Goal: Obtain resource: Obtain resource

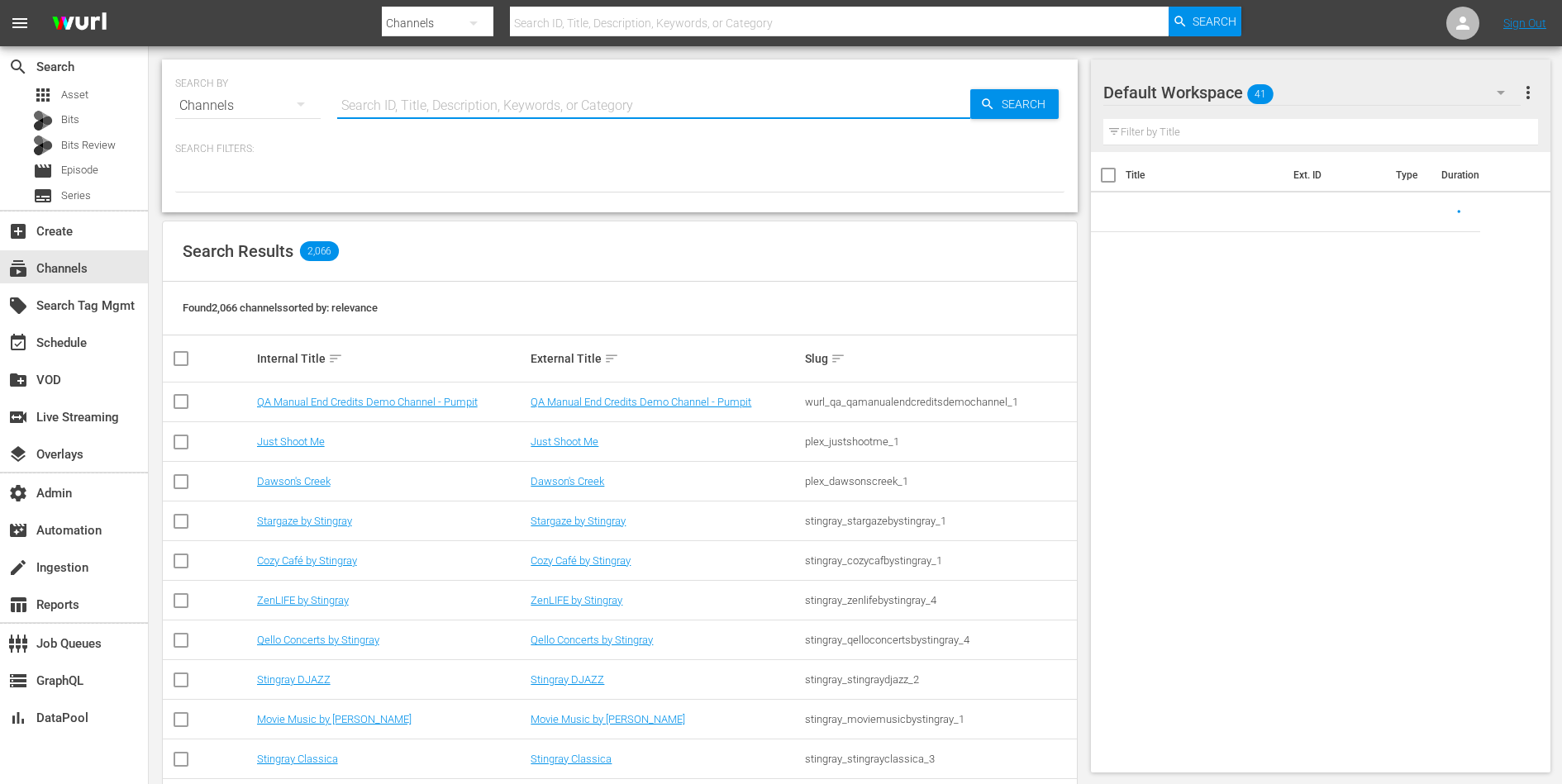
click at [379, 112] on input "text" at bounding box center [653, 106] width 633 height 40
paste input "Squadra Speciale [GEOGRAPHIC_DATA]"
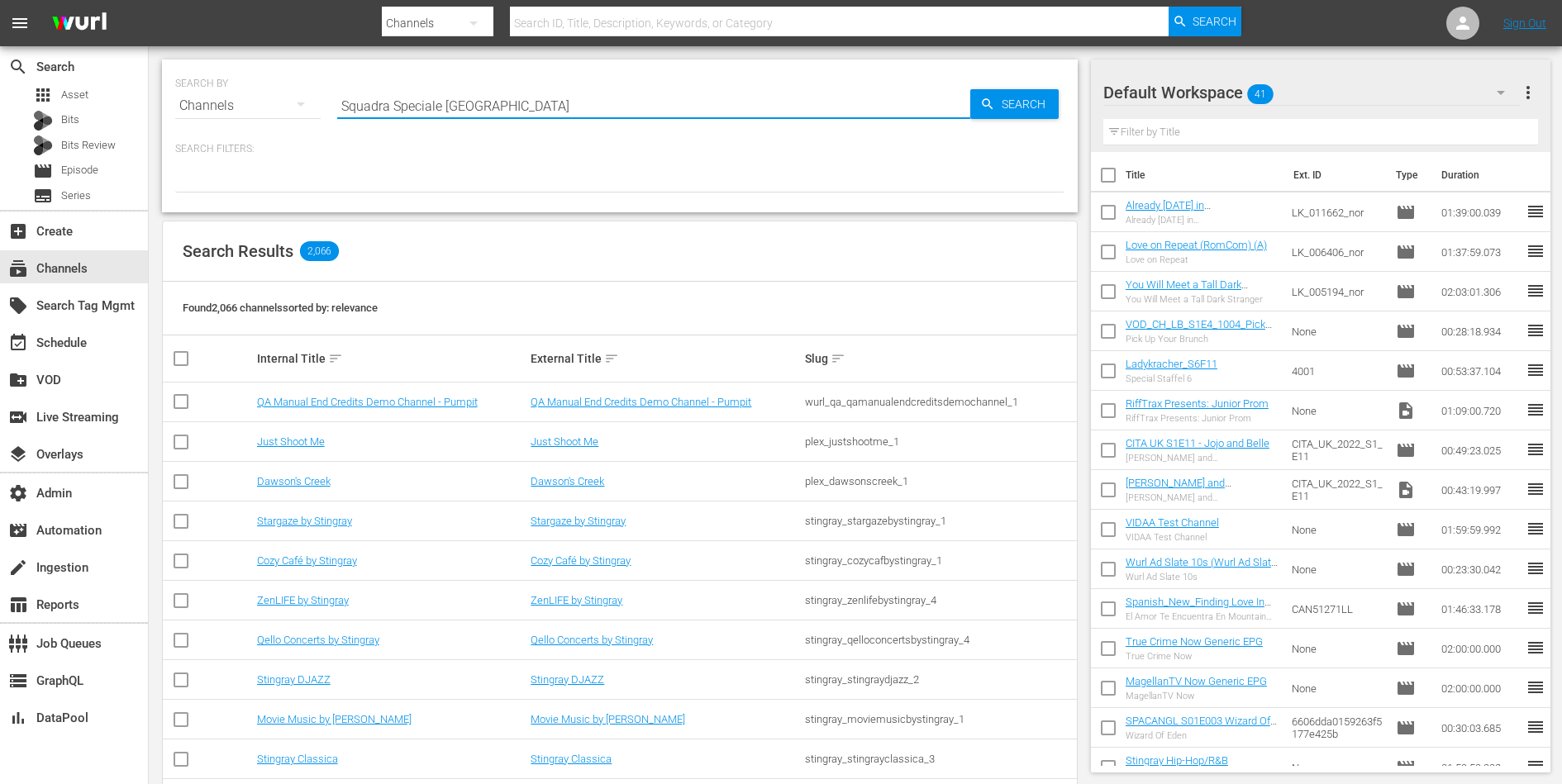
type input "Squadra Speciale [GEOGRAPHIC_DATA]"
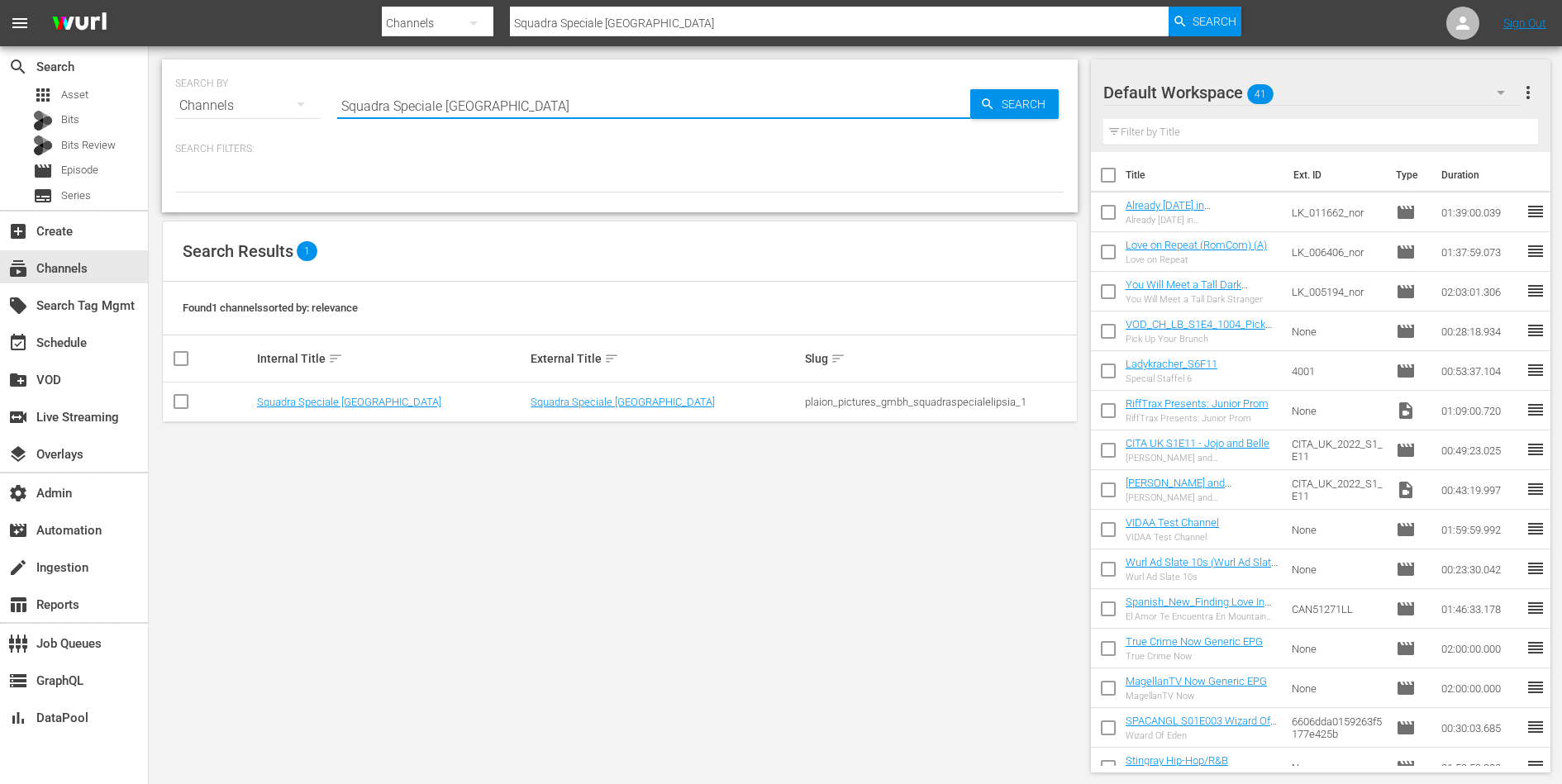
click at [850, 405] on div "plaion_pictures_gmbh_squadraspecialelipsia_1" at bounding box center [940, 402] width 270 height 13
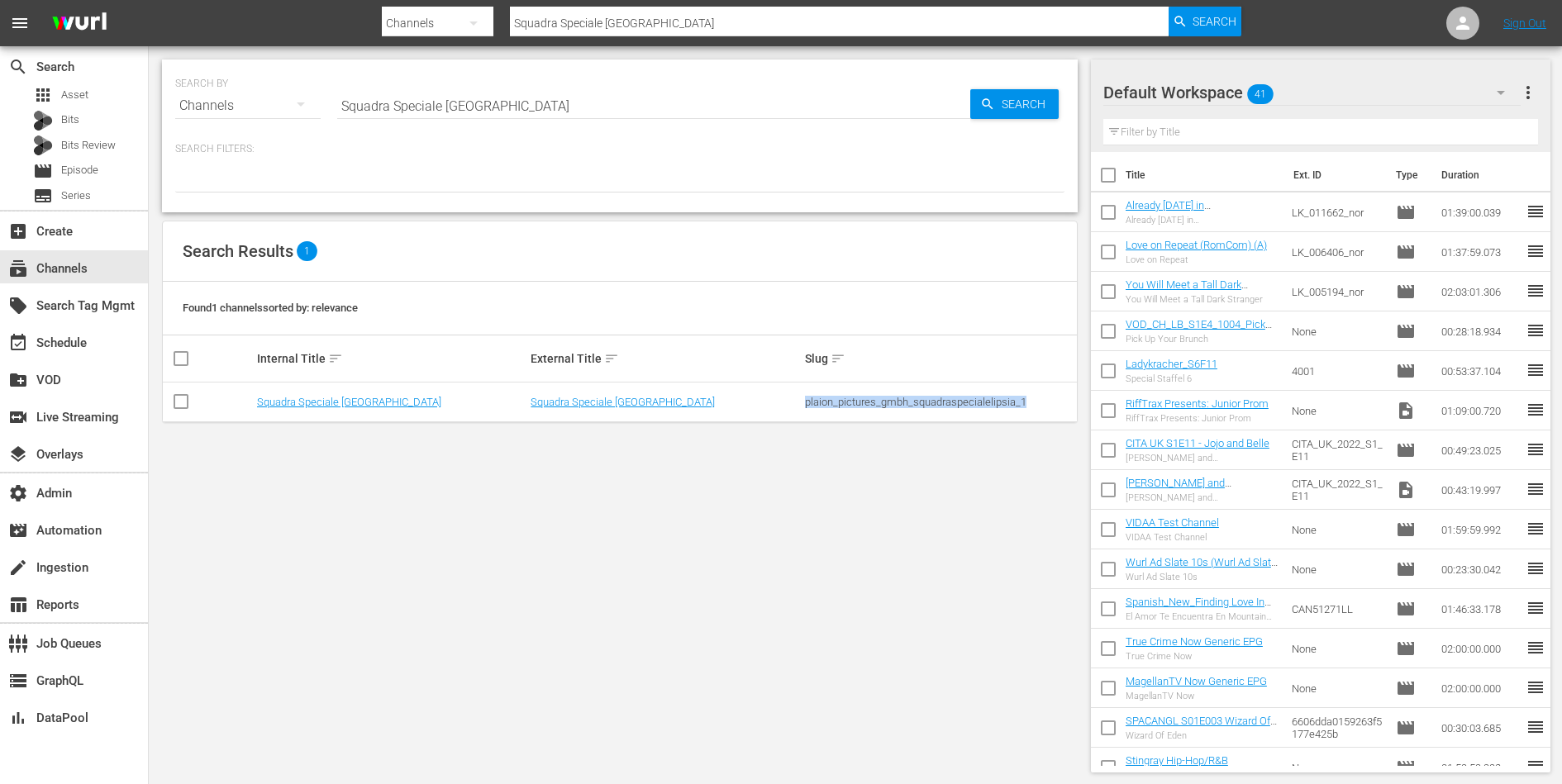
click at [850, 405] on div "plaion_pictures_gmbh_squadraspecialelipsia_1" at bounding box center [940, 402] width 270 height 13
copy div "plaion_pictures_gmbh_squadraspecialelipsia_1"
click at [308, 404] on link "Squadra Speciale [GEOGRAPHIC_DATA]" at bounding box center [349, 402] width 184 height 13
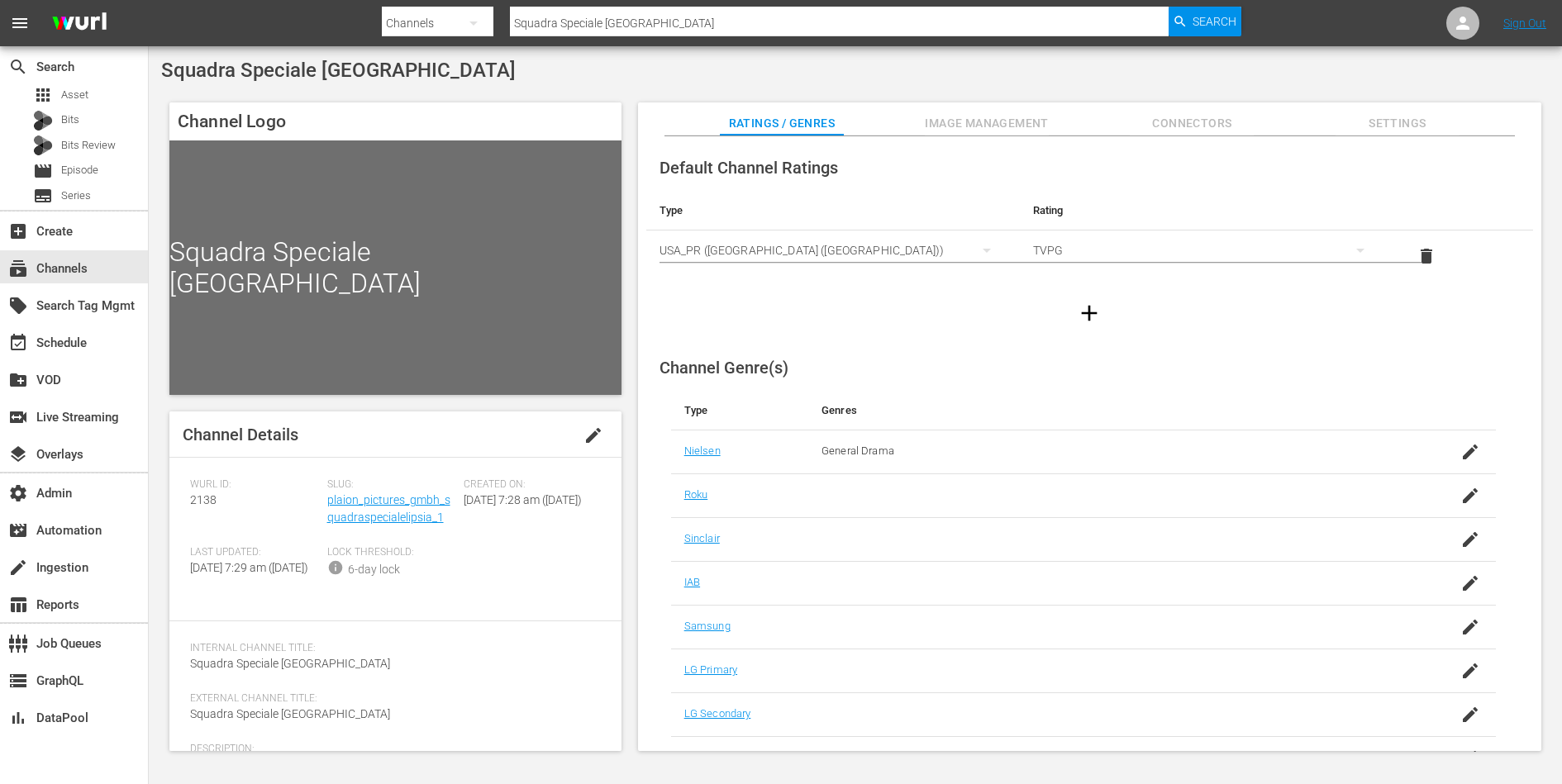
scroll to position [76, 0]
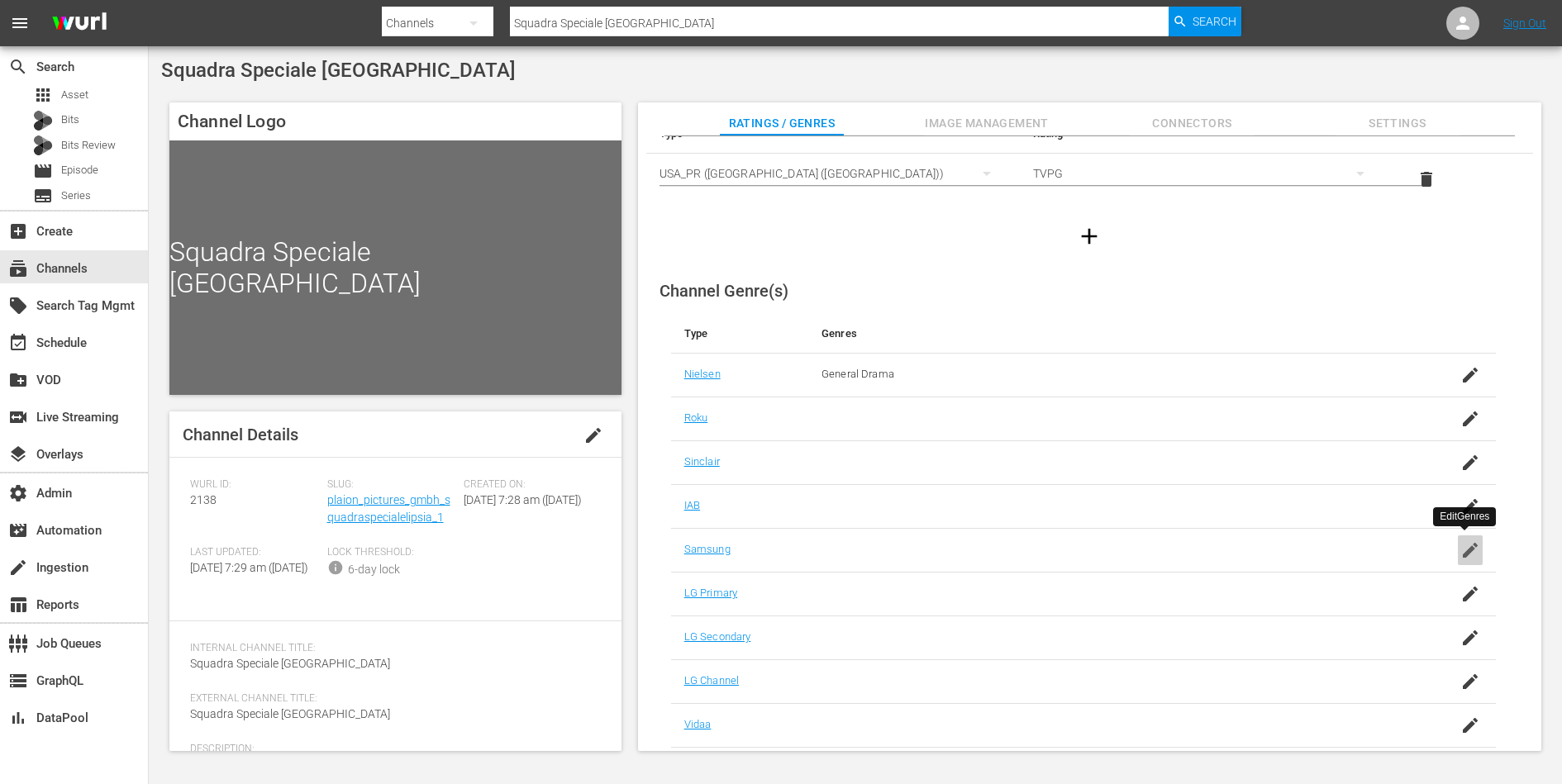
click at [1467, 546] on icon "button" at bounding box center [1470, 550] width 15 height 15
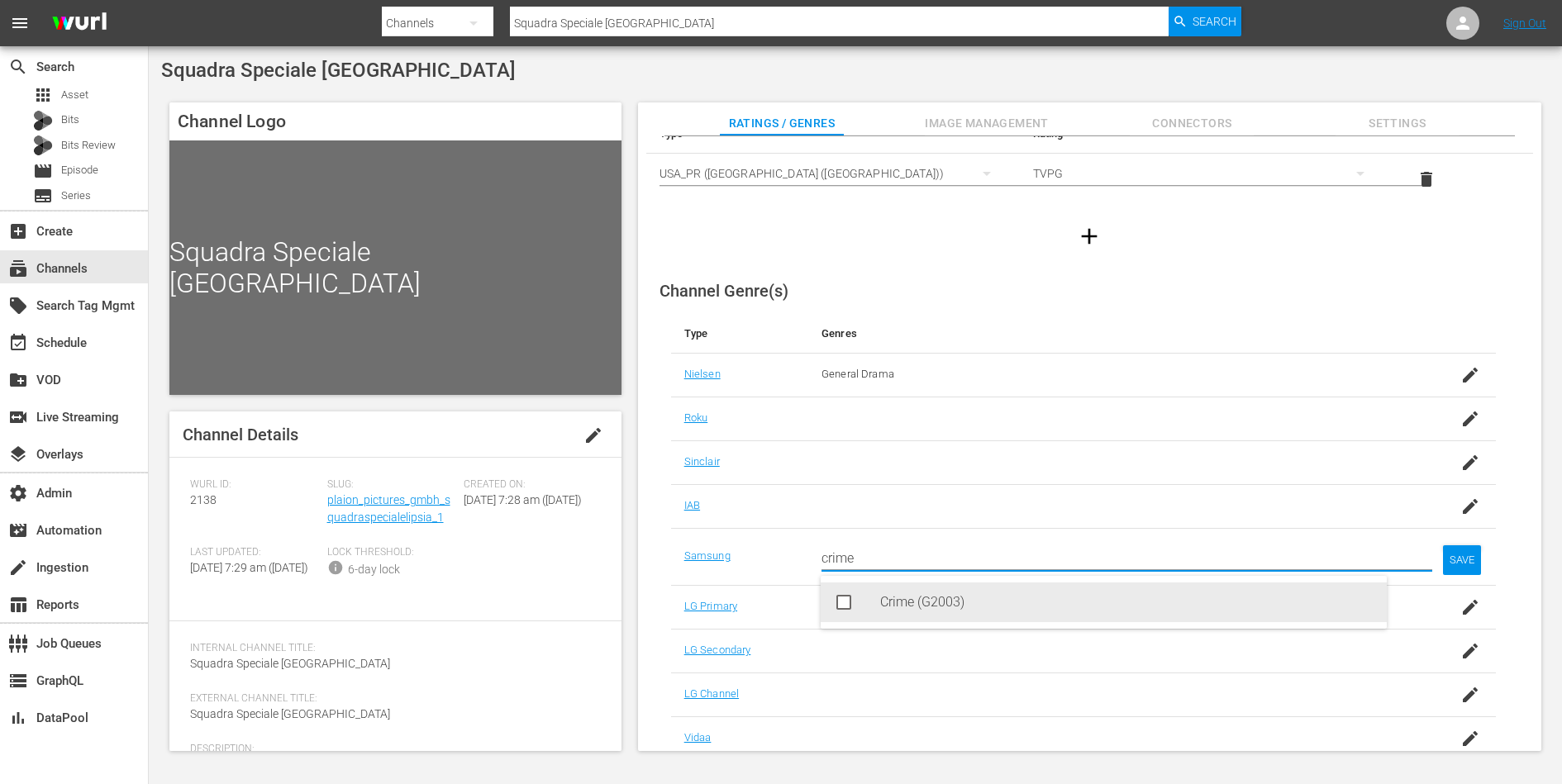
click at [1241, 611] on div "Crime (G2003)" at bounding box center [1127, 603] width 494 height 40
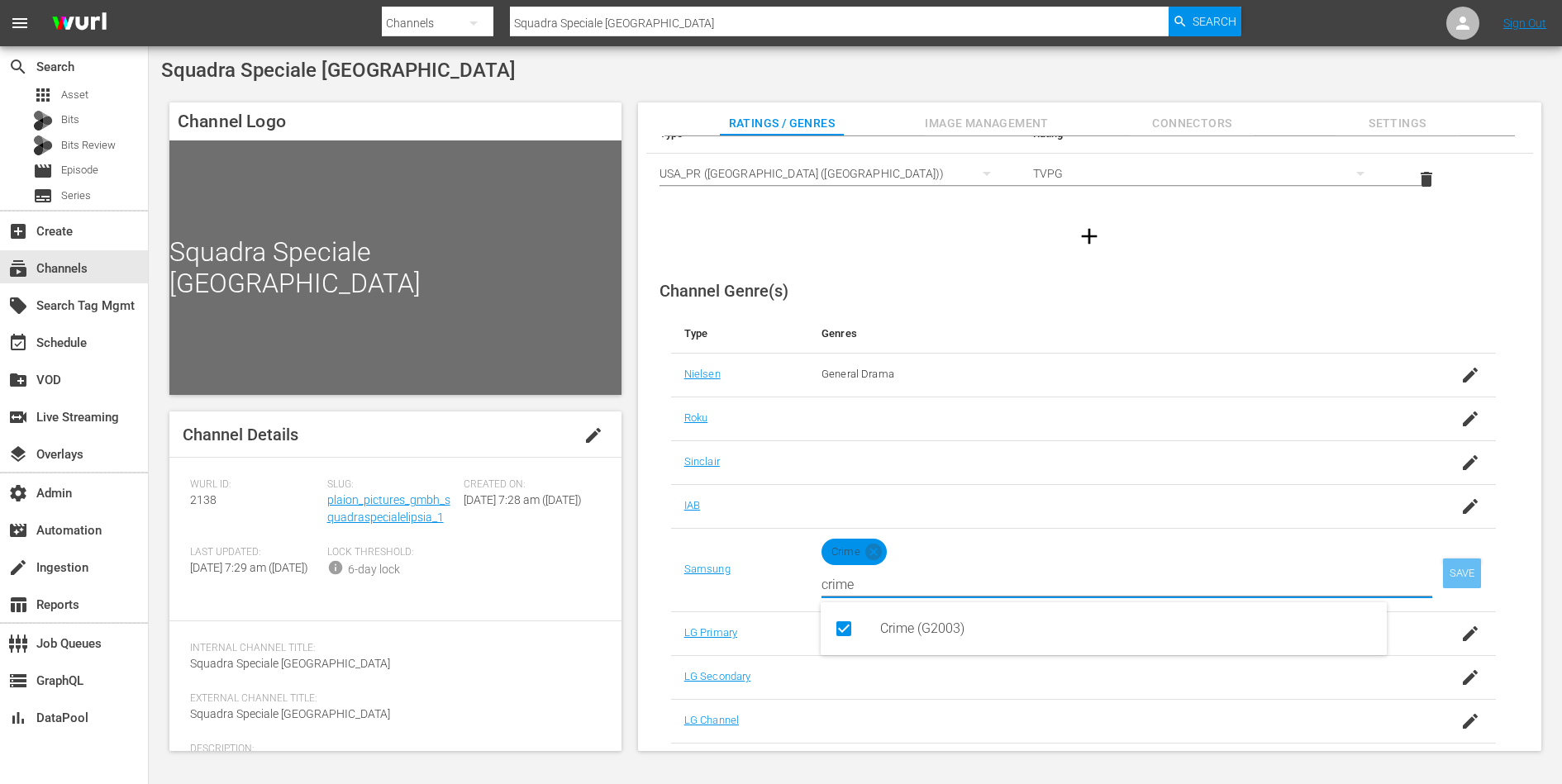
type input "crime"
click at [1447, 569] on div "SAVE" at bounding box center [1462, 573] width 38 height 30
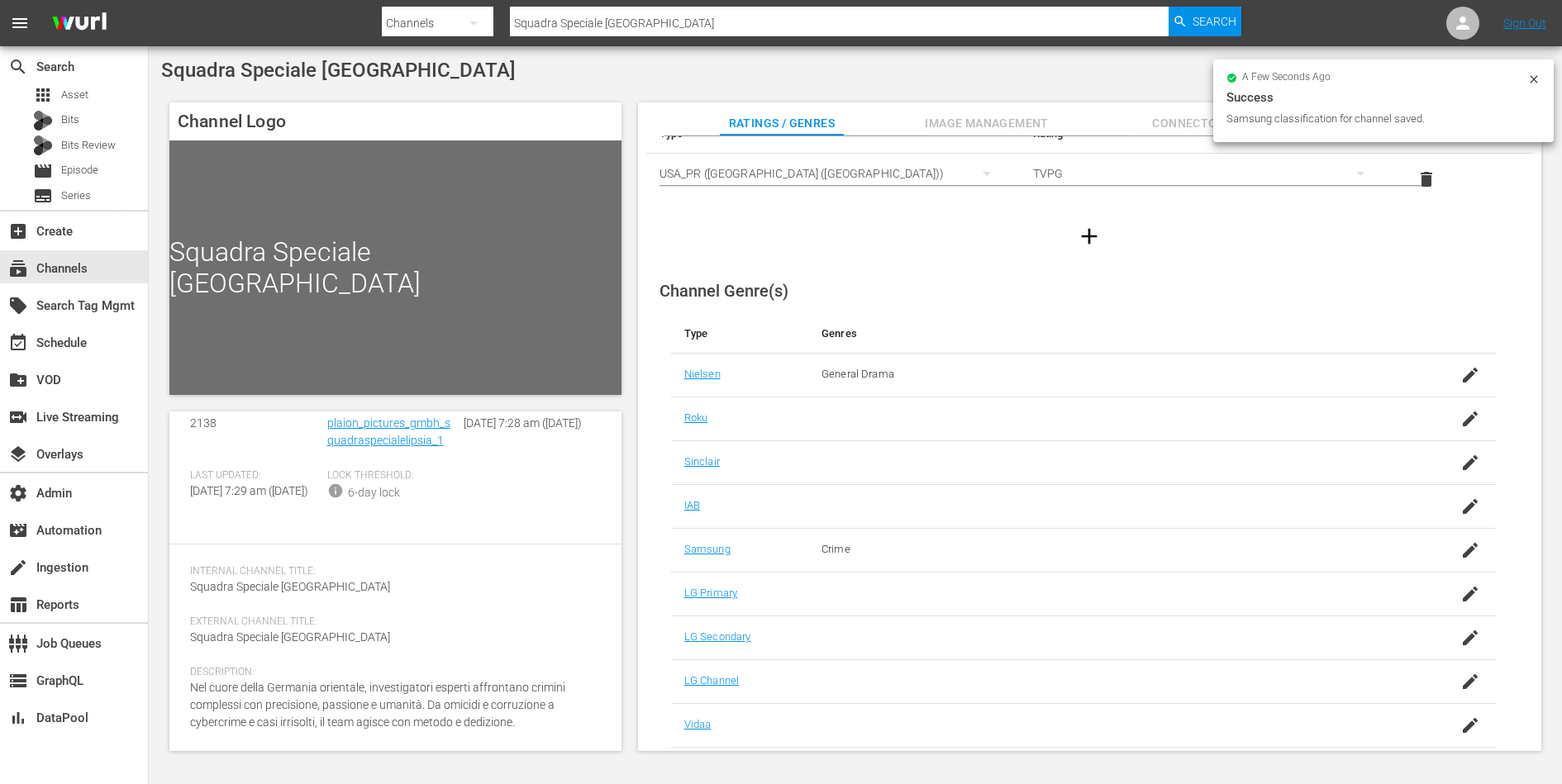
scroll to position [0, 0]
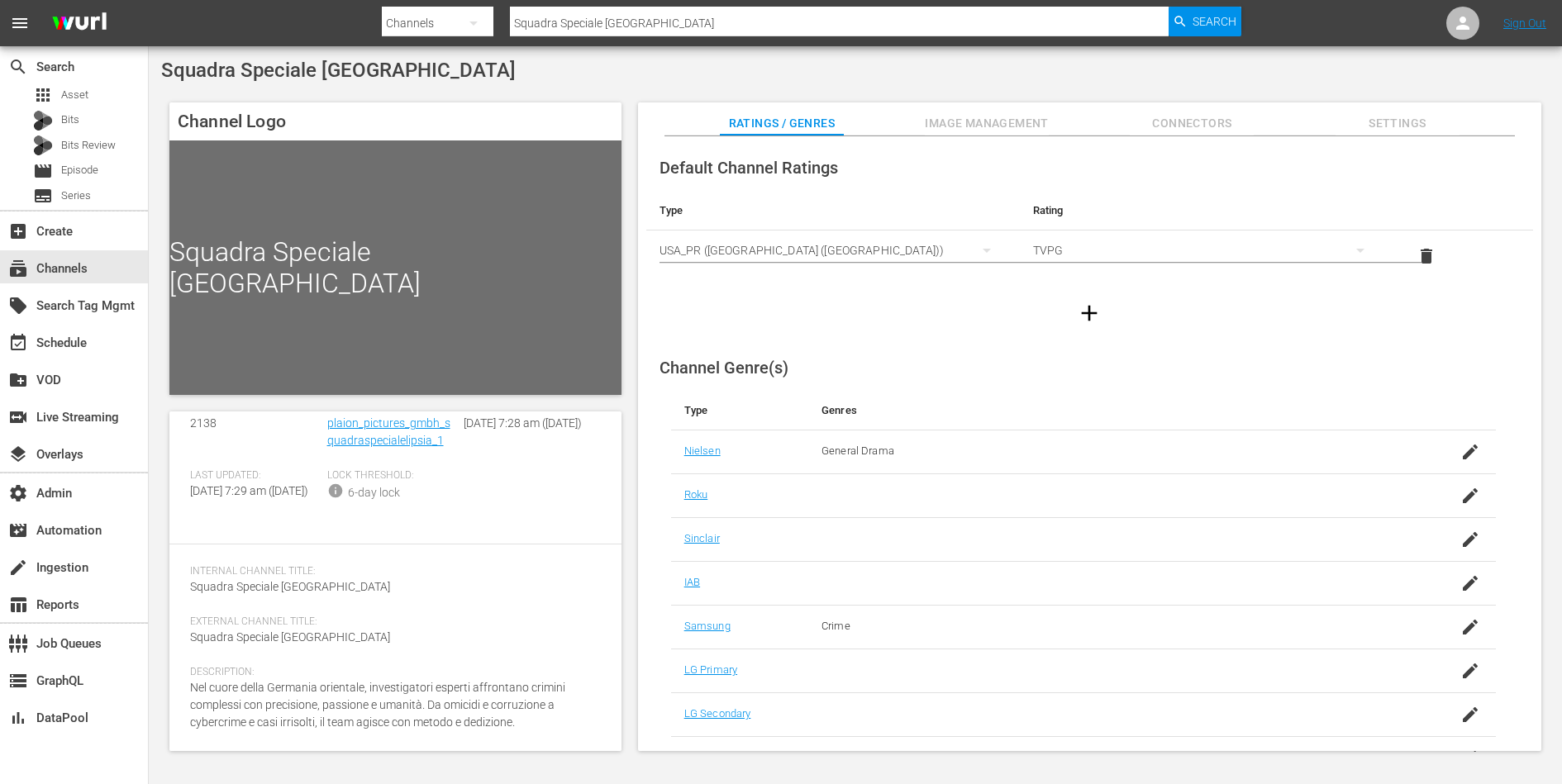
click at [986, 116] on span "Image Management" at bounding box center [986, 123] width 124 height 21
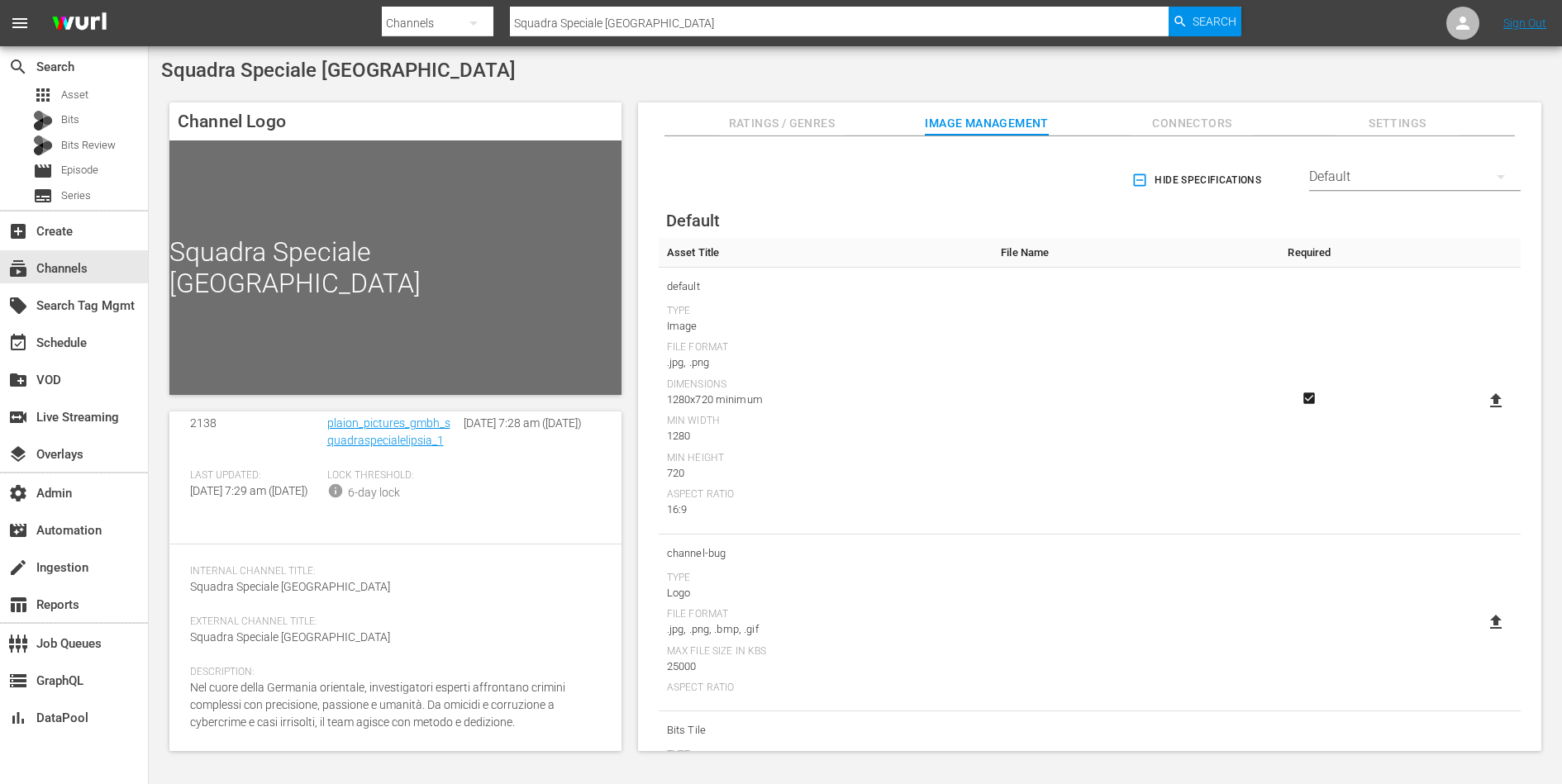
click at [1487, 392] on icon at bounding box center [1496, 401] width 20 height 20
click at [1480, 415] on input "file" at bounding box center [1479, 415] width 1 height 1
type input "C:\fakepath\ZDF_SquadraSpecialeLipsia_SamsungTV_C_1920x1080_Rectangle.jpg"
click at [1383, 145] on div "Hide Specifications Select Streamer Default Default Asset Title File Name Requi…" at bounding box center [1090, 716] width 887 height 1143
click at [1389, 131] on span "Settings" at bounding box center [1397, 123] width 124 height 21
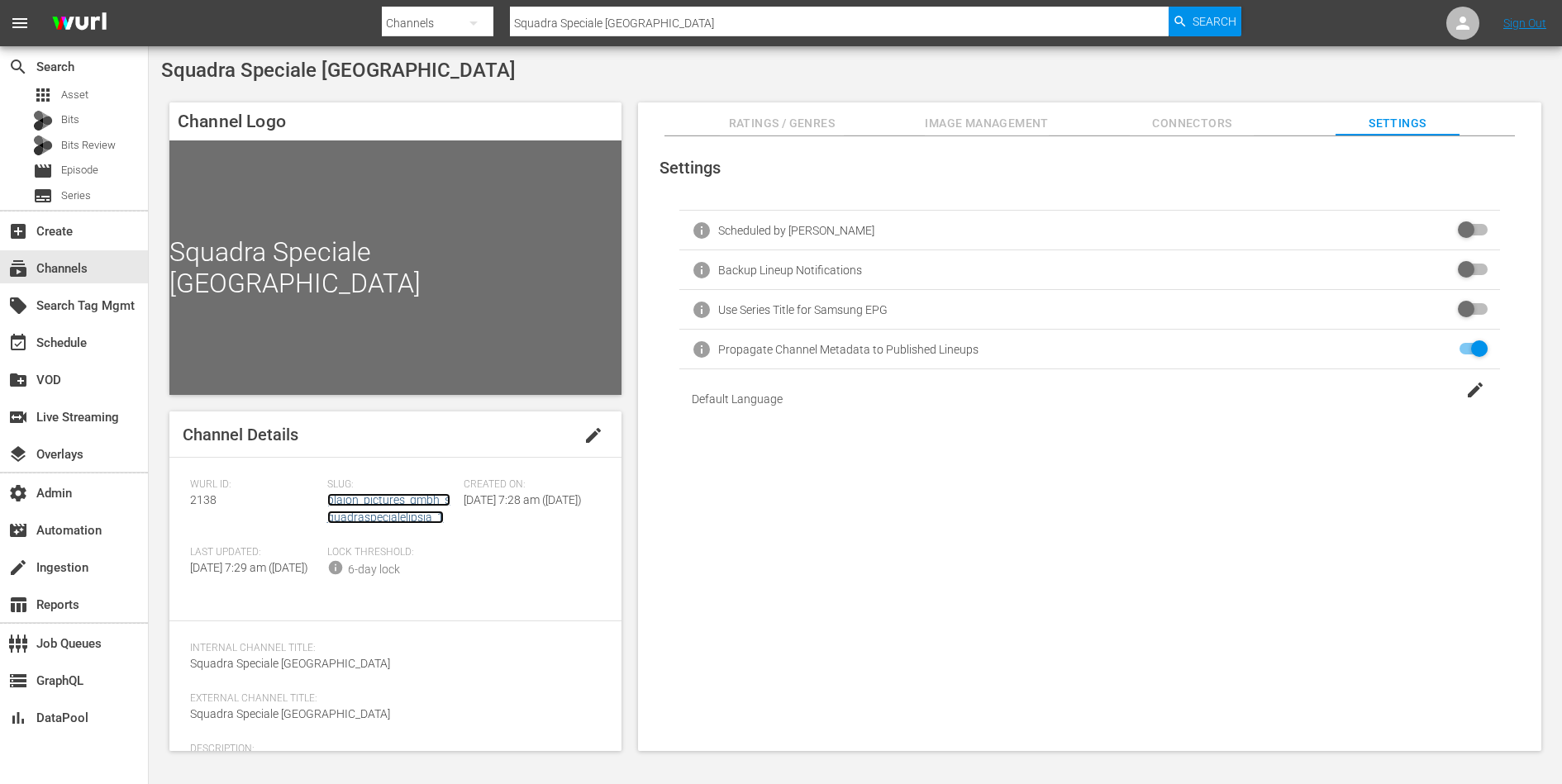
click at [374, 514] on link "plaion_pictures_gmbh_squadraspecialelipsia_1" at bounding box center [388, 509] width 123 height 31
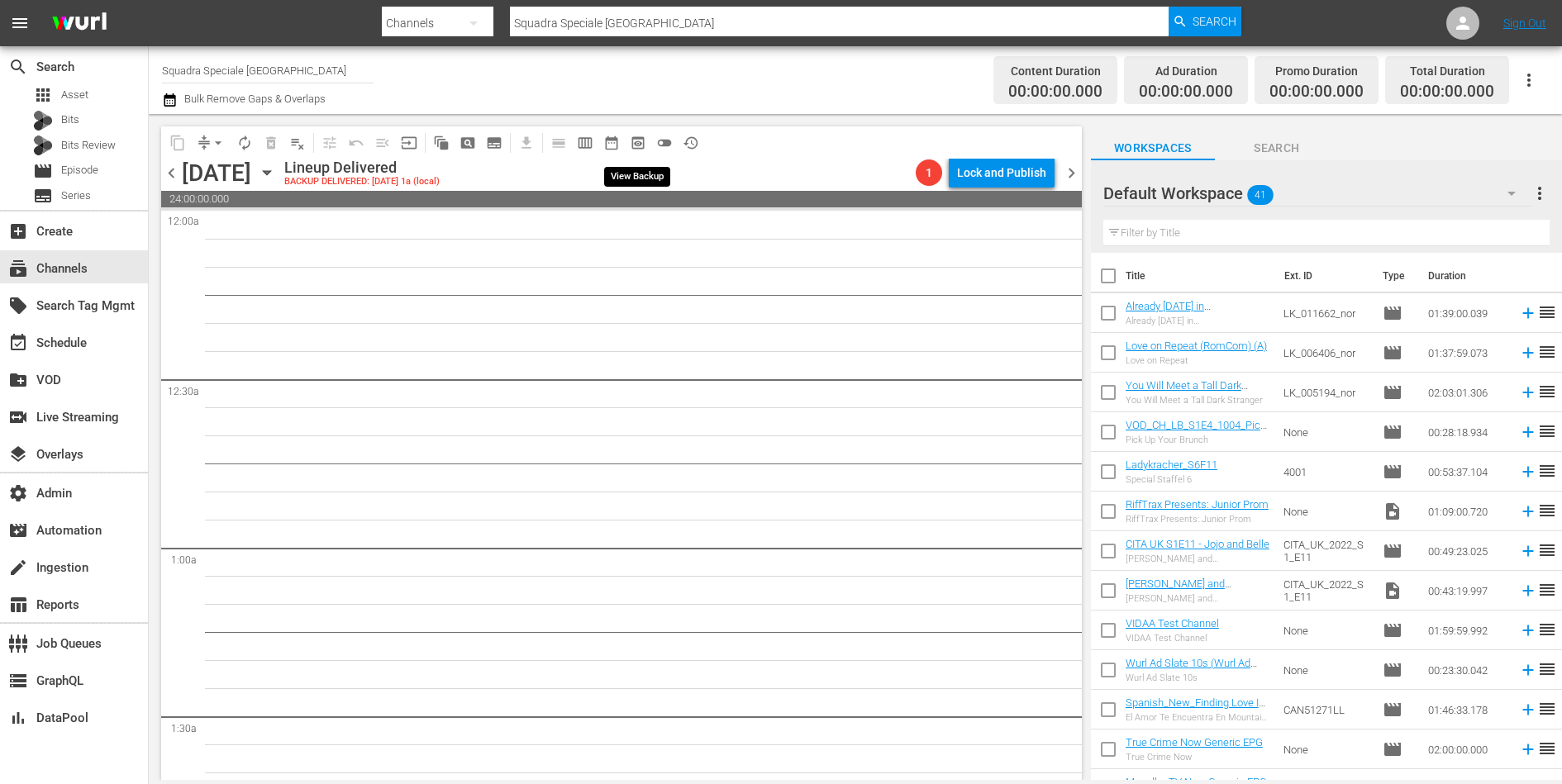
click at [639, 143] on span "preview_outlined" at bounding box center [638, 143] width 16 height 16
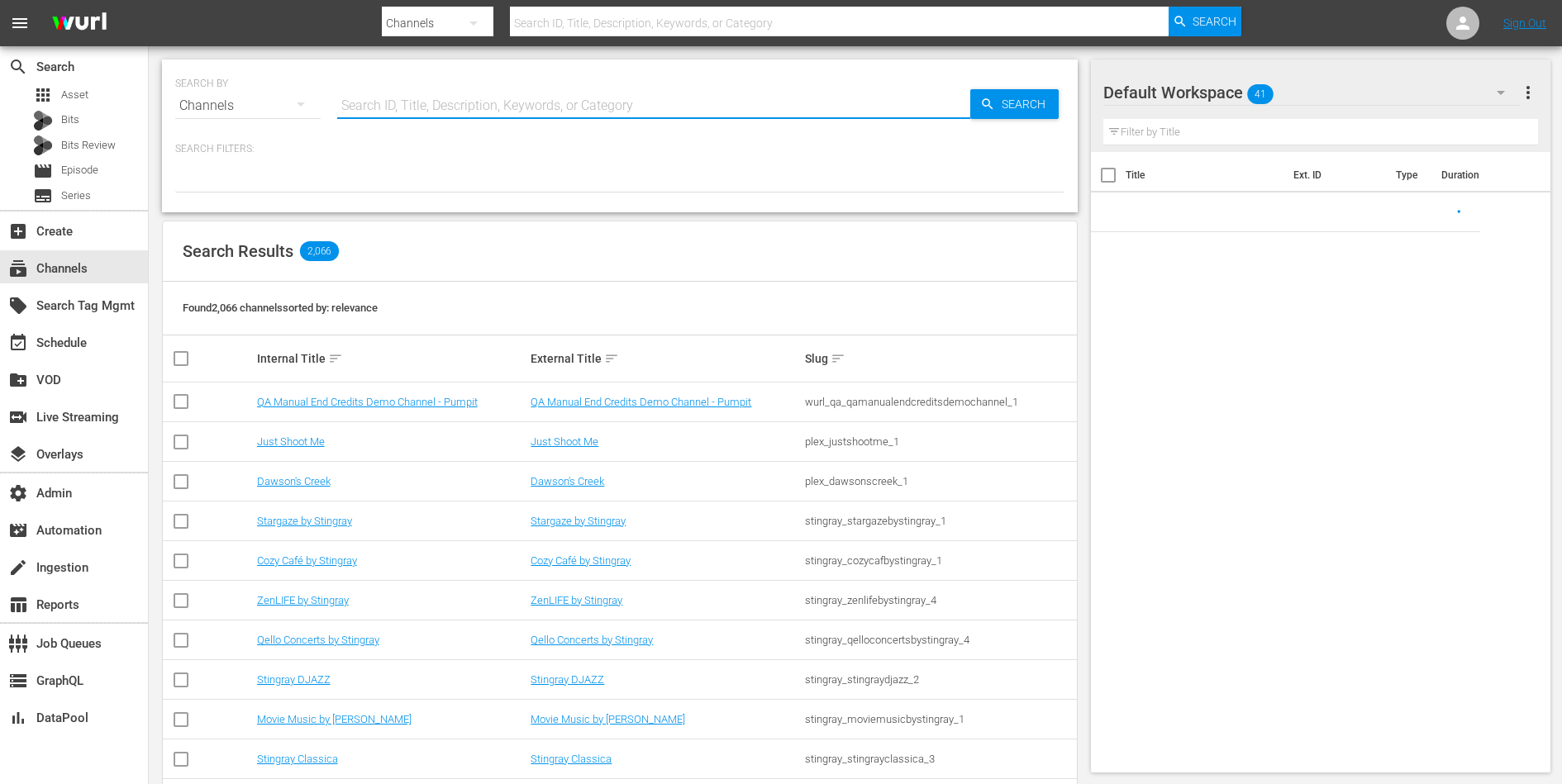
click at [403, 101] on input "text" at bounding box center [653, 106] width 633 height 40
paste input "Guardia costiera"
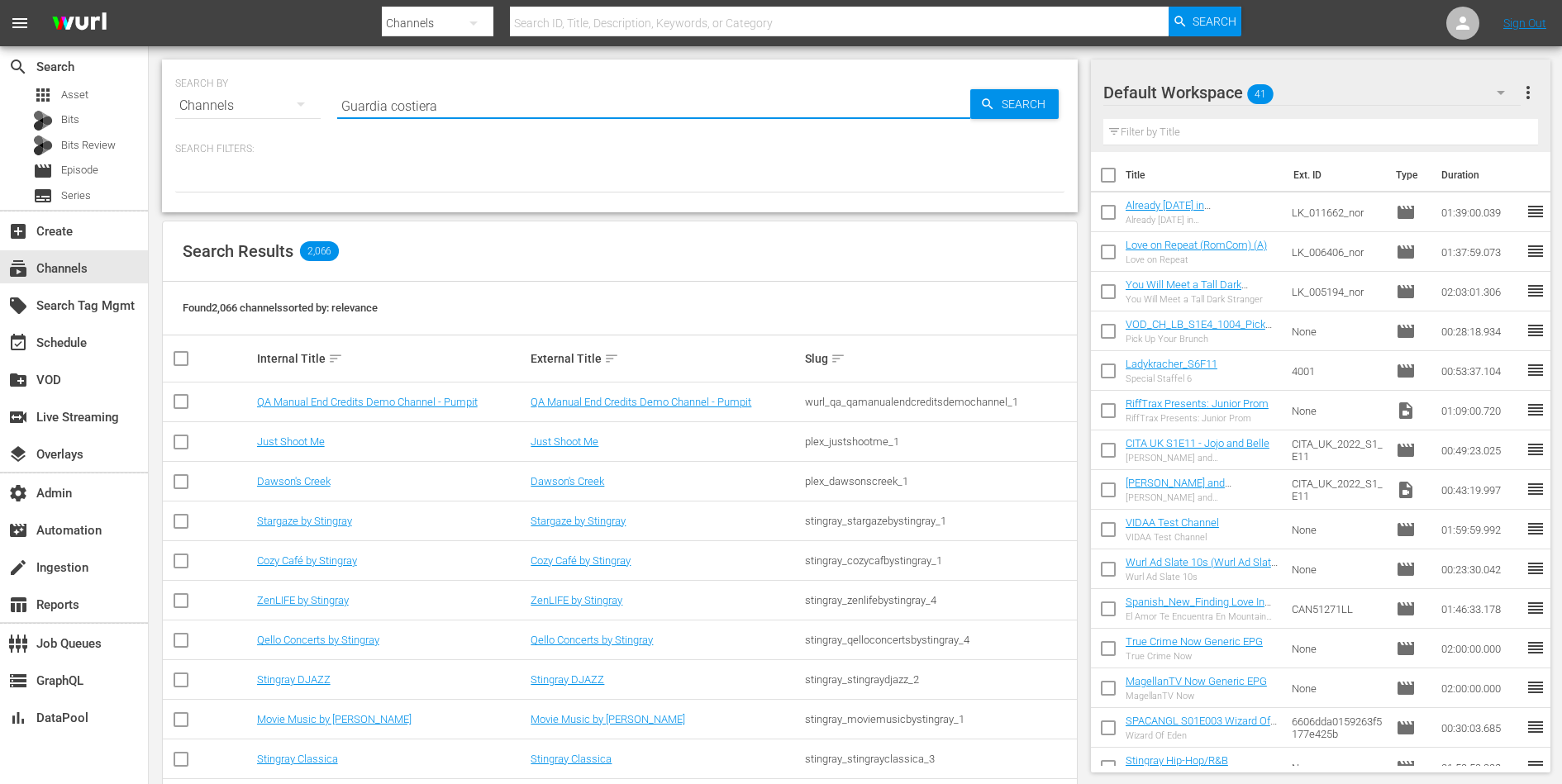
type input "Guardia costiera"
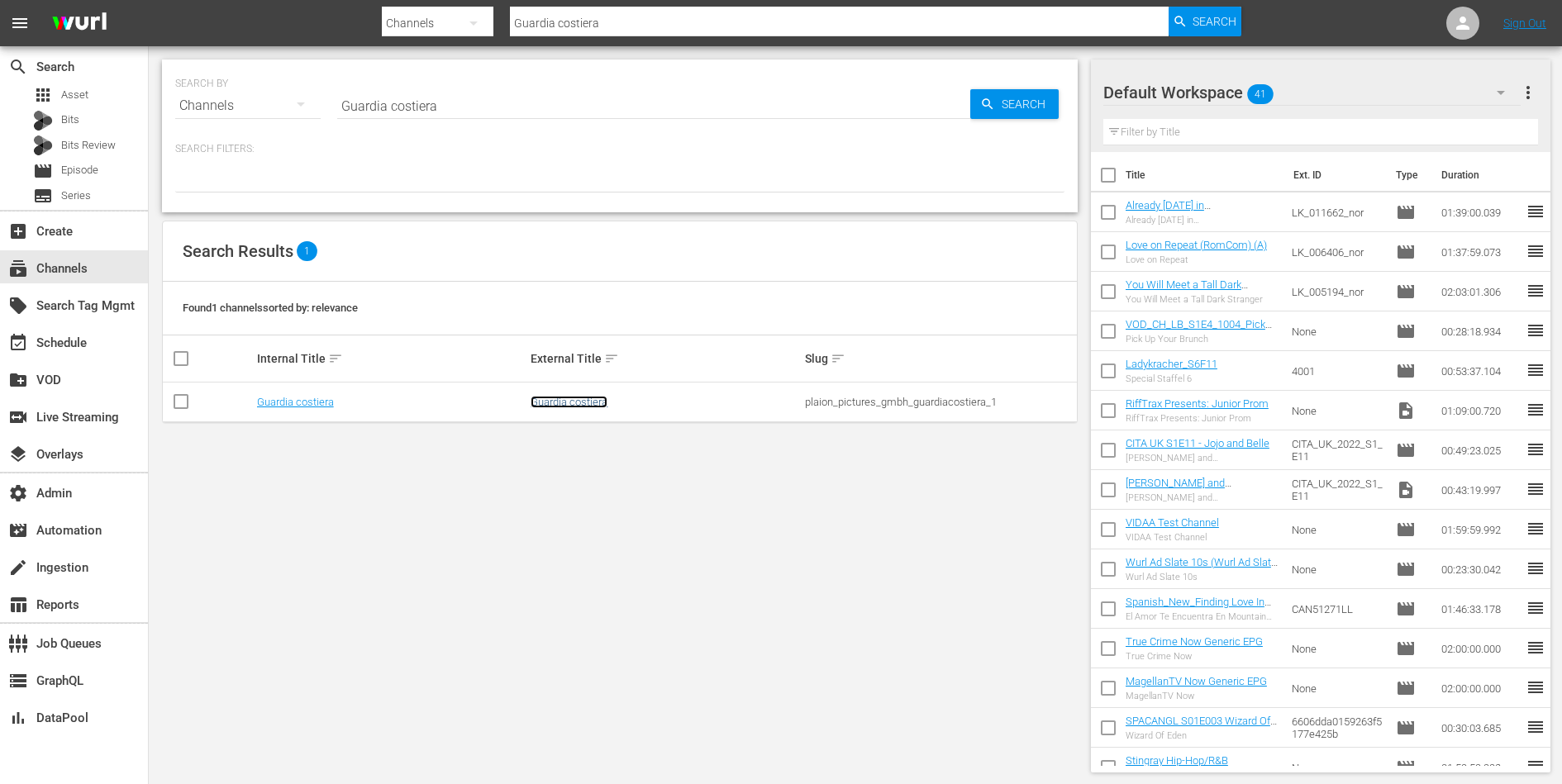
click at [556, 397] on link "Guardia costiera" at bounding box center [569, 402] width 77 height 13
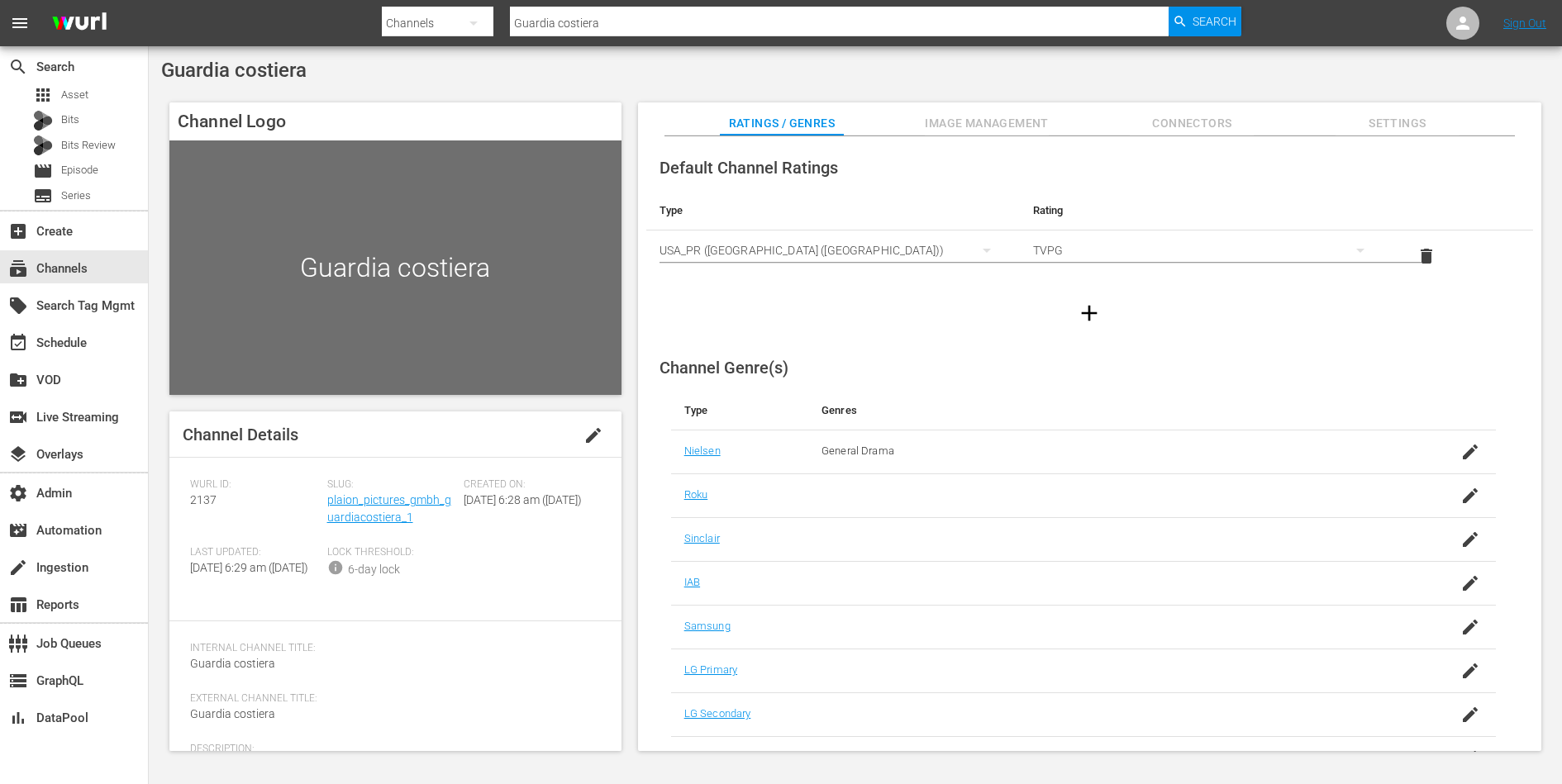
click at [1078, 305] on icon "button" at bounding box center [1088, 312] width 26 height 26
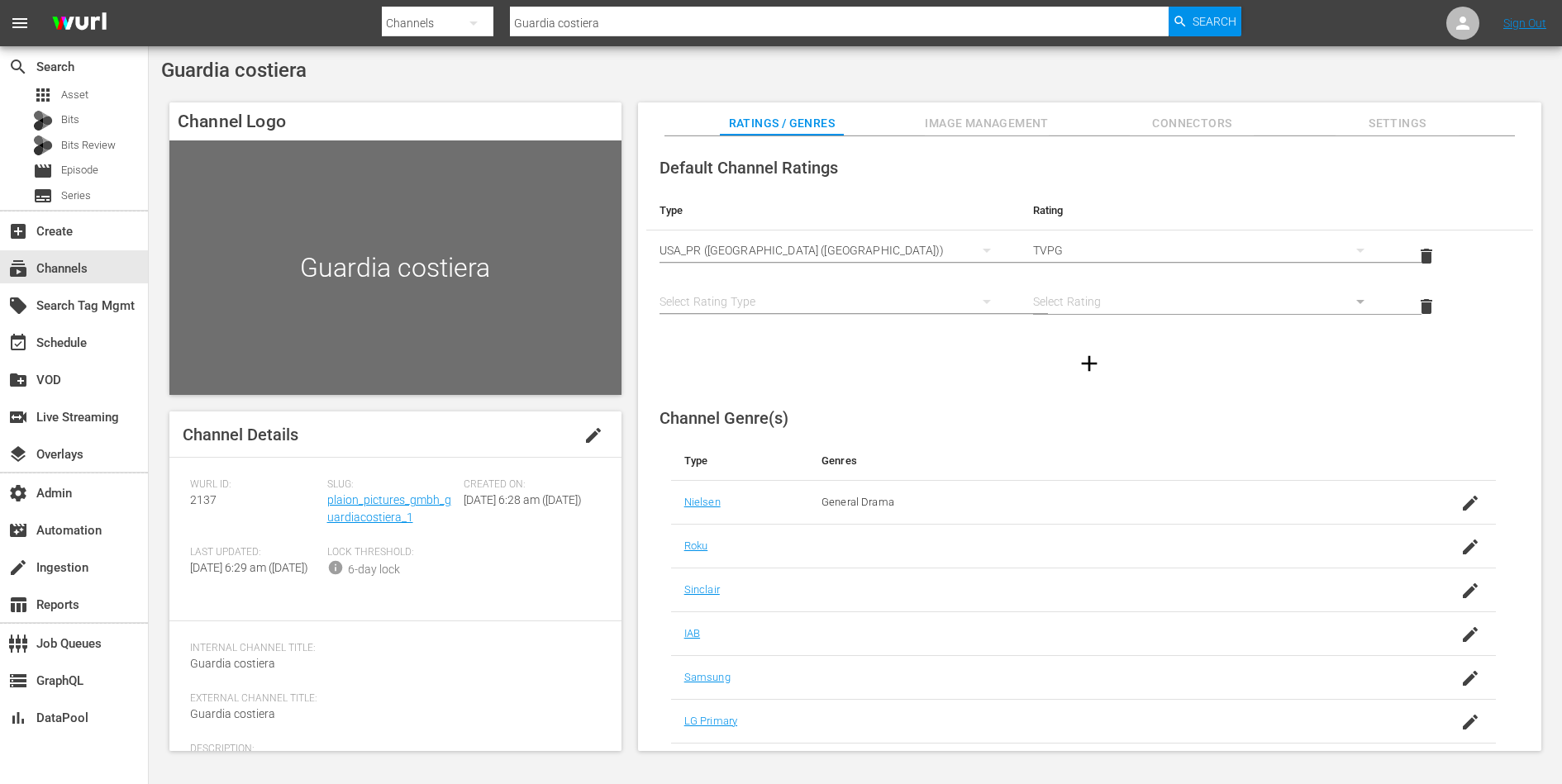
click at [855, 287] on div "simple table" at bounding box center [832, 301] width 347 height 46
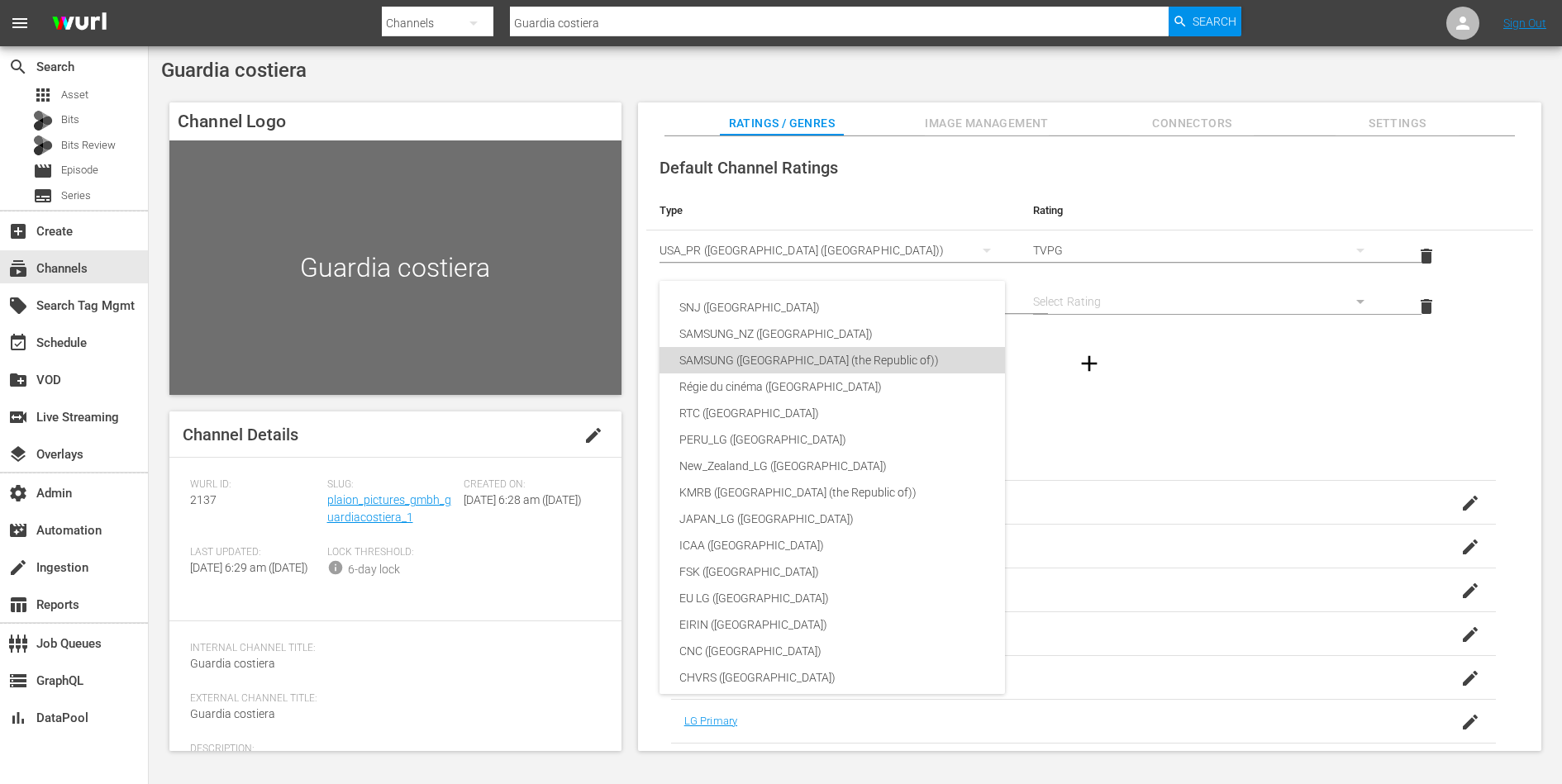
click at [835, 354] on div "SAMSUNG (Korea (the Republic of))" at bounding box center [883, 360] width 406 height 26
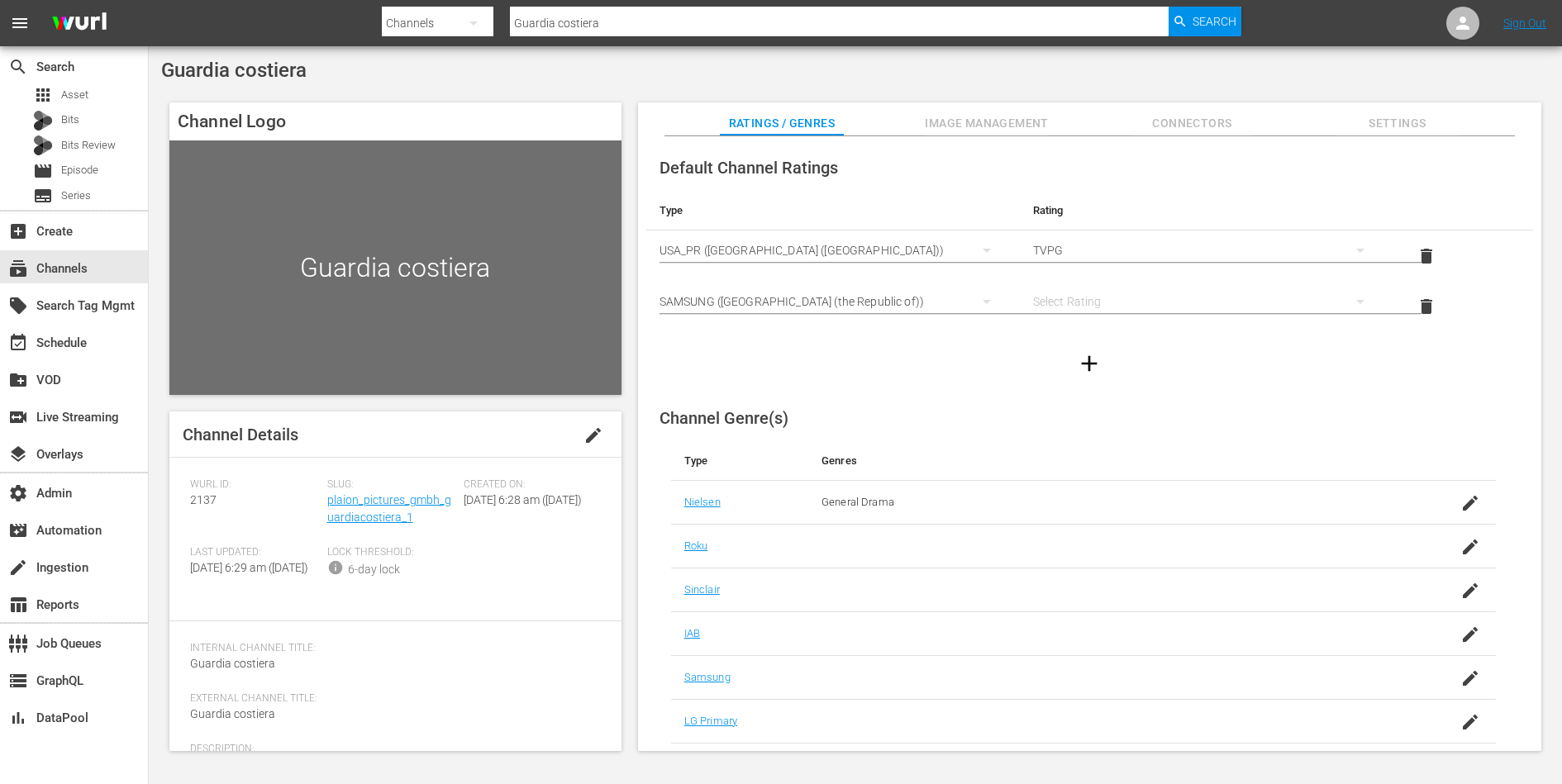
click at [1062, 308] on div "simple table" at bounding box center [1206, 301] width 347 height 46
click at [1066, 670] on div "12" at bounding box center [1203, 668] width 306 height 26
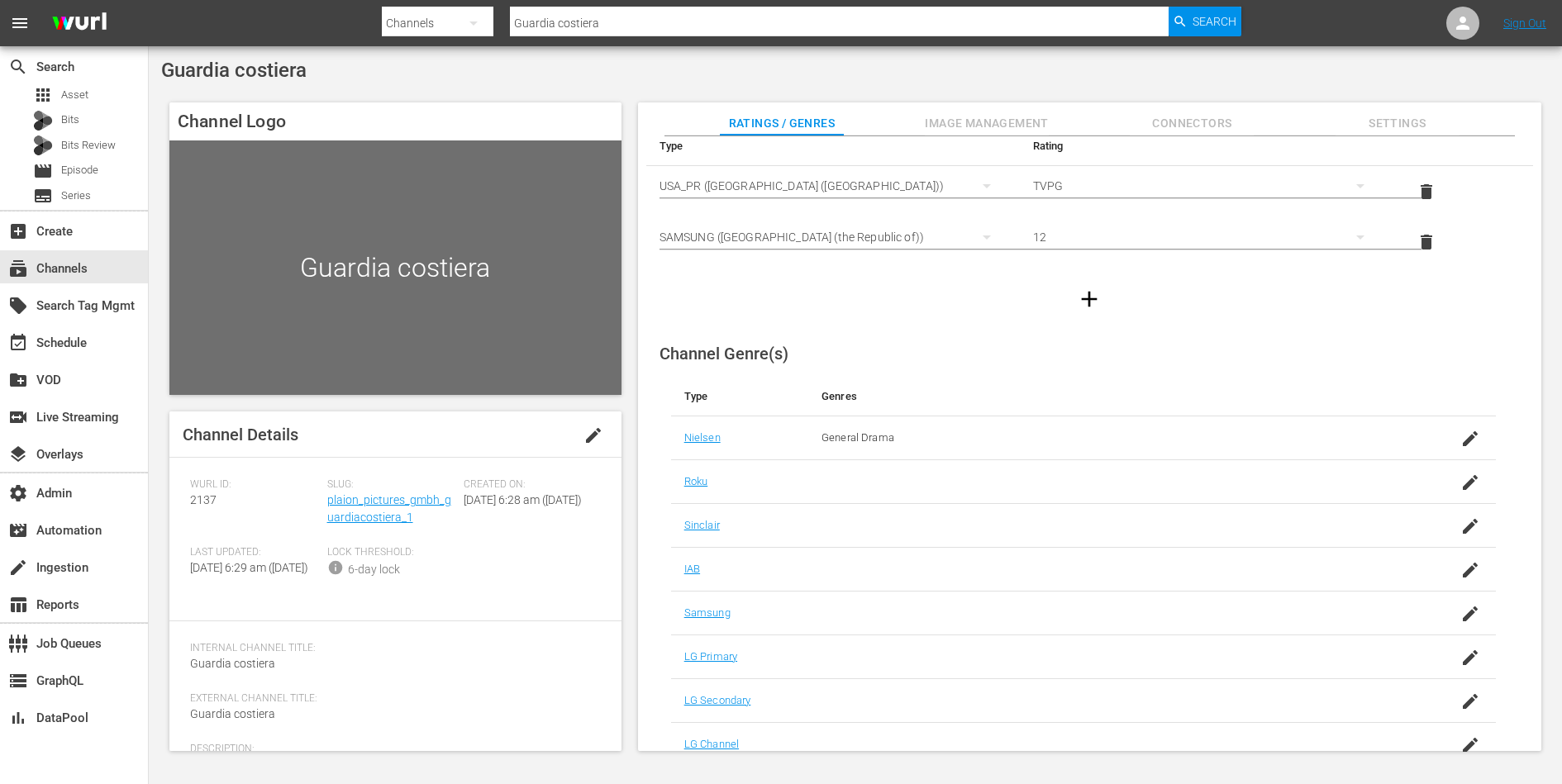
scroll to position [127, 0]
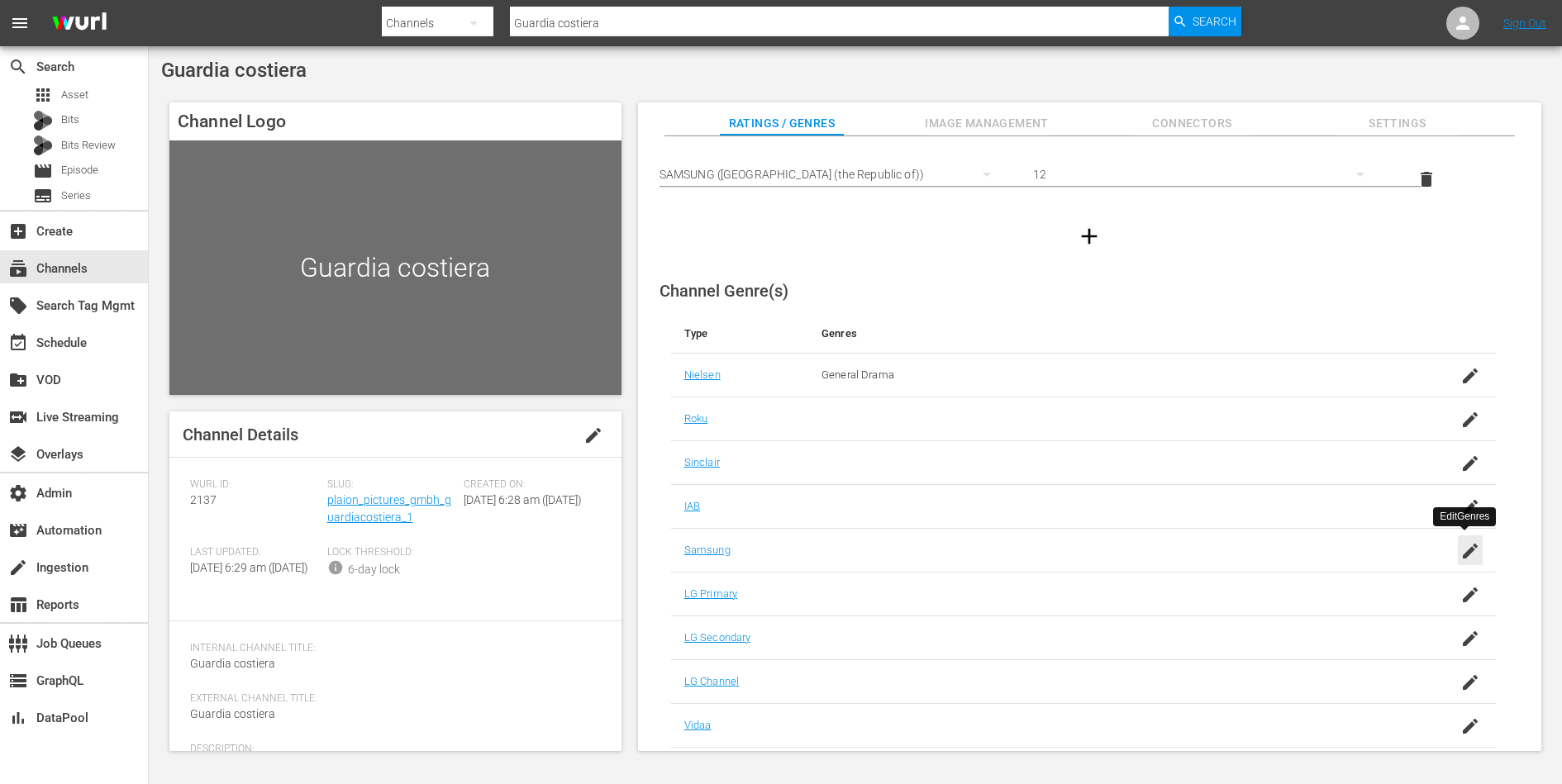
click at [1466, 545] on icon "button" at bounding box center [1470, 551] width 15 height 15
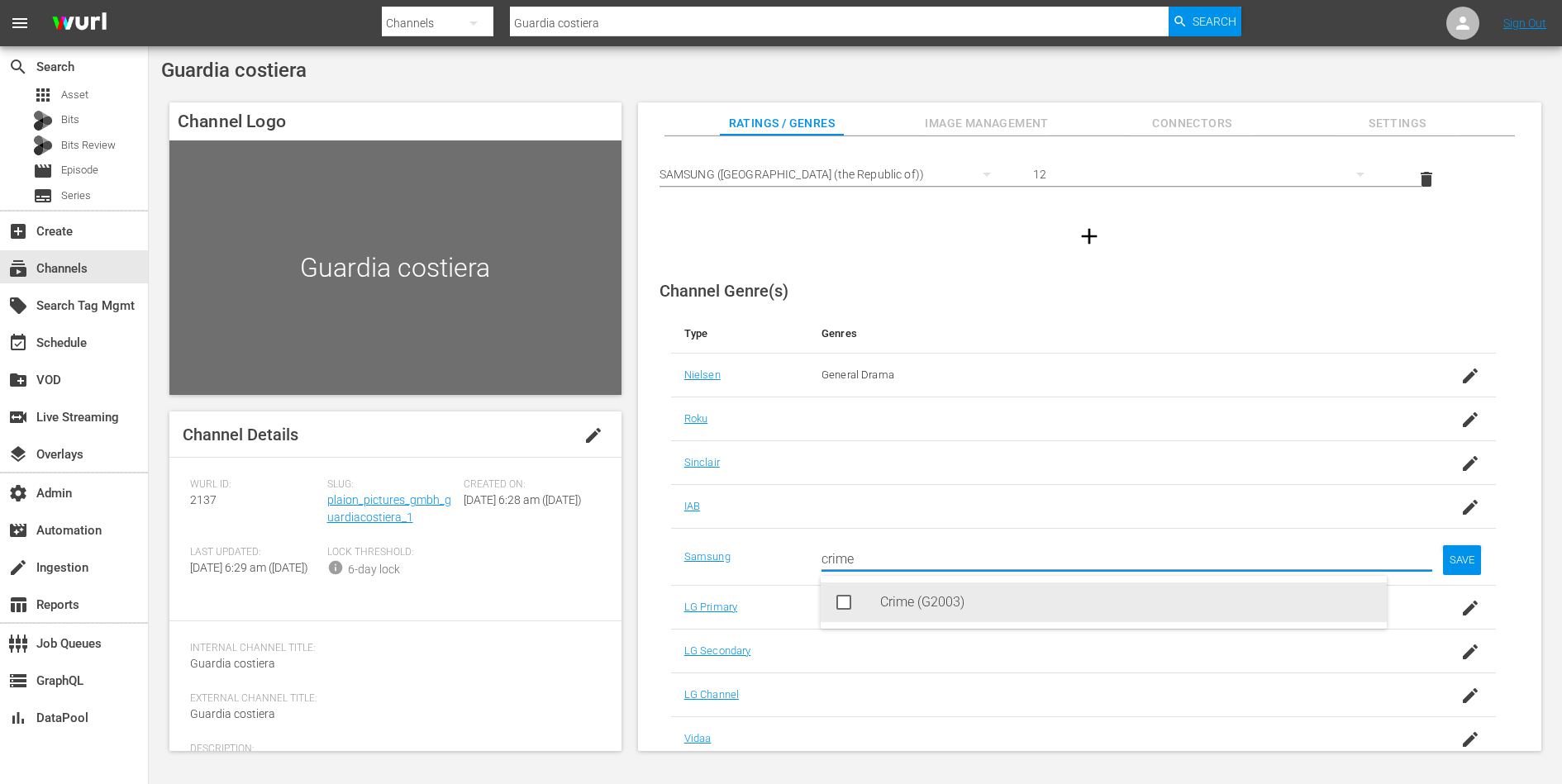
click at [1174, 603] on div "Crime (G2003)" at bounding box center [1127, 603] width 494 height 40
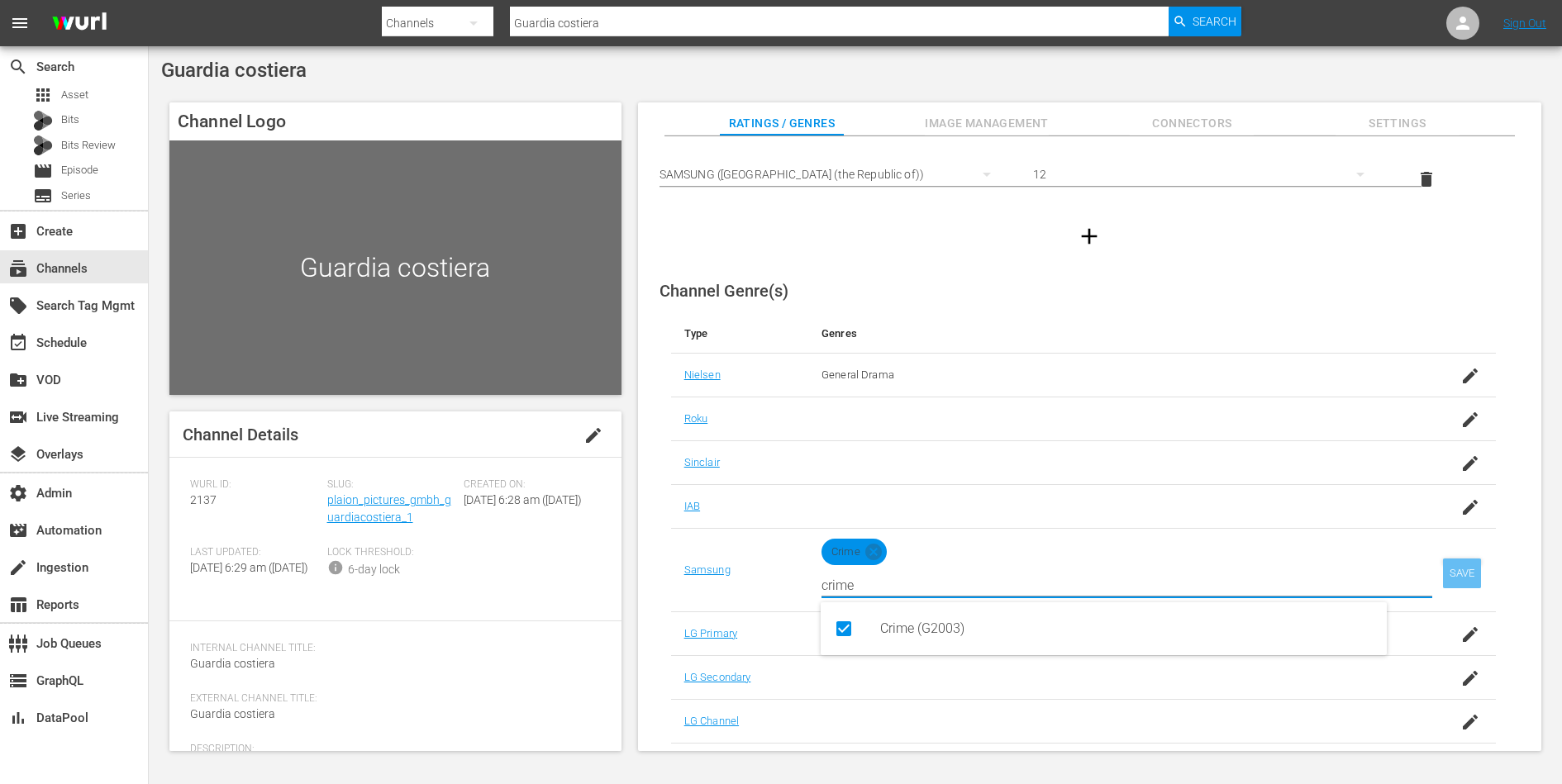
type input "crime"
click at [1461, 574] on div "SAVE" at bounding box center [1462, 573] width 38 height 30
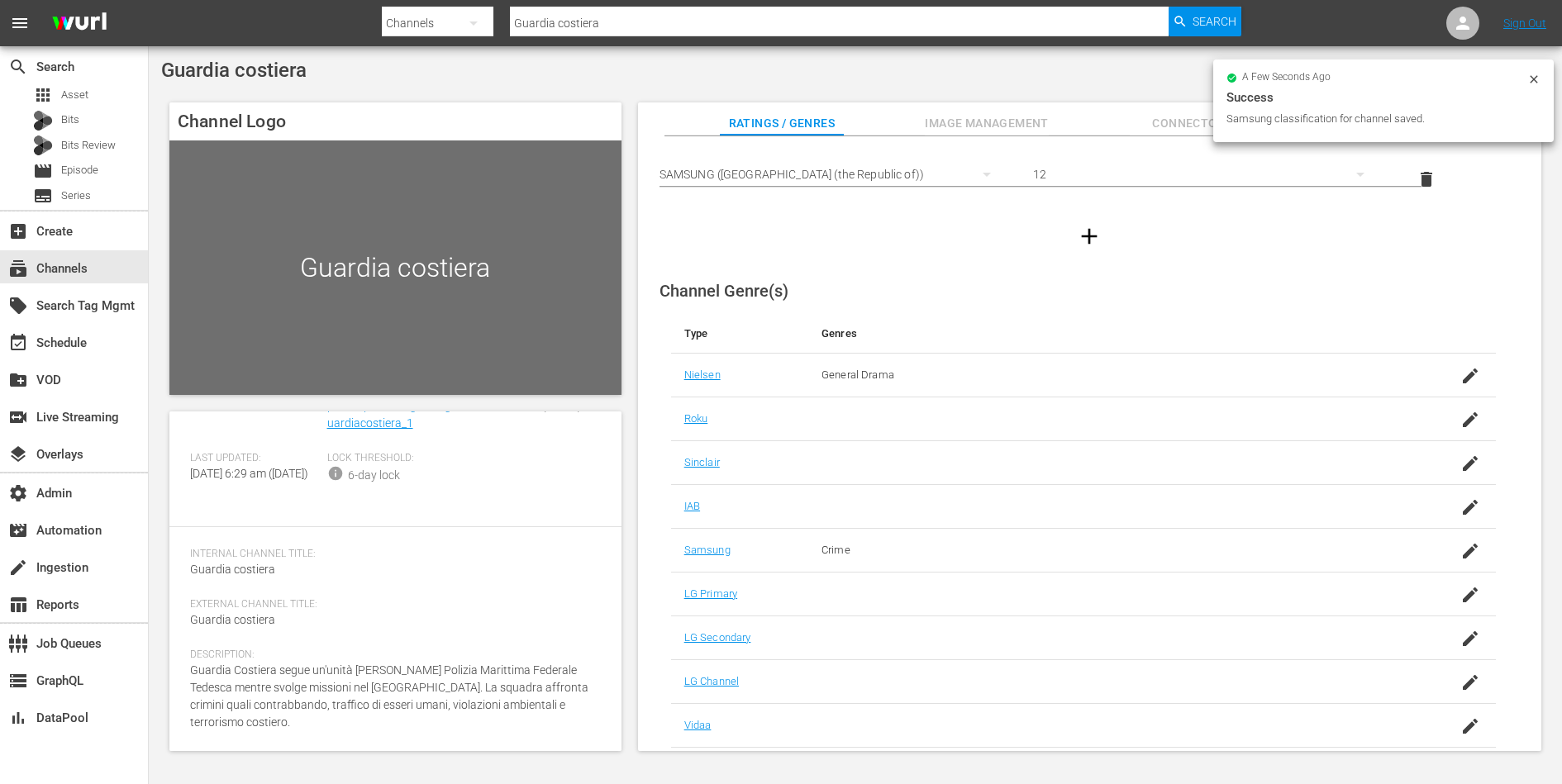
scroll to position [0, 0]
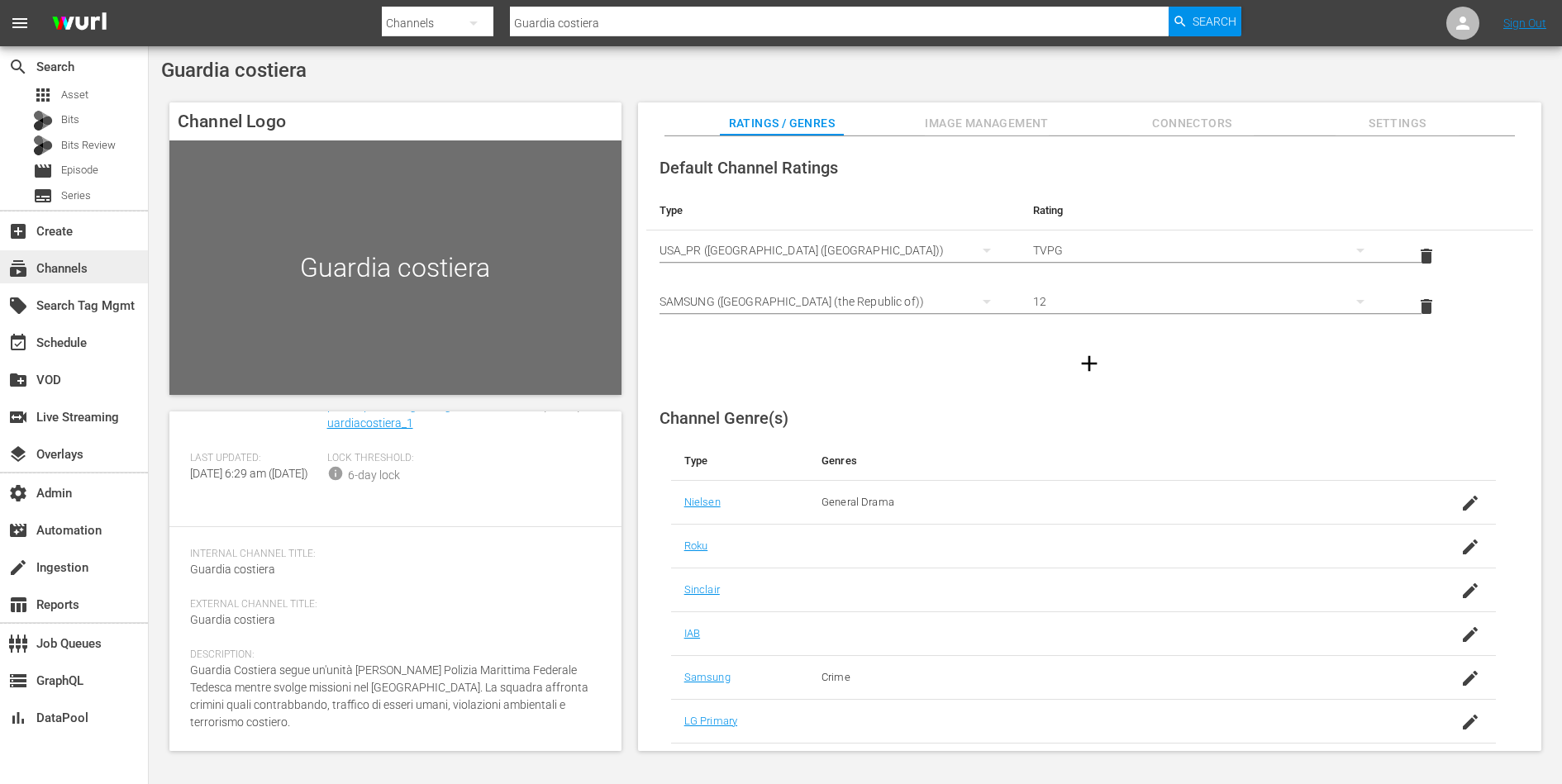
click at [90, 260] on div "subscriptions Channels" at bounding box center [46, 266] width 93 height 15
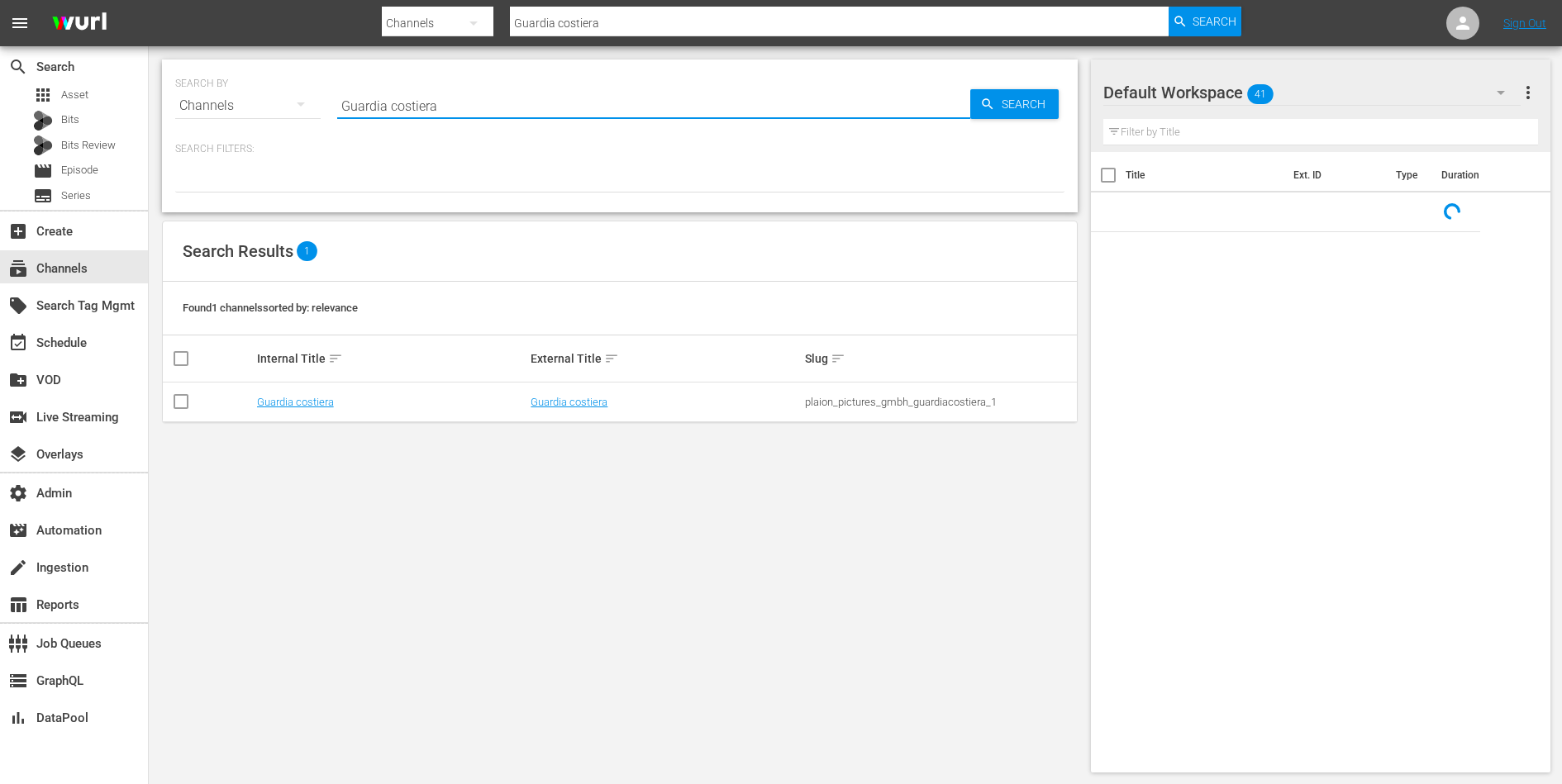
click at [401, 102] on input "Guardia costiera" at bounding box center [653, 106] width 633 height 40
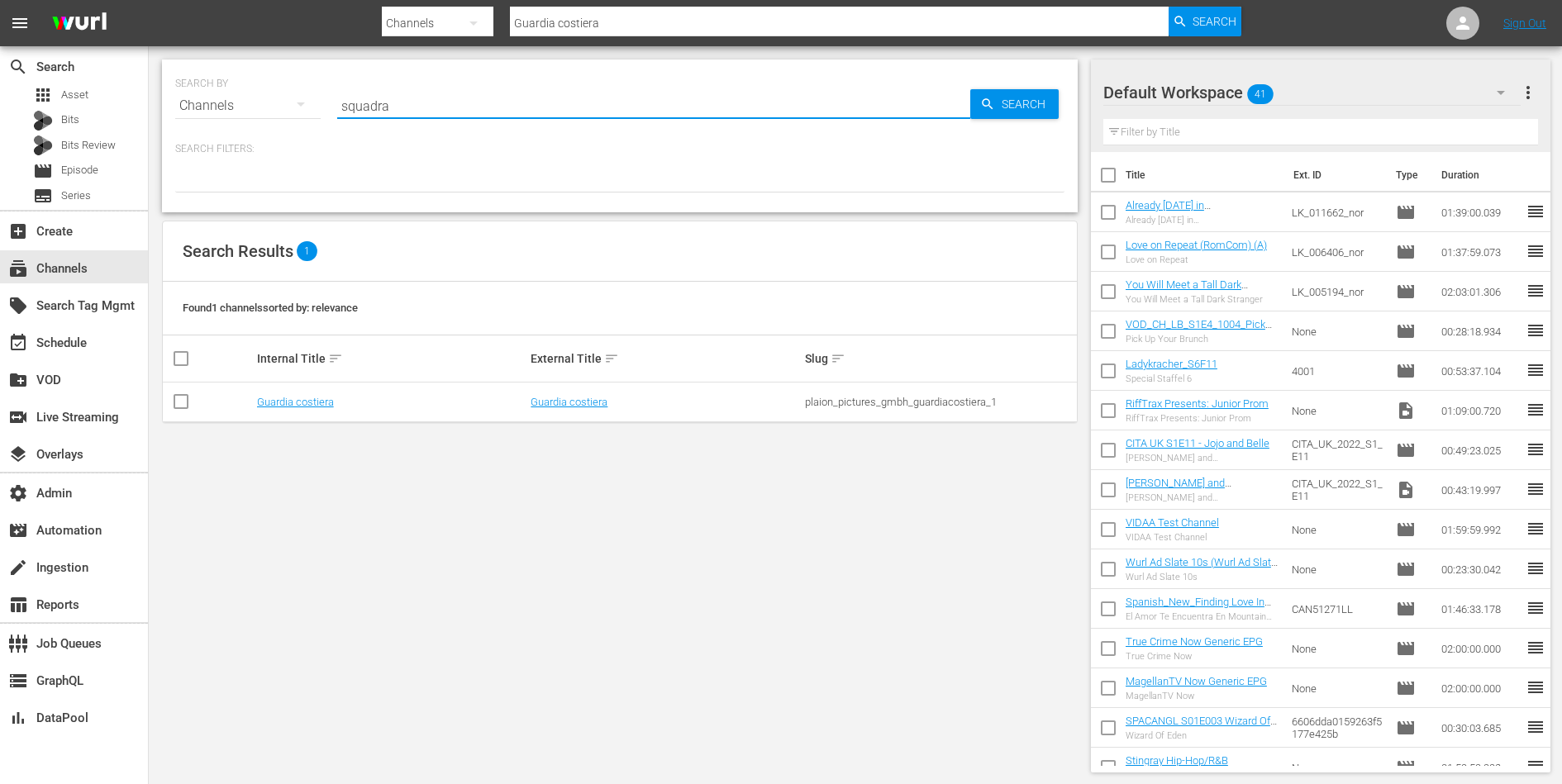
type input "squadra"
click at [325, 397] on link "Squadra Speciale [GEOGRAPHIC_DATA]" at bounding box center [349, 402] width 184 height 13
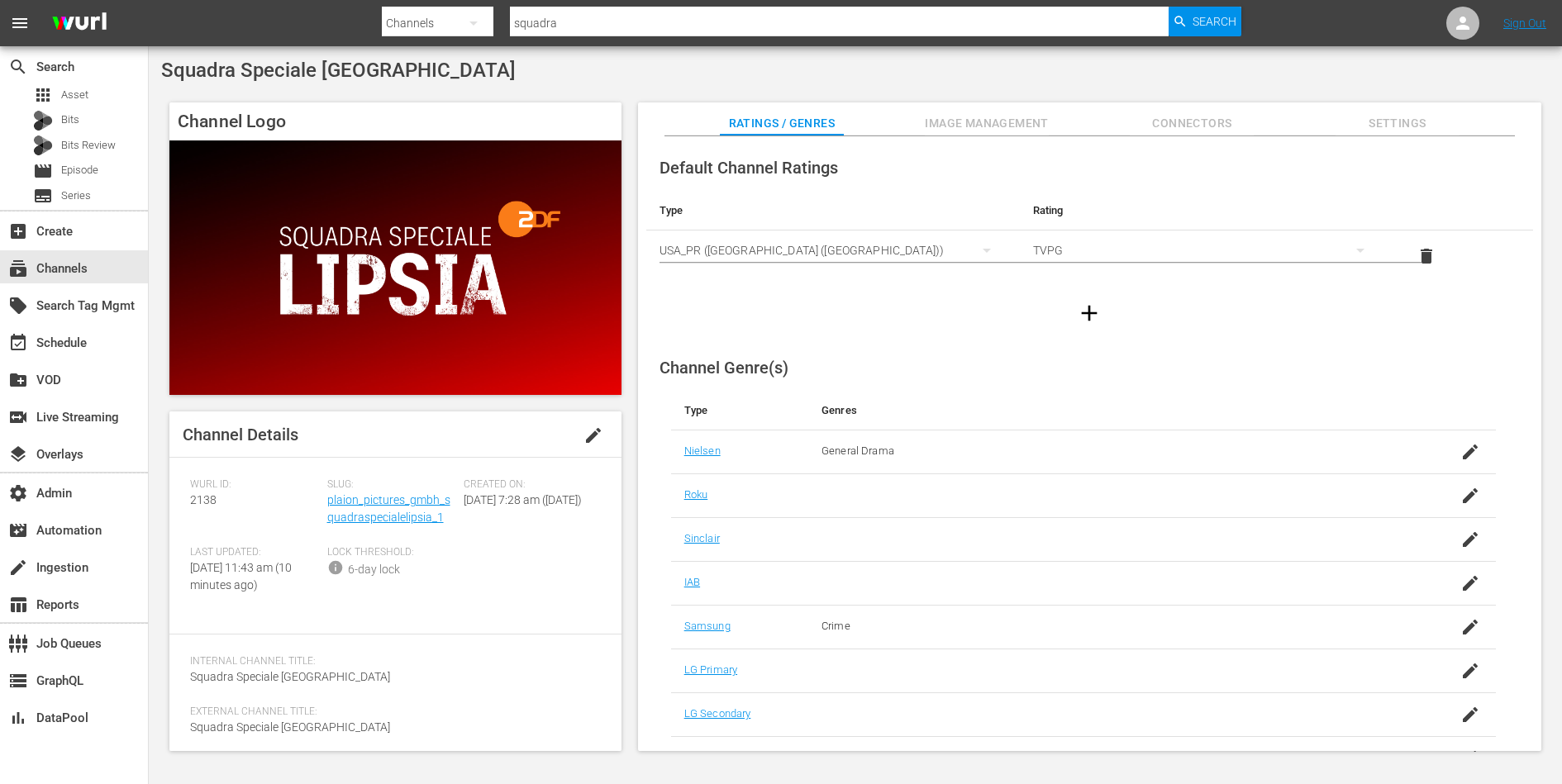
click at [1090, 309] on icon "button" at bounding box center [1088, 312] width 26 height 26
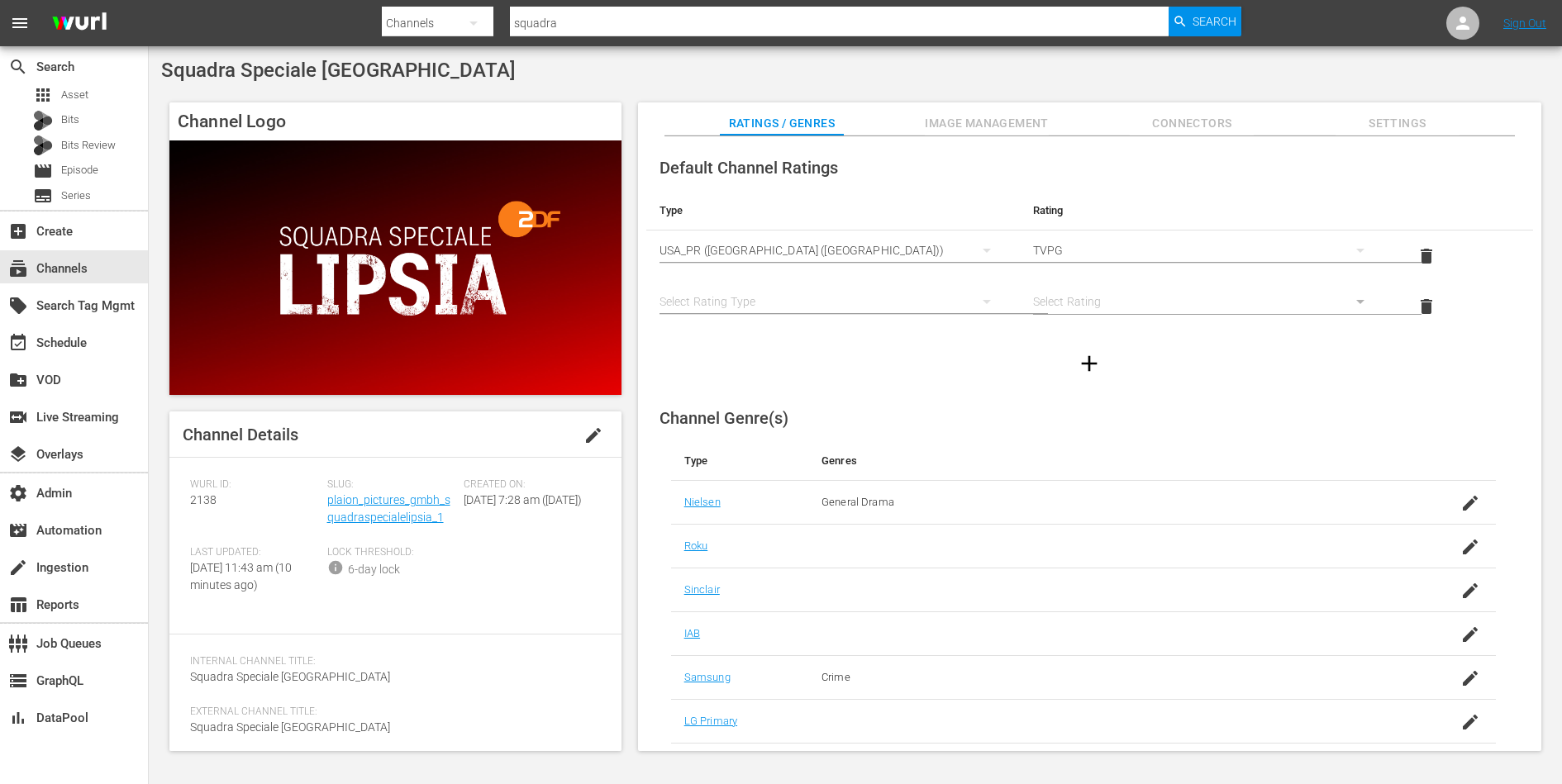
click at [801, 292] on div "simple table" at bounding box center [832, 301] width 347 height 46
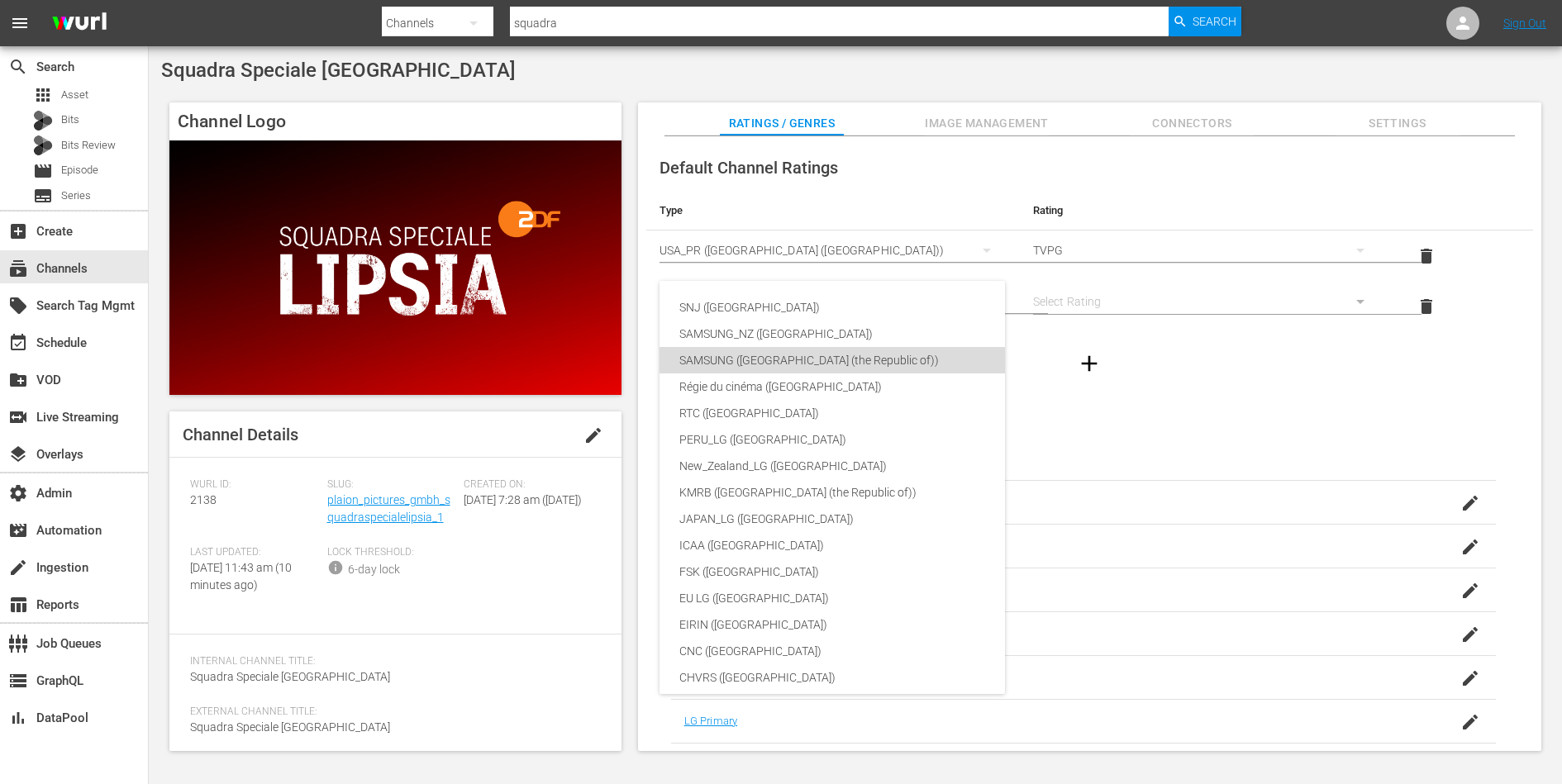
click at [792, 352] on div "SAMSUNG (Korea (the Republic of))" at bounding box center [883, 360] width 406 height 26
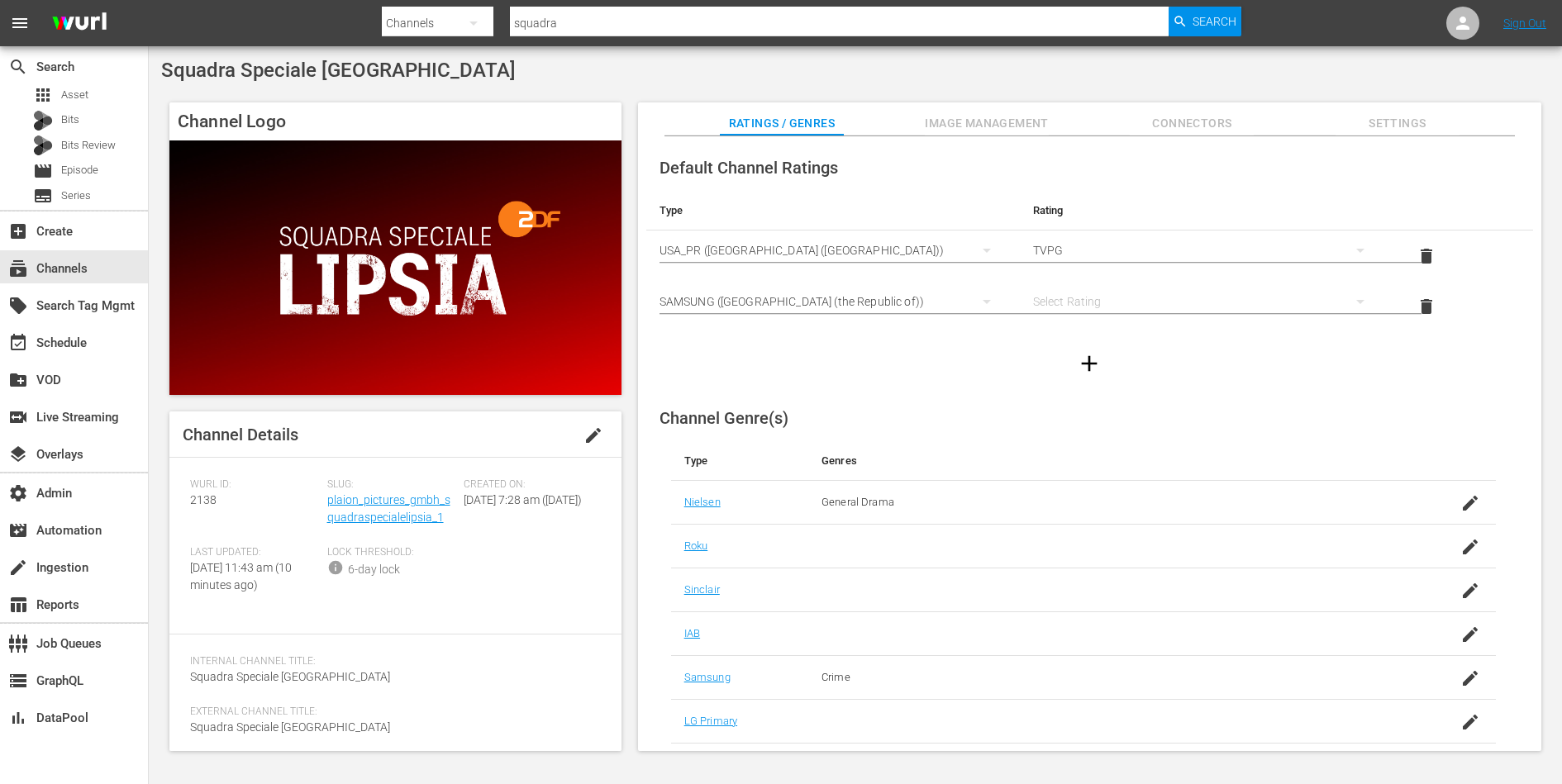
click at [1139, 293] on div "simple table" at bounding box center [1206, 301] width 347 height 46
click at [1066, 667] on div "12" at bounding box center [1203, 668] width 306 height 26
click at [1067, 417] on div "Channel Genre(s) Type Genres Nielsen General Drama Roku Sinclair IAB Samsung Cr…" at bounding box center [1090, 635] width 887 height 480
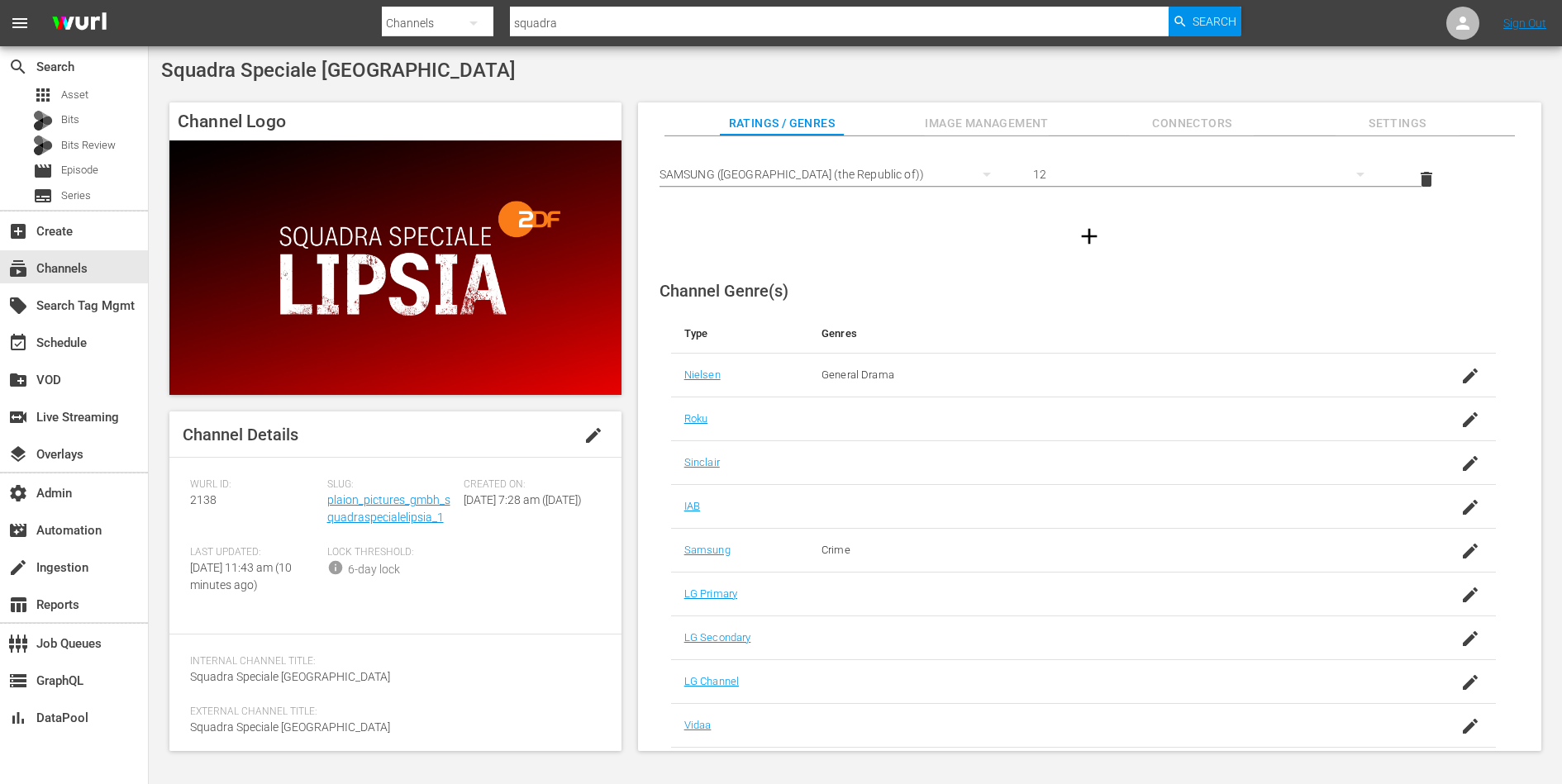
scroll to position [0, 0]
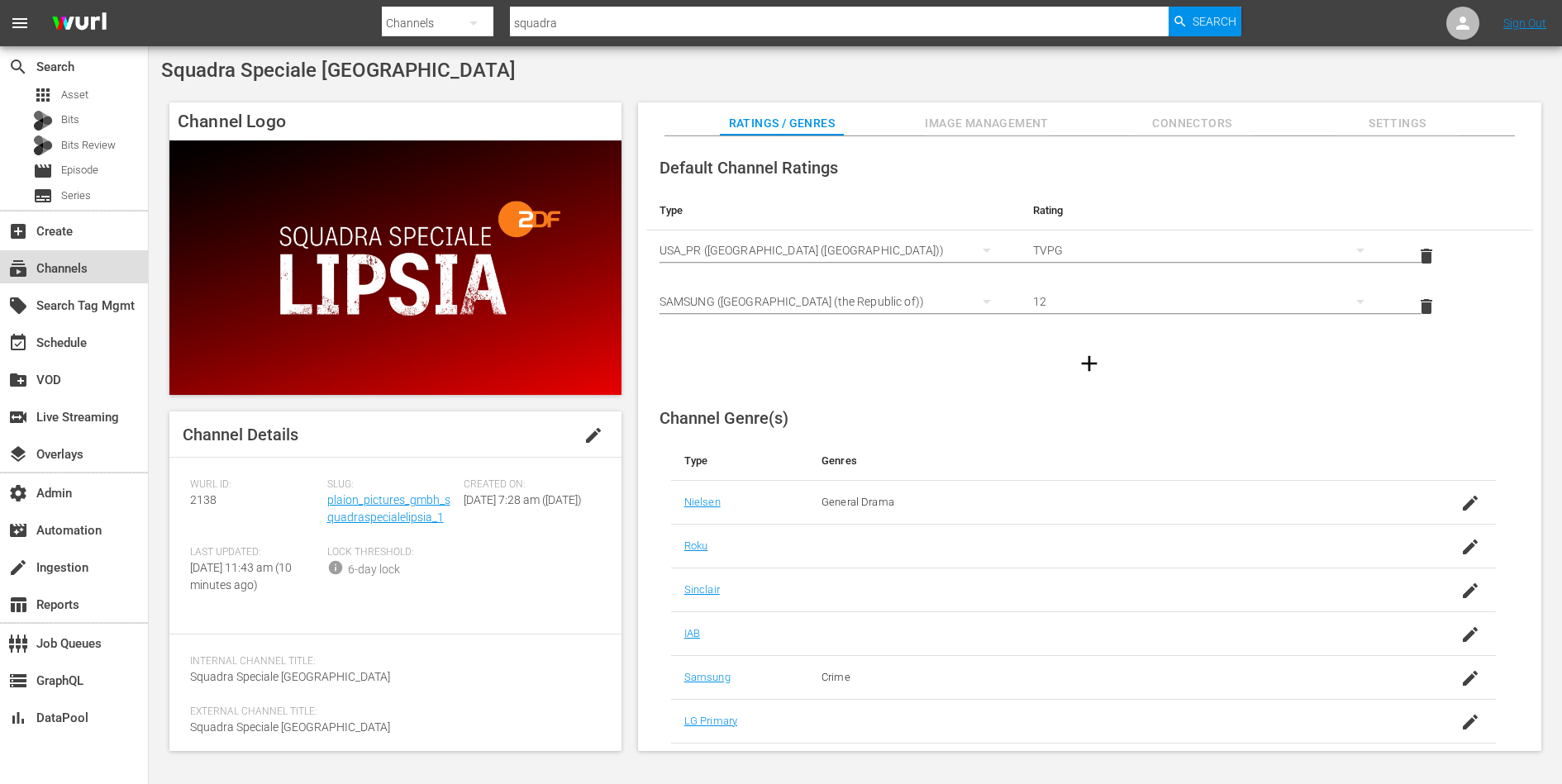
click at [75, 260] on div "subscriptions Channels" at bounding box center [46, 266] width 93 height 15
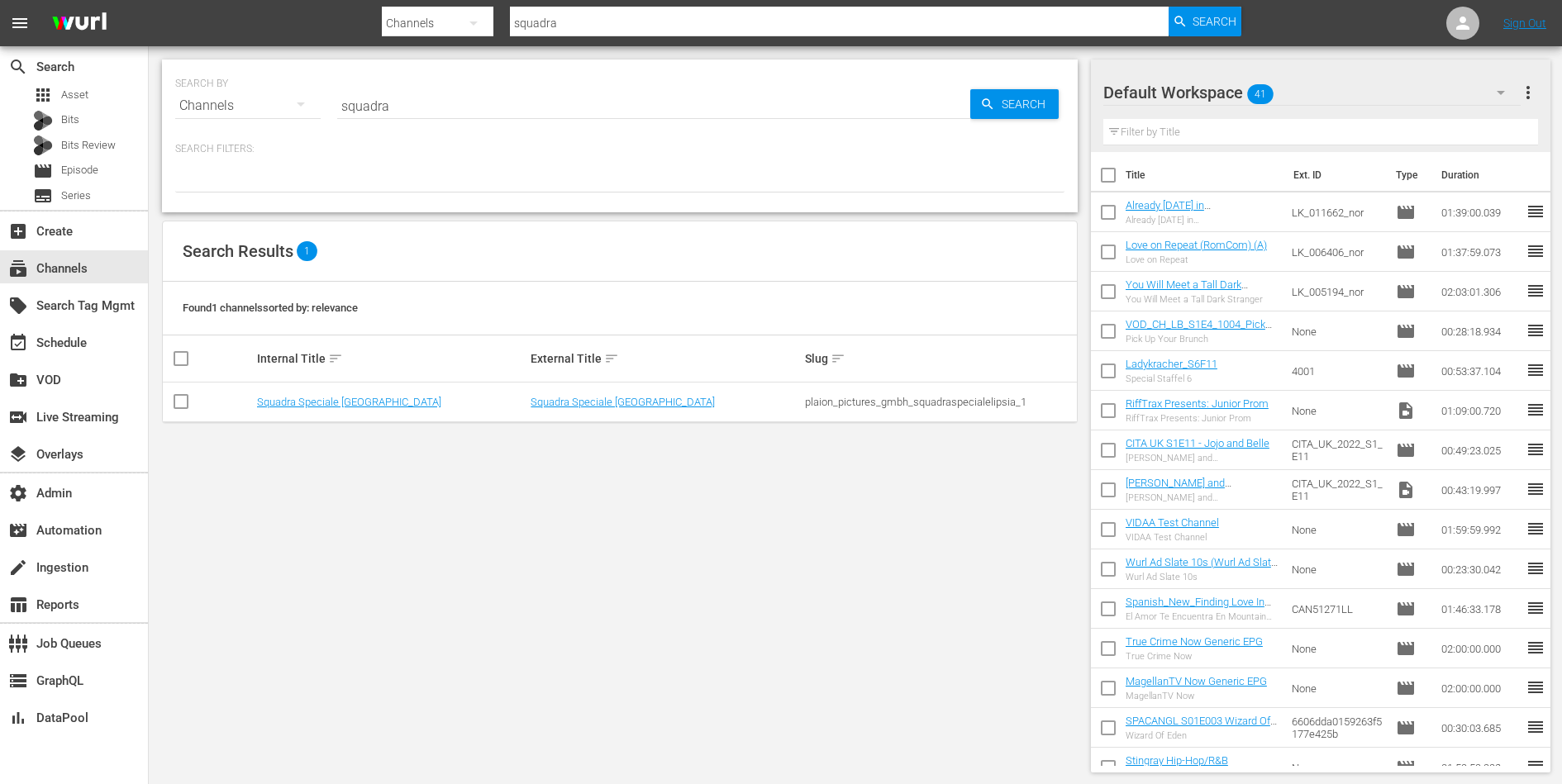
click at [405, 105] on input "squadra" at bounding box center [653, 106] width 633 height 40
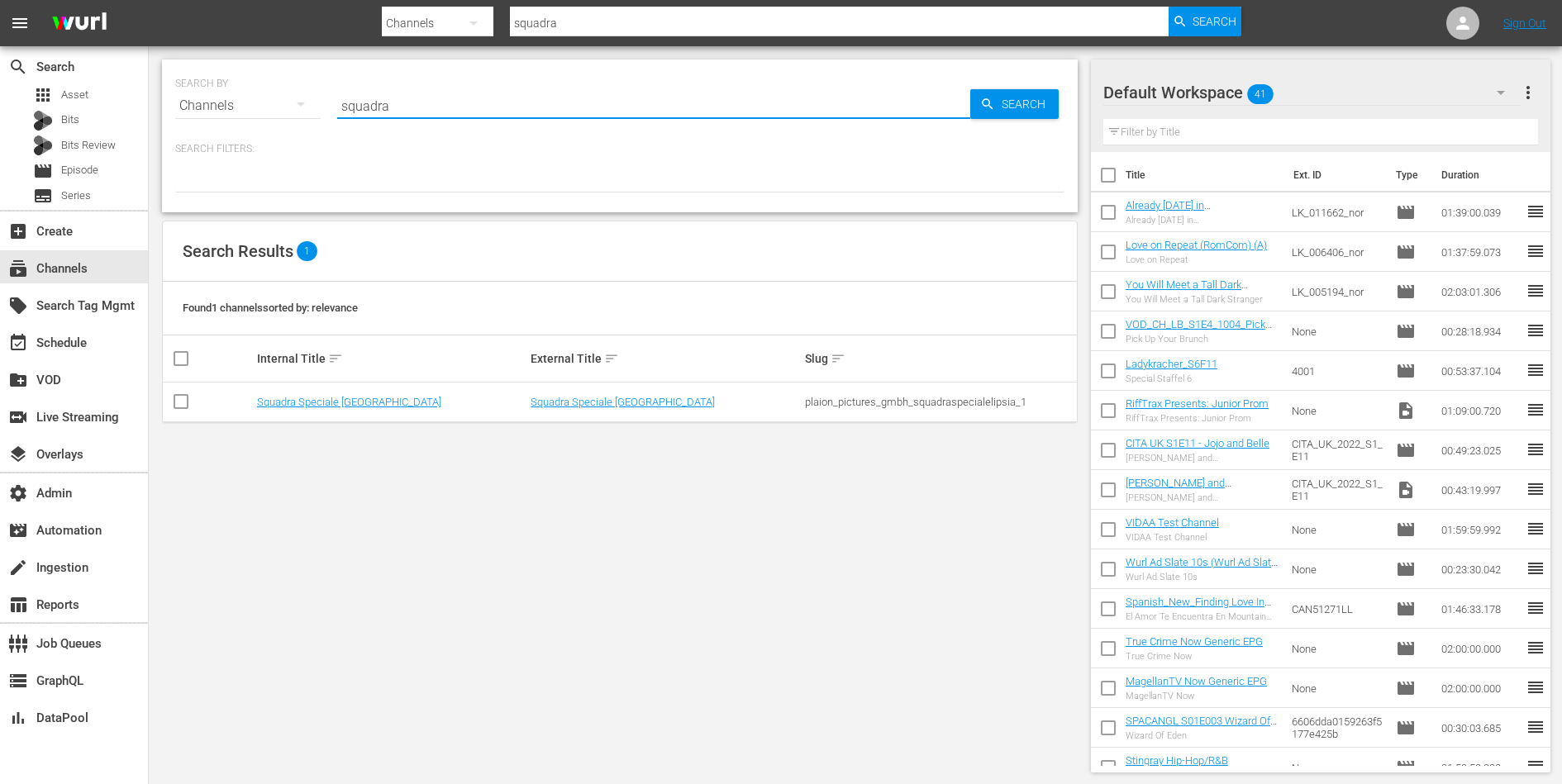
click at [405, 105] on input "squadra" at bounding box center [653, 106] width 633 height 40
type input "guard"
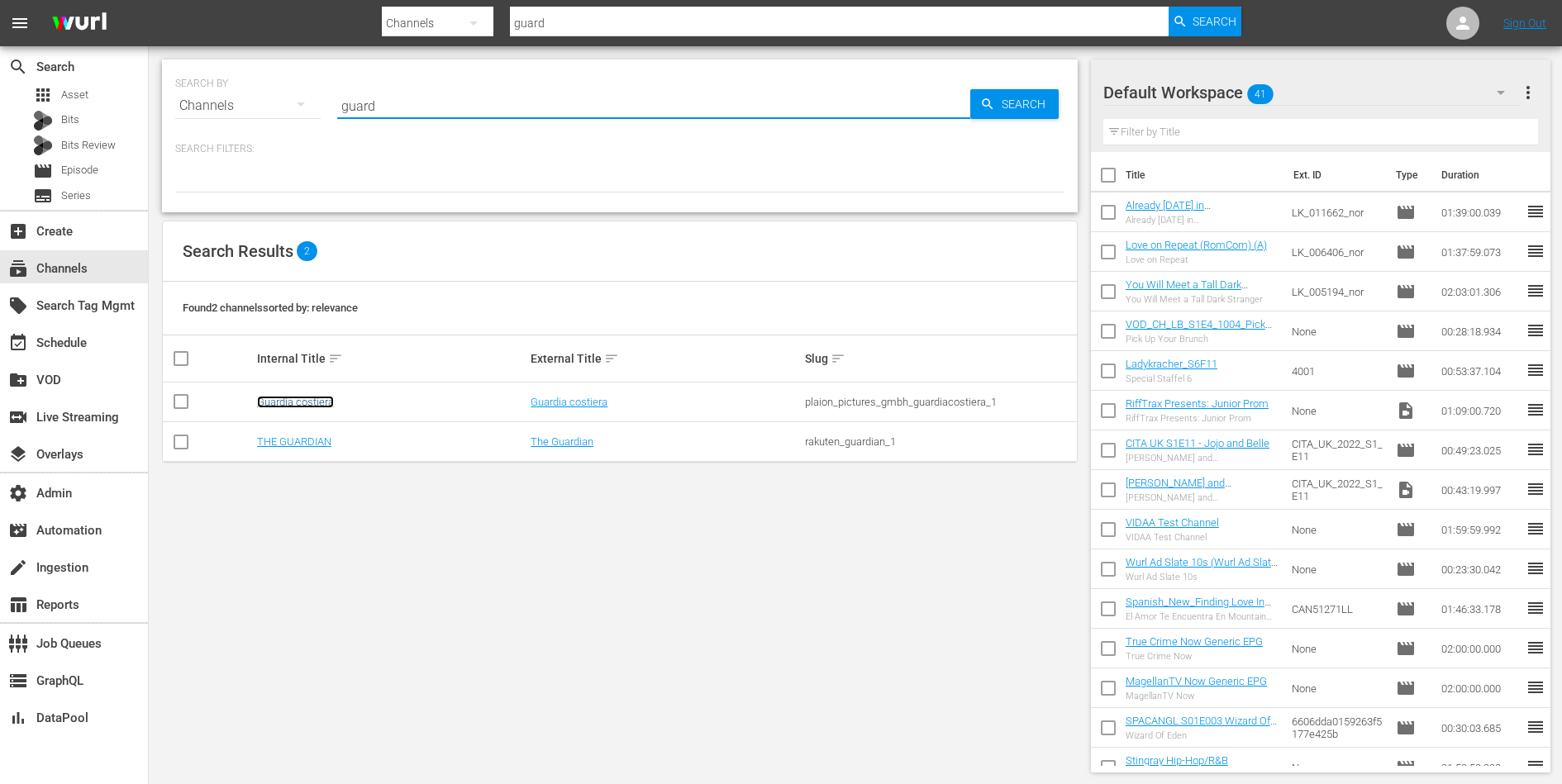
click at [299, 403] on link "Guardia costiera" at bounding box center [295, 402] width 77 height 13
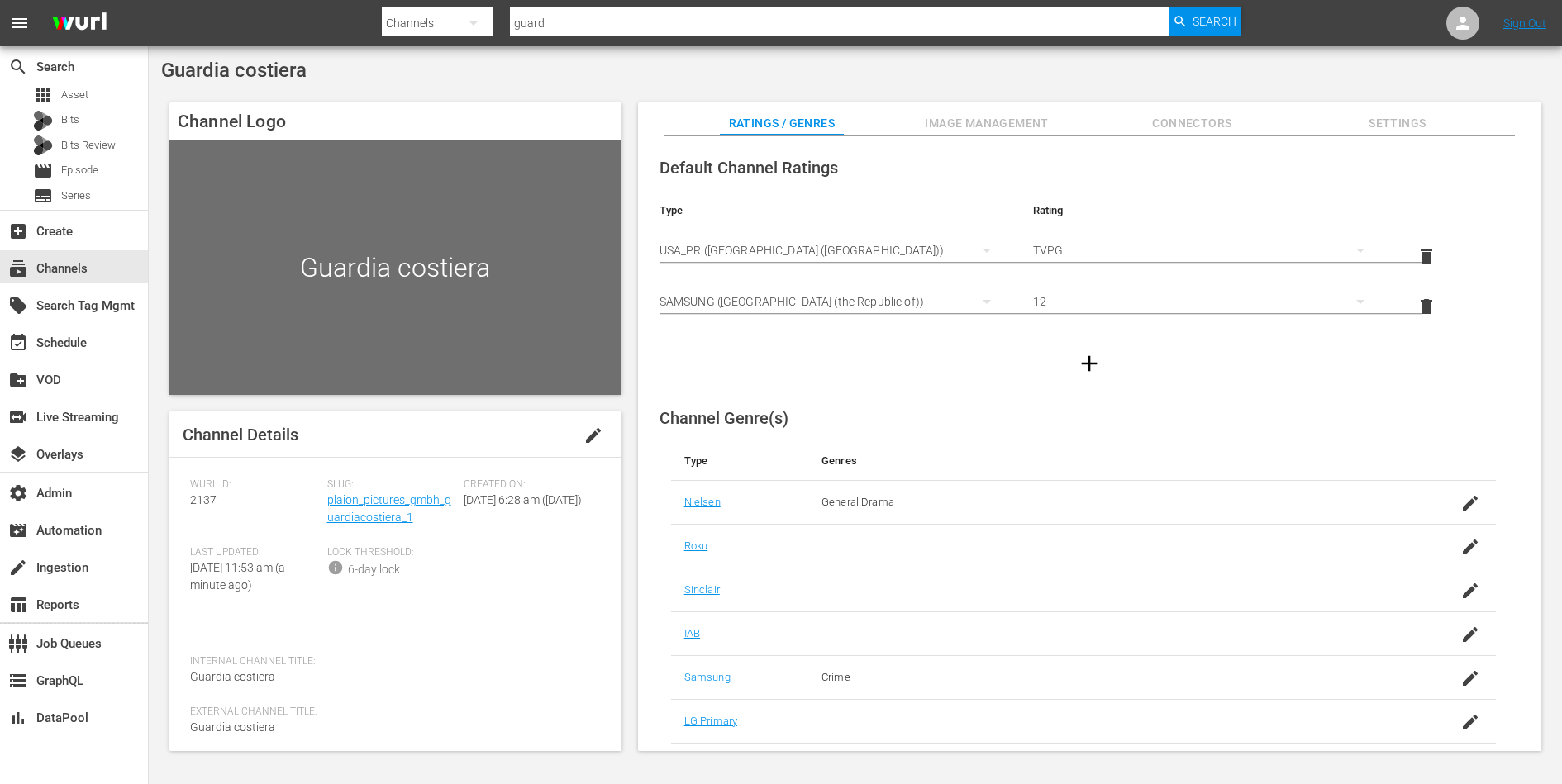
scroll to position [127, 0]
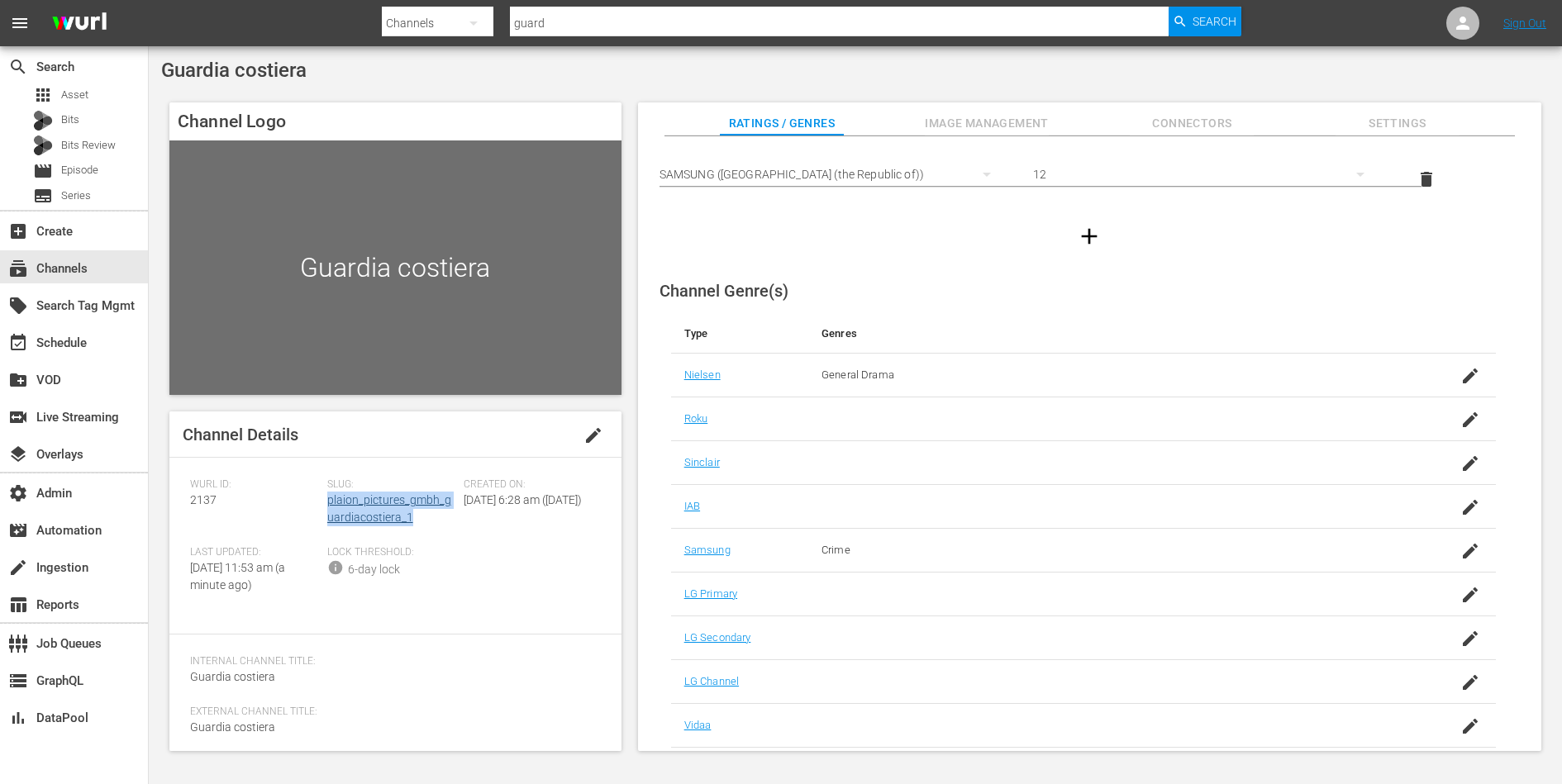
drag, startPoint x: 427, startPoint y: 515, endPoint x: 327, endPoint y: 502, distance: 100.8
click at [327, 502] on div "Slug: plaion_pictures_gmbh_guardiacostiera_1" at bounding box center [395, 512] width 138 height 67
copy link "plaion_pictures_gmbh_guardiacostiera_1"
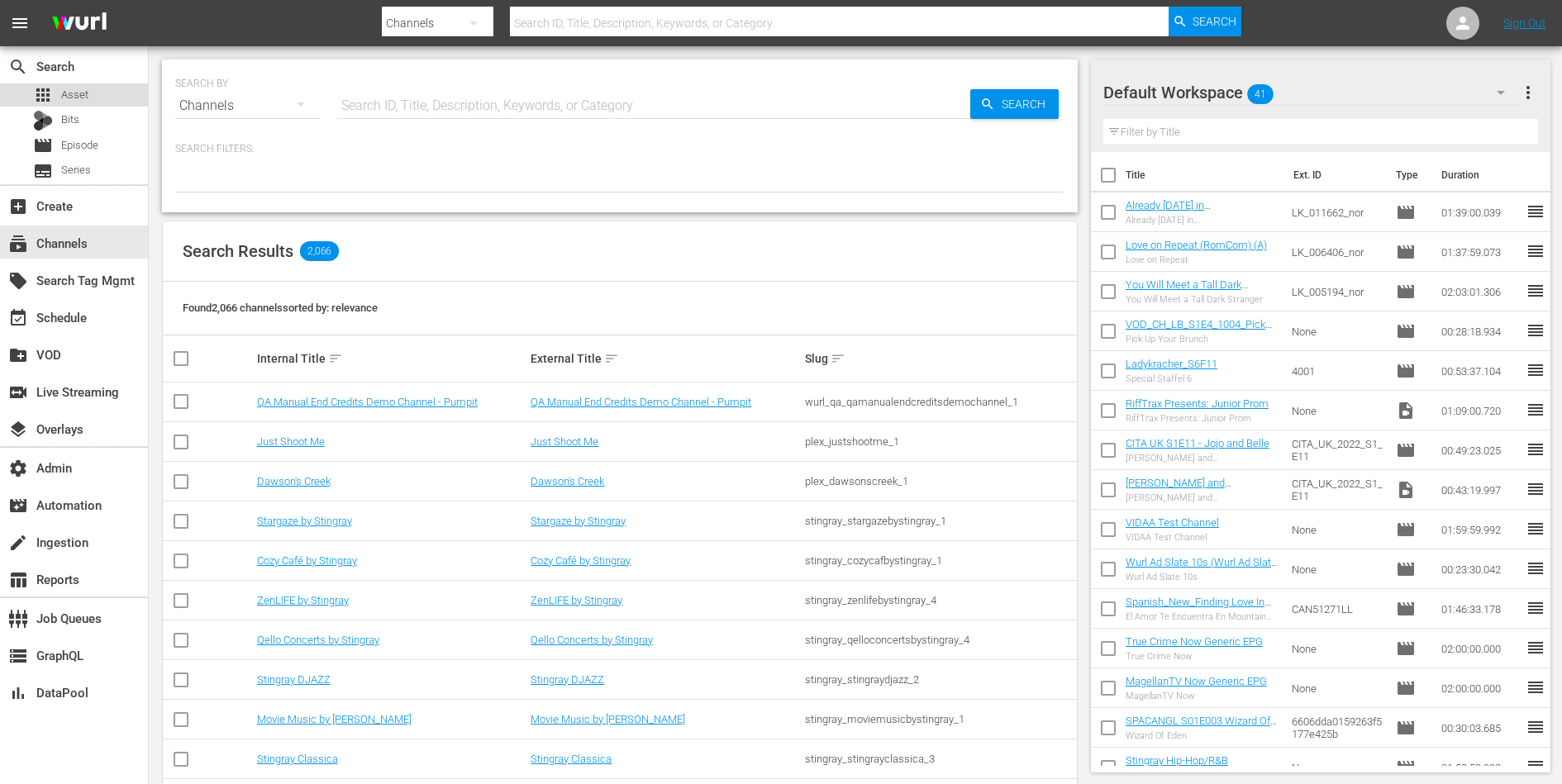
click at [105, 100] on div "apps Asset" at bounding box center [74, 95] width 148 height 23
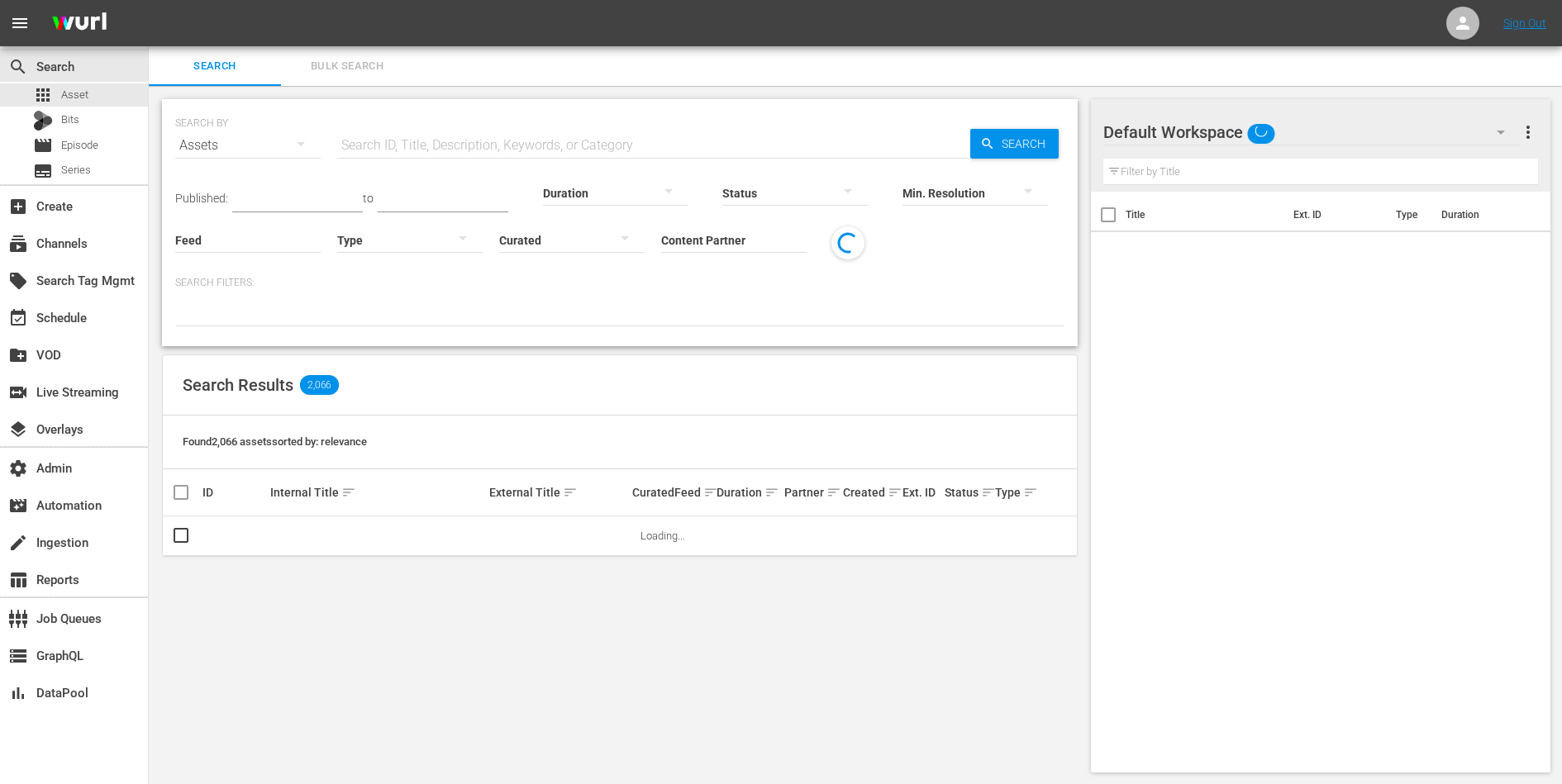
click at [428, 132] on input "text" at bounding box center [653, 146] width 633 height 40
paste input "185909607"
type input "185909607"
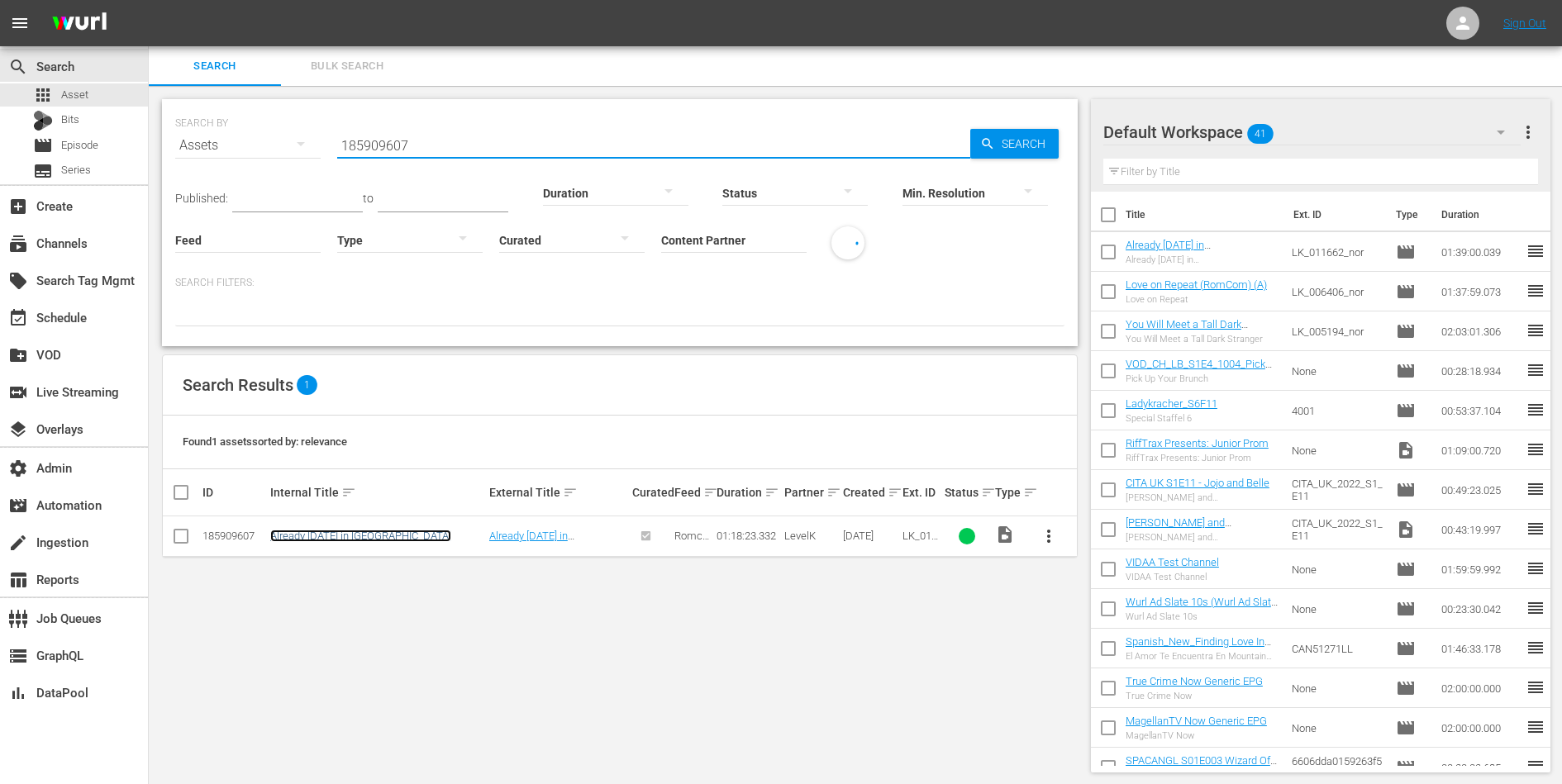
click at [317, 540] on link "Already [DATE] in [GEOGRAPHIC_DATA]" at bounding box center [361, 536] width 181 height 13
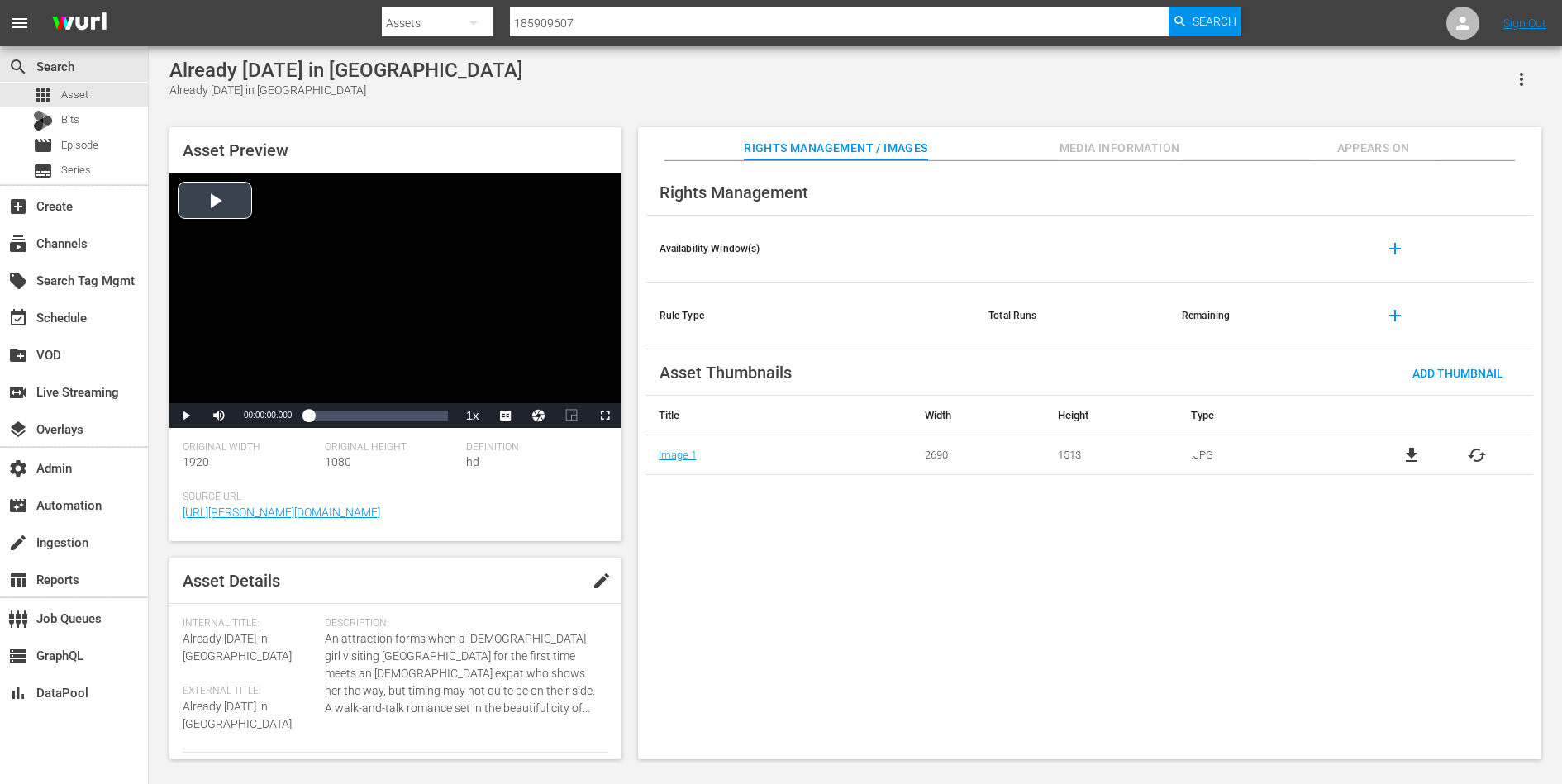
click at [335, 280] on div "Video Player" at bounding box center [395, 289] width 452 height 229
click at [505, 397] on span "DAN" at bounding box center [505, 393] width 16 height 12
click at [380, 407] on div "Loaded : 0.38% 00:43:23.630 00:00:00.842" at bounding box center [377, 415] width 138 height 16
click at [186, 415] on span "Video Player" at bounding box center [186, 415] width 0 height 0
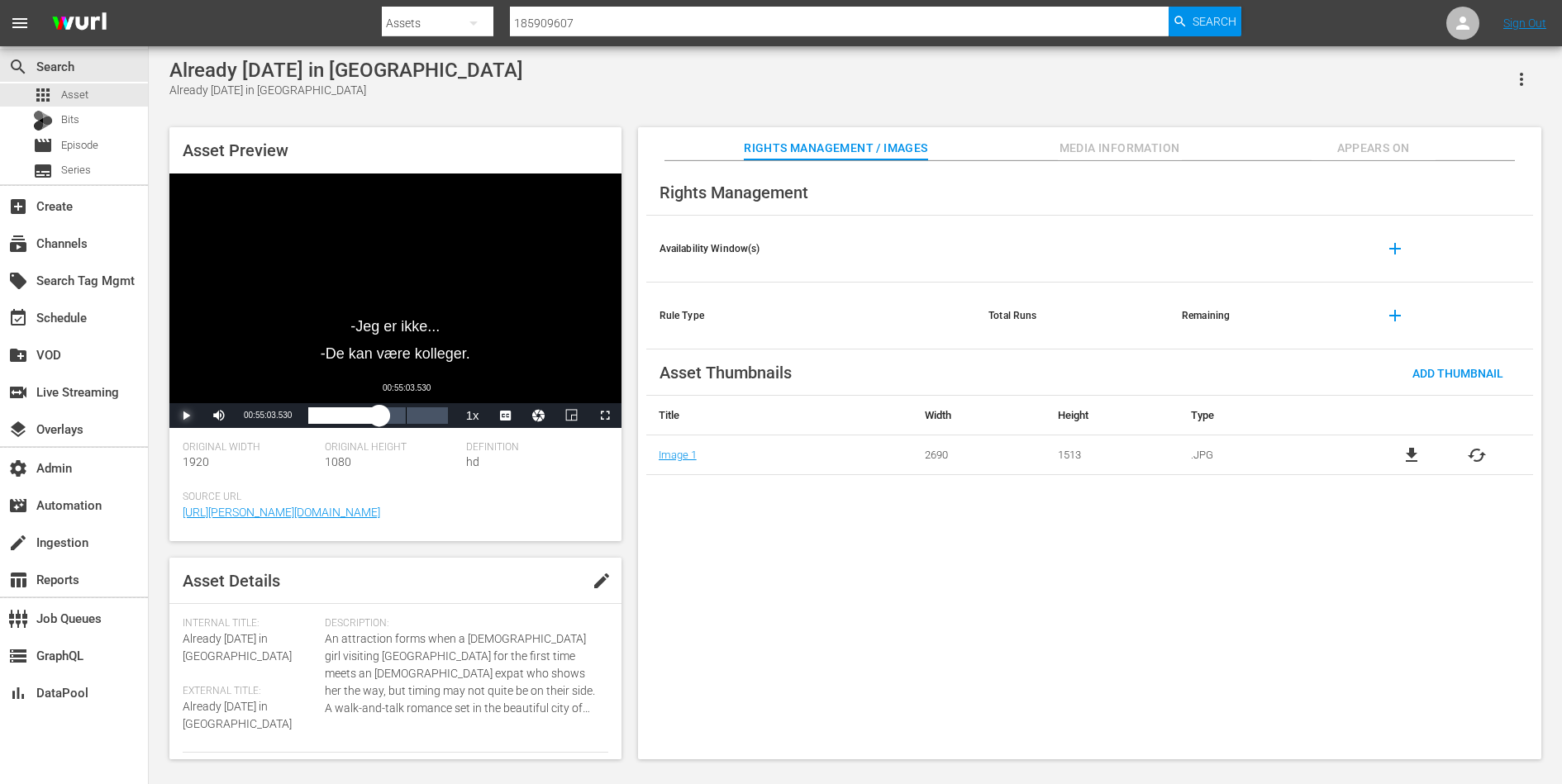
click at [406, 411] on div "00:55:03.530" at bounding box center [406, 415] width 1 height 16
click at [186, 415] on span "Video Player" at bounding box center [186, 415] width 0 height 0
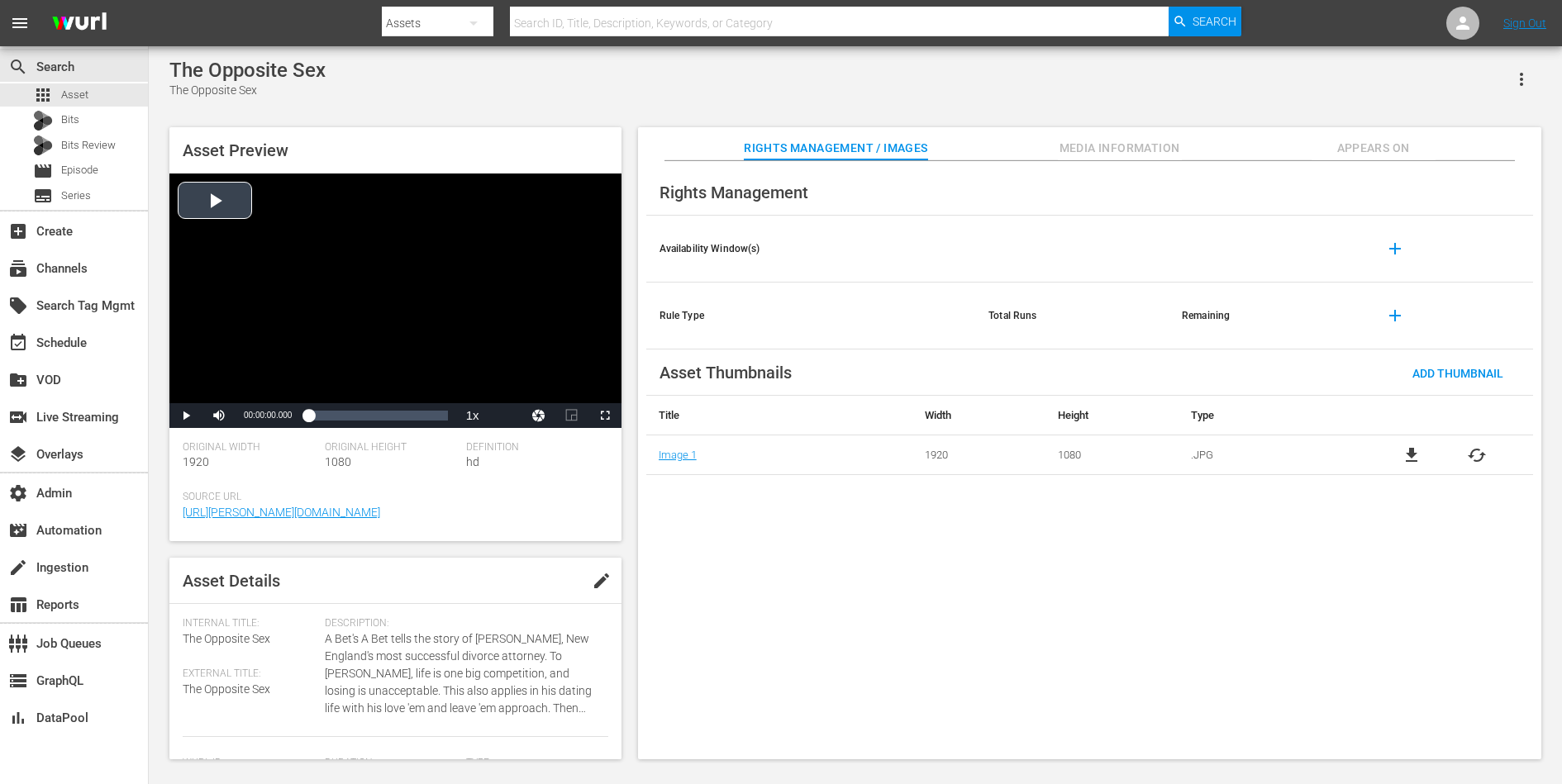
click at [403, 305] on div "Video Player" at bounding box center [395, 289] width 452 height 229
click at [508, 388] on span "DAN" at bounding box center [505, 393] width 16 height 12
click at [382, 415] on div "Loaded : 0.65% 00:49:08.881 00:00:01.727" at bounding box center [377, 415] width 138 height 16
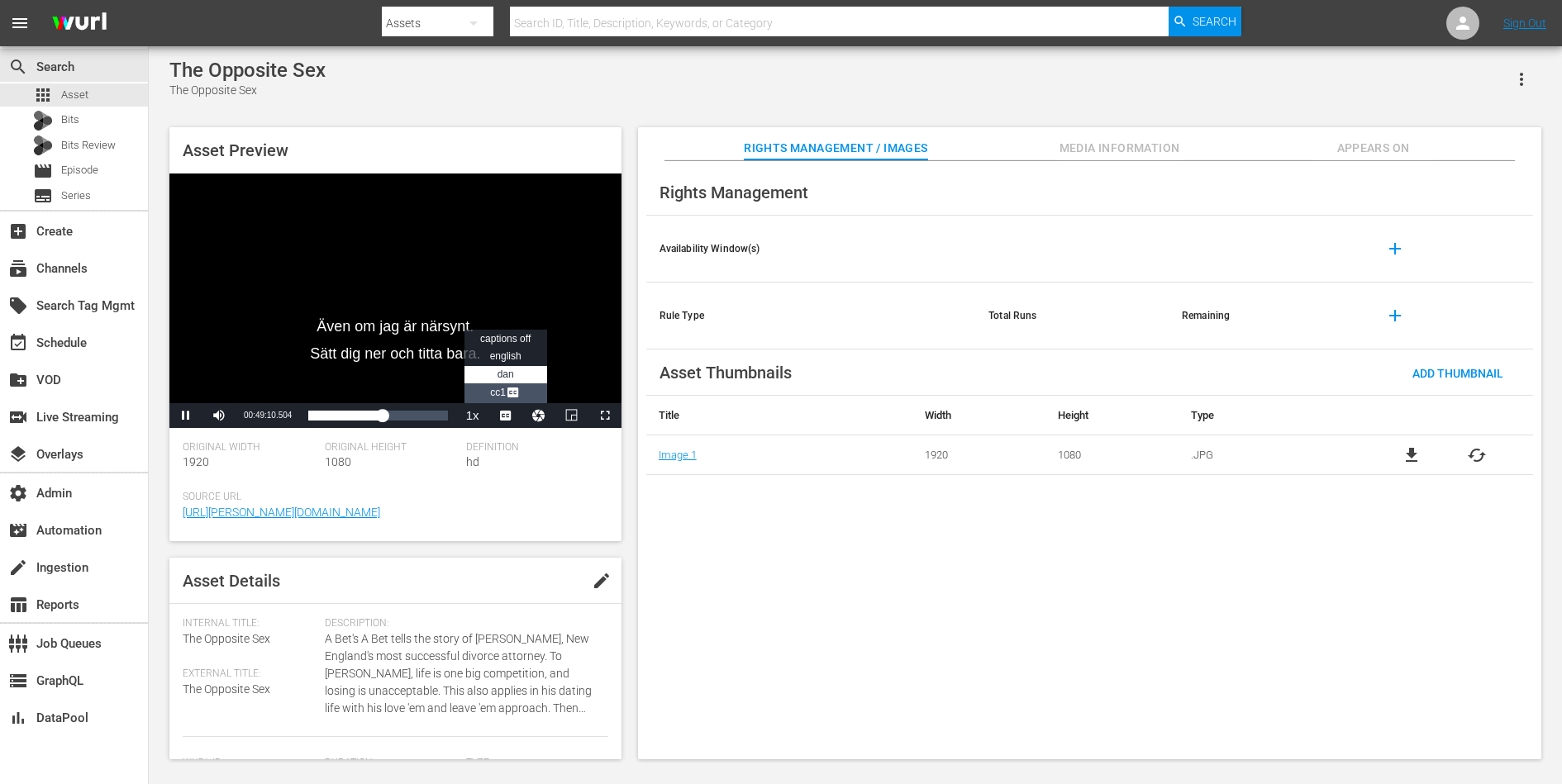
click at [509, 393] on span "Video Player" at bounding box center [513, 394] width 15 height 16
click at [416, 419] on div "Loaded : 54.05% 01:13:00.680 00:49:11.966" at bounding box center [377, 415] width 138 height 16
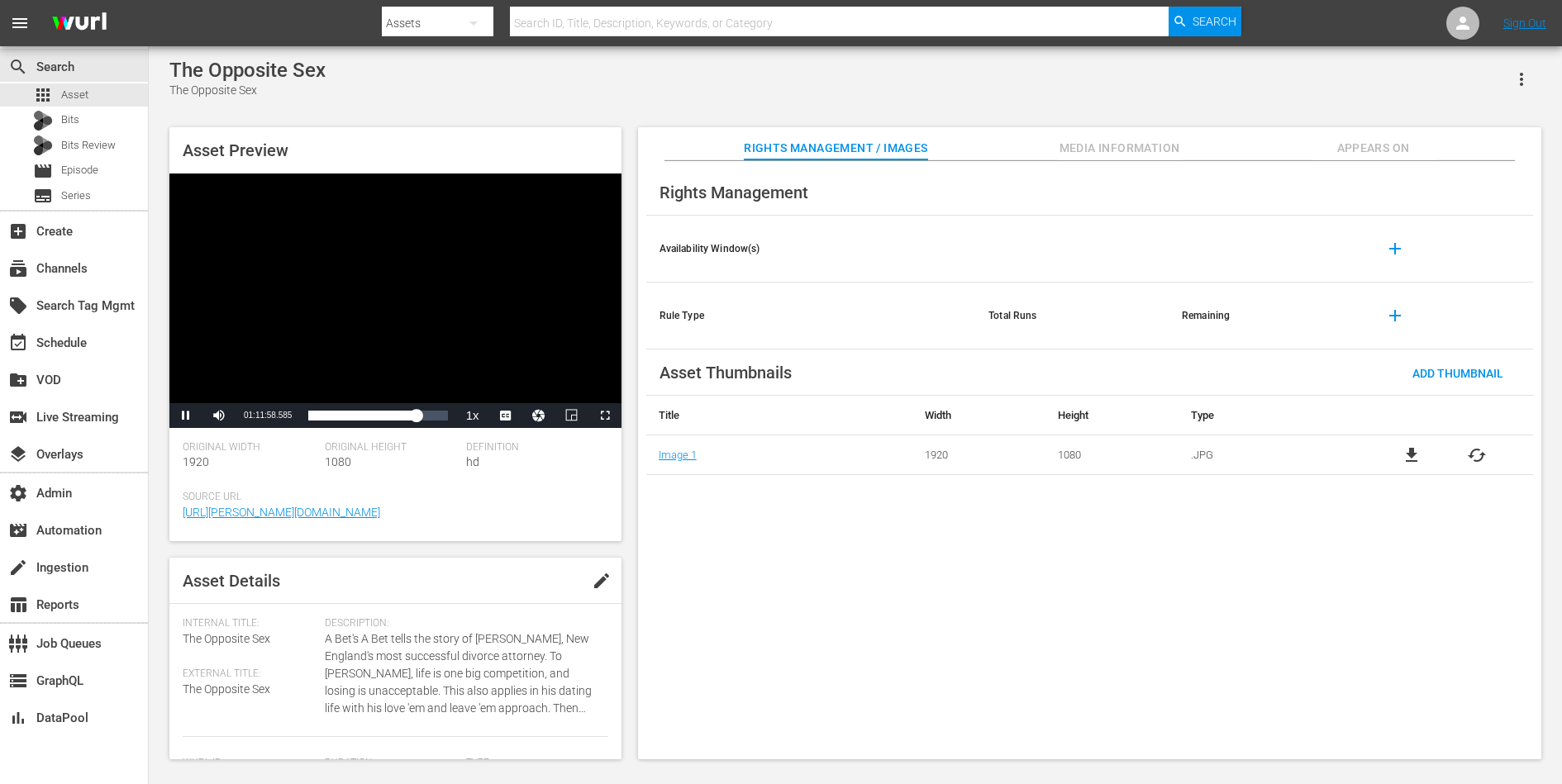
click at [1344, 143] on span "Appears On" at bounding box center [1373, 148] width 124 height 21
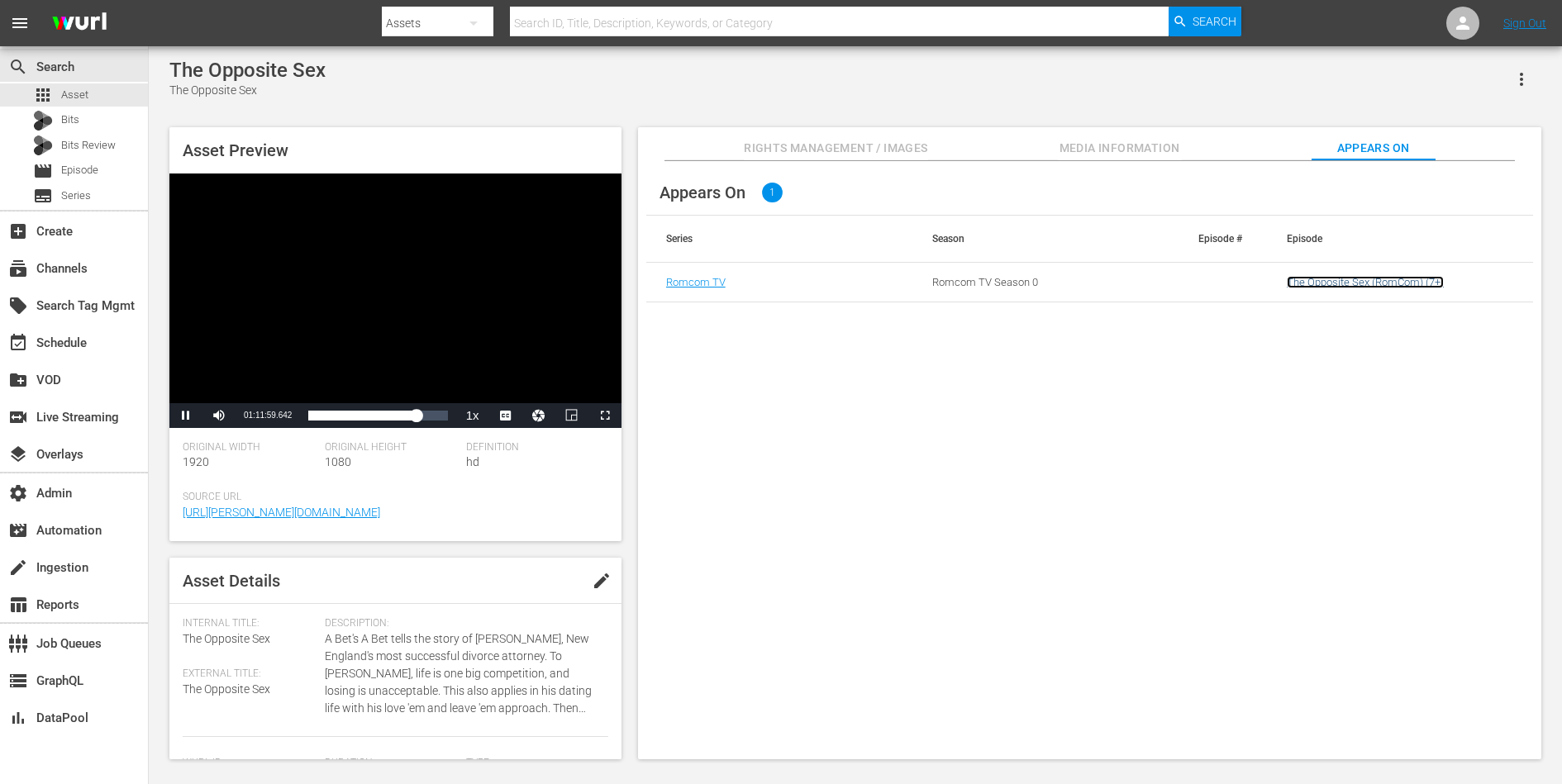
click at [1322, 279] on link "The Opposite Sex (RomCom) (7+)" at bounding box center [1365, 282] width 157 height 13
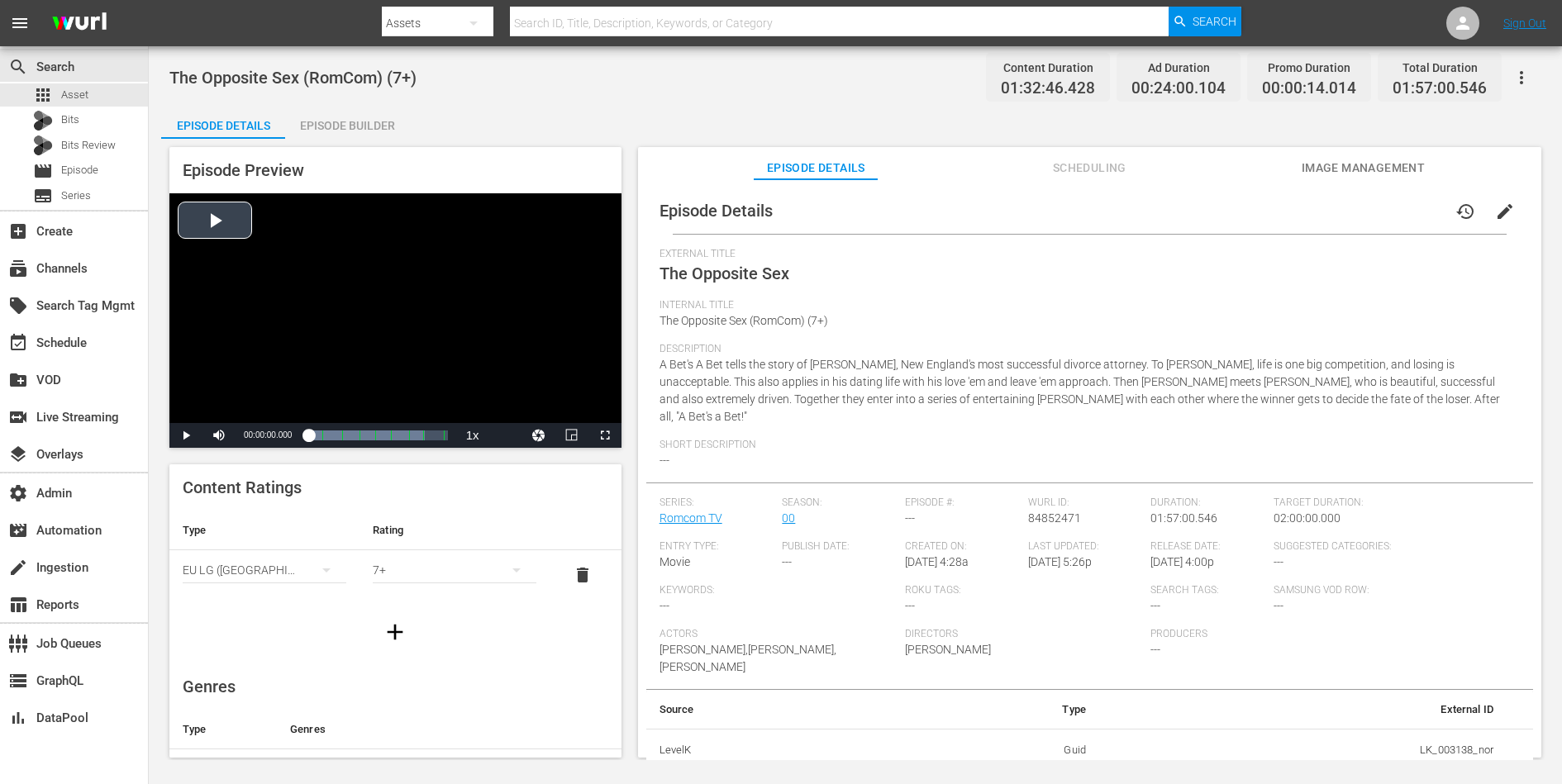
click at [364, 368] on div "Video Player" at bounding box center [395, 308] width 452 height 229
click at [368, 438] on div "Loaded : 100.00% 00:51:32.383 The Opposite Sex (4/8) 00:00:00.839" at bounding box center [377, 435] width 138 height 16
click at [511, 415] on span "Video Player" at bounding box center [513, 414] width 15 height 16
click at [507, 378] on span "english" at bounding box center [505, 376] width 31 height 12
click at [427, 435] on div "Loaded : 45.75% 01:40:59.399 The Opposite Sex (8/8) 00:41:22.298 Cue Point 6: 0…" at bounding box center [377, 435] width 138 height 16
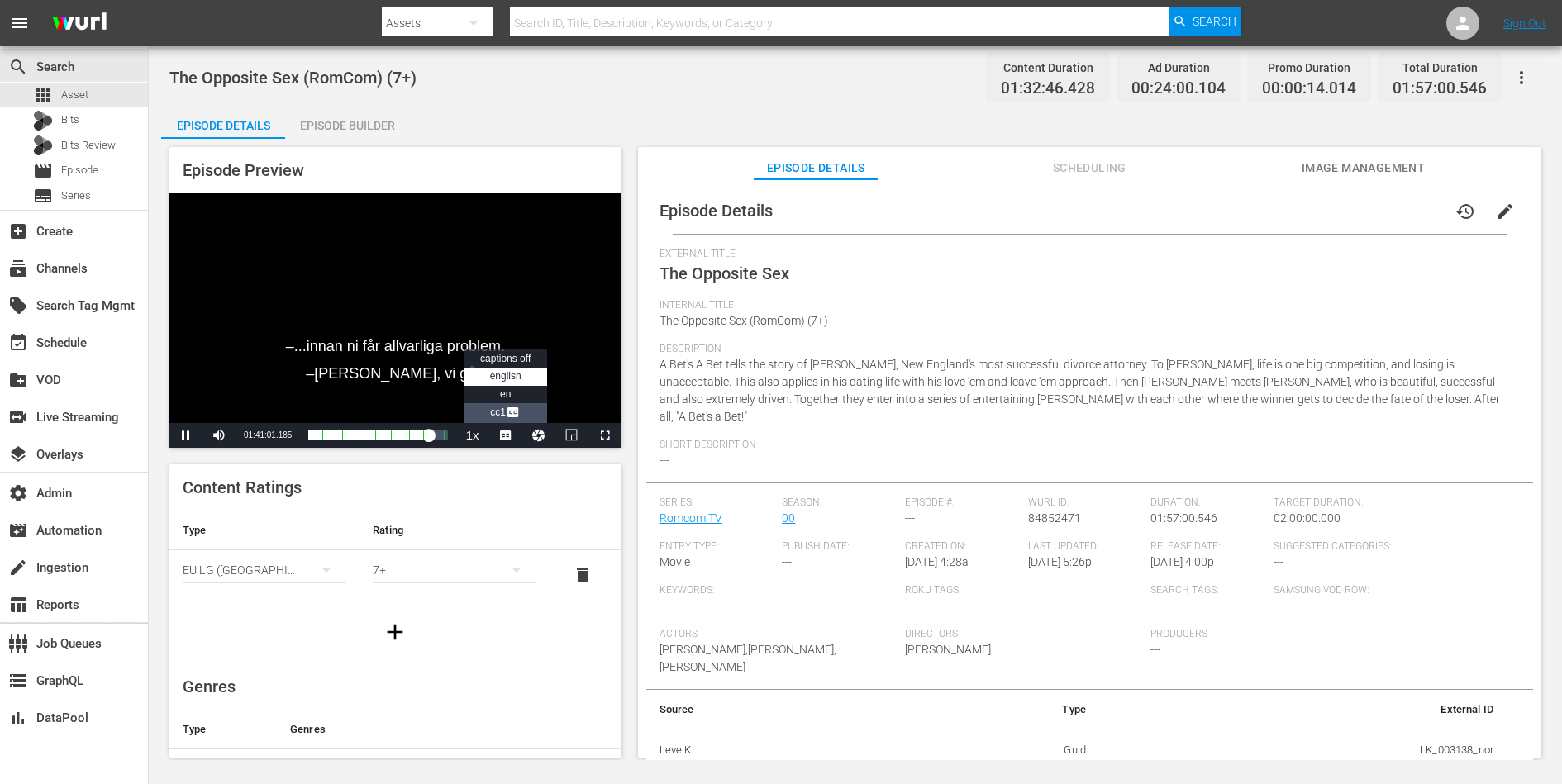
click at [496, 407] on span "CC1 Captions" at bounding box center [505, 412] width 31 height 12
click at [502, 393] on span "en" at bounding box center [505, 393] width 11 height 12
click at [186, 435] on span "Video Player" at bounding box center [186, 435] width 0 height 0
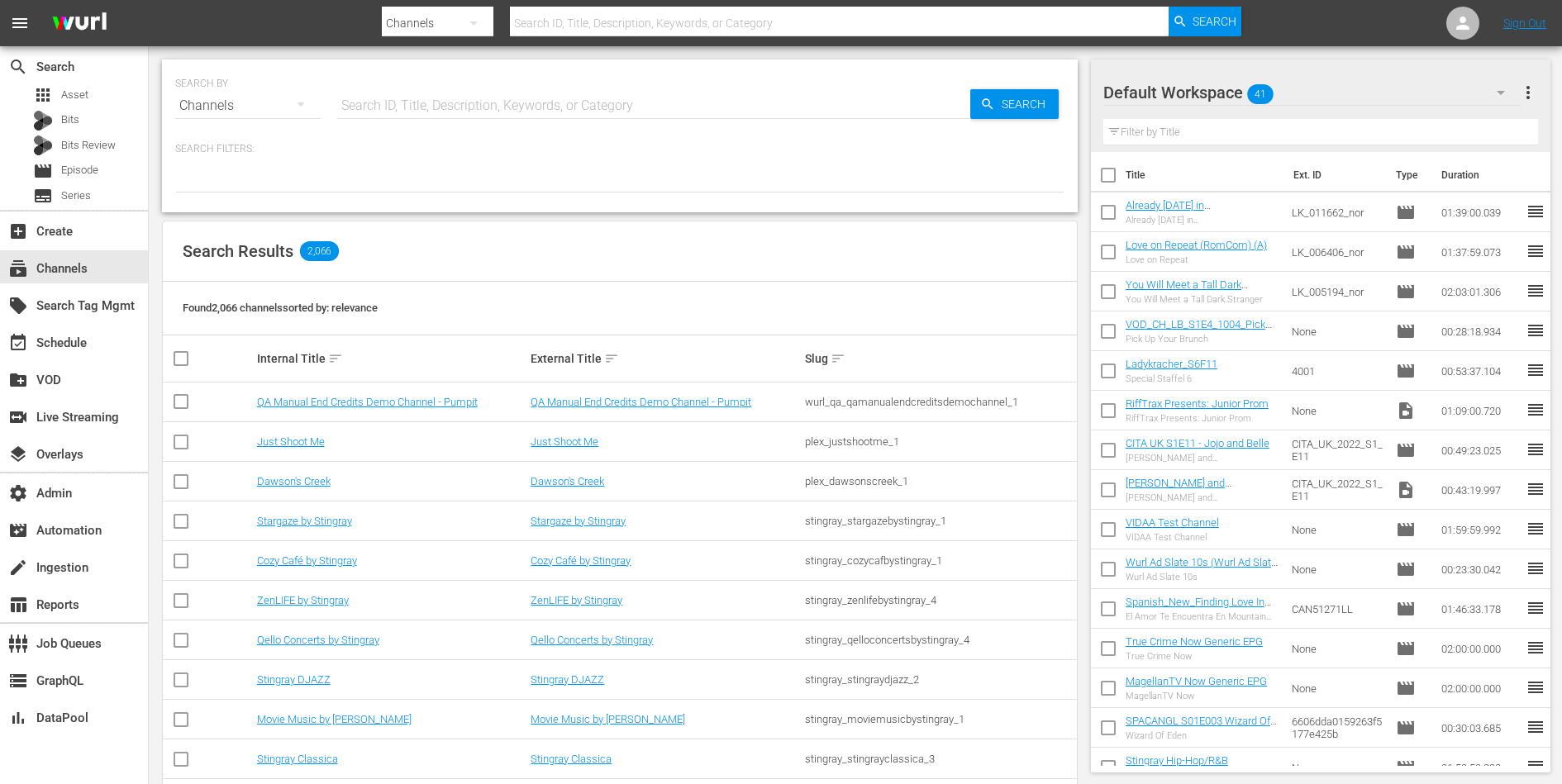
click at [492, 103] on input "text" at bounding box center [653, 106] width 633 height 40
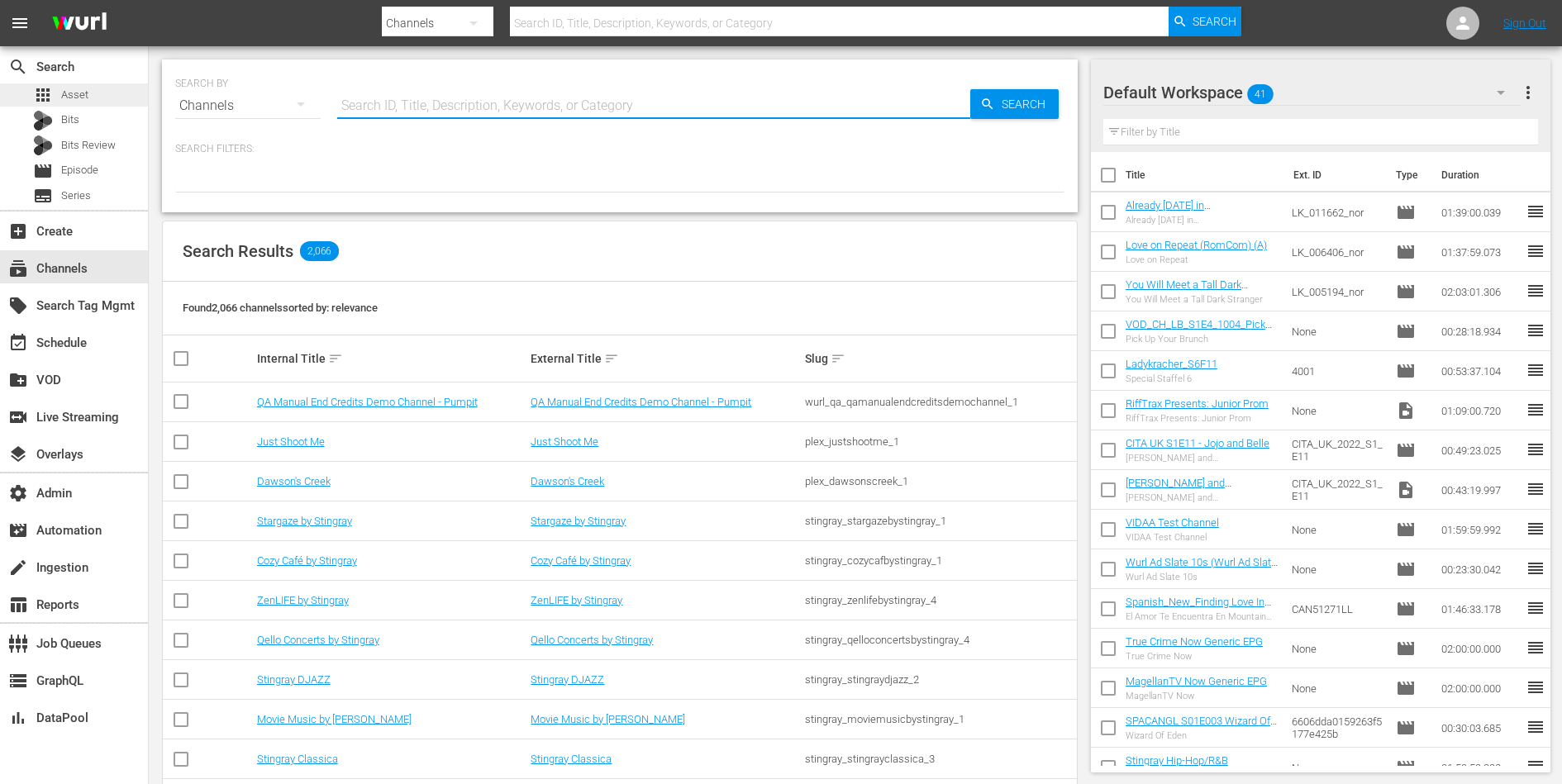
click at [98, 93] on div "apps Asset" at bounding box center [74, 95] width 148 height 23
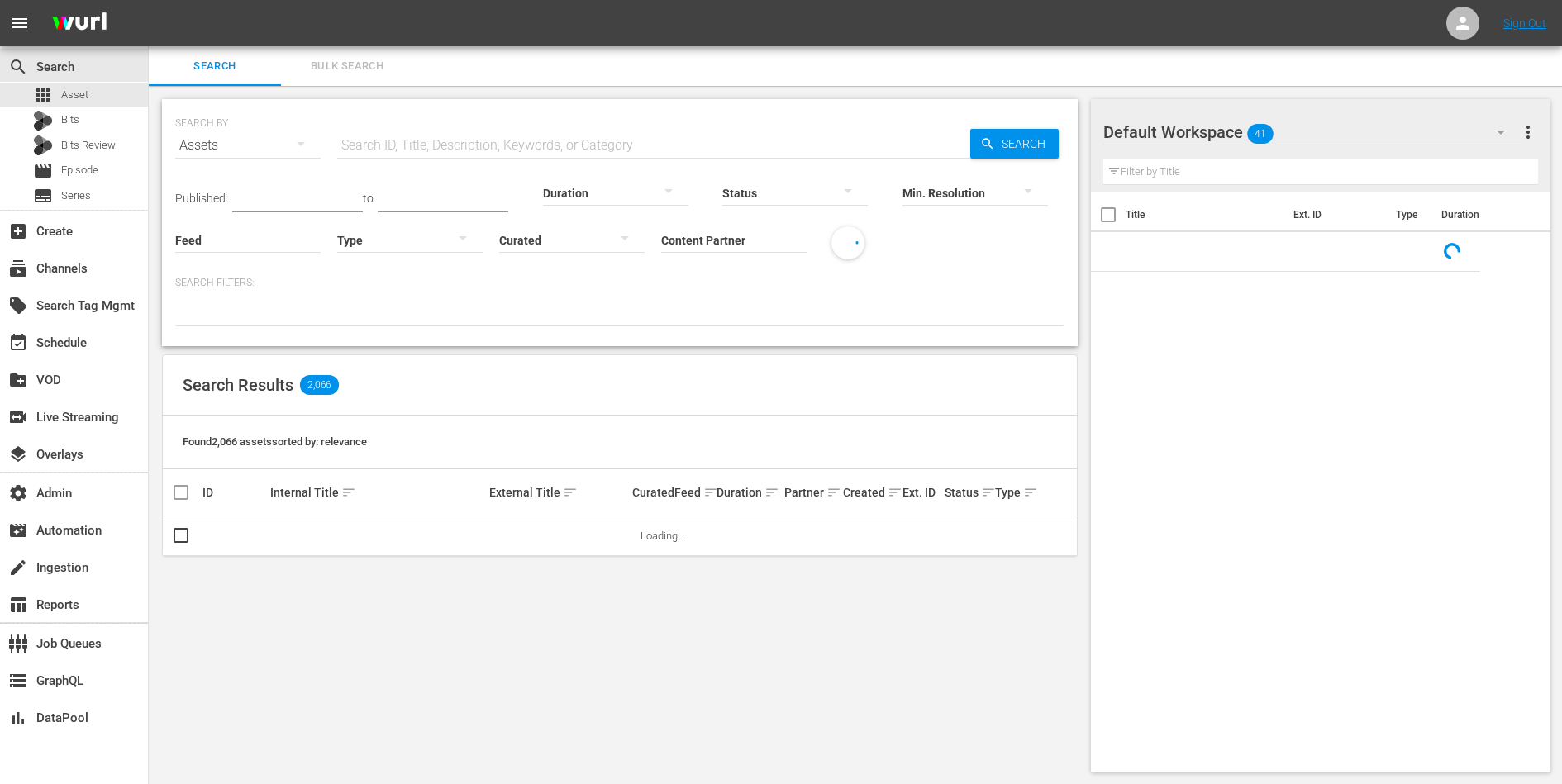
click at [692, 239] on input "Content Partner" at bounding box center [734, 240] width 146 height 59
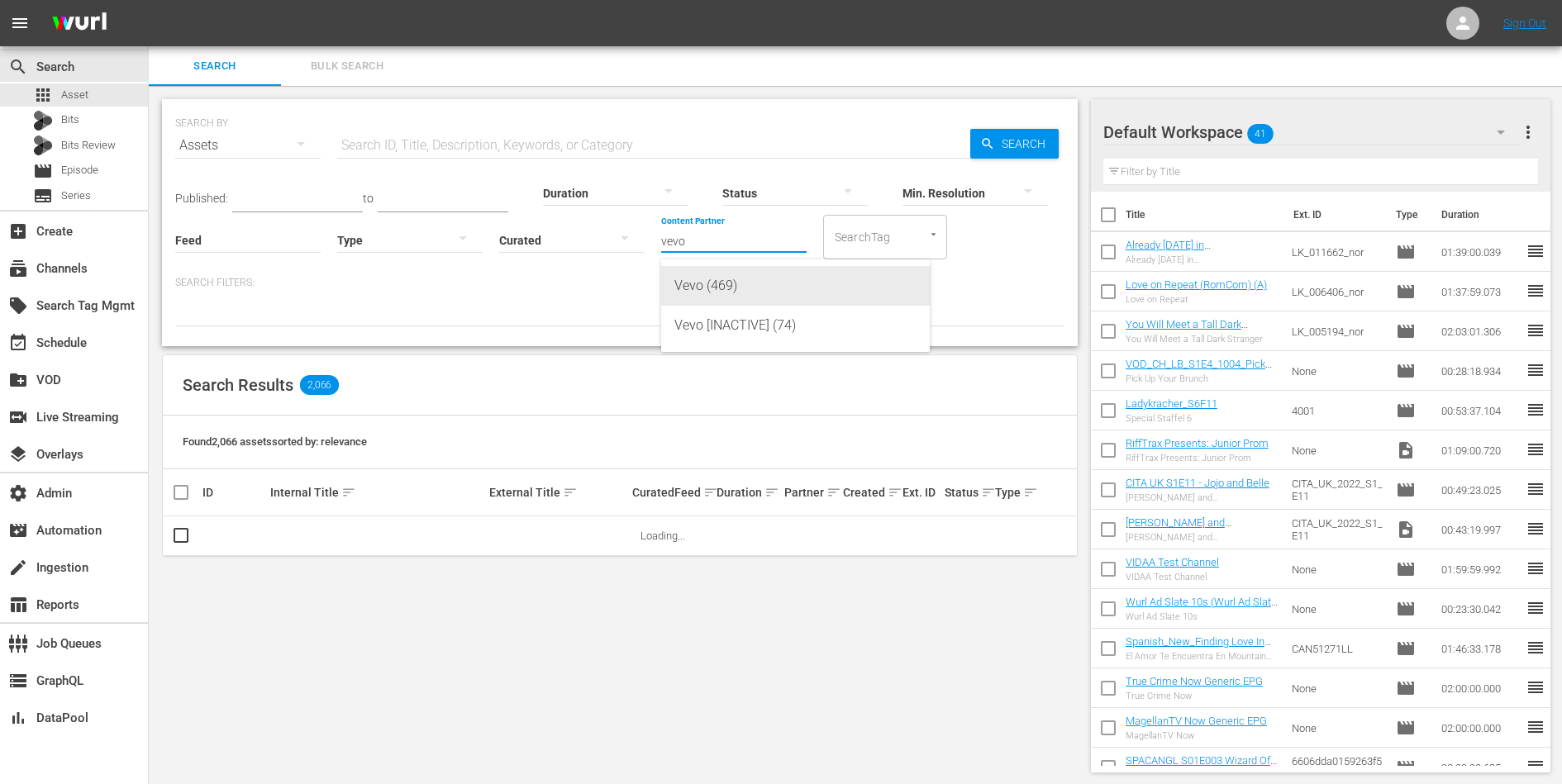
click at [726, 295] on div "Vevo (469)" at bounding box center [795, 286] width 242 height 40
type input "Vevo (469)"
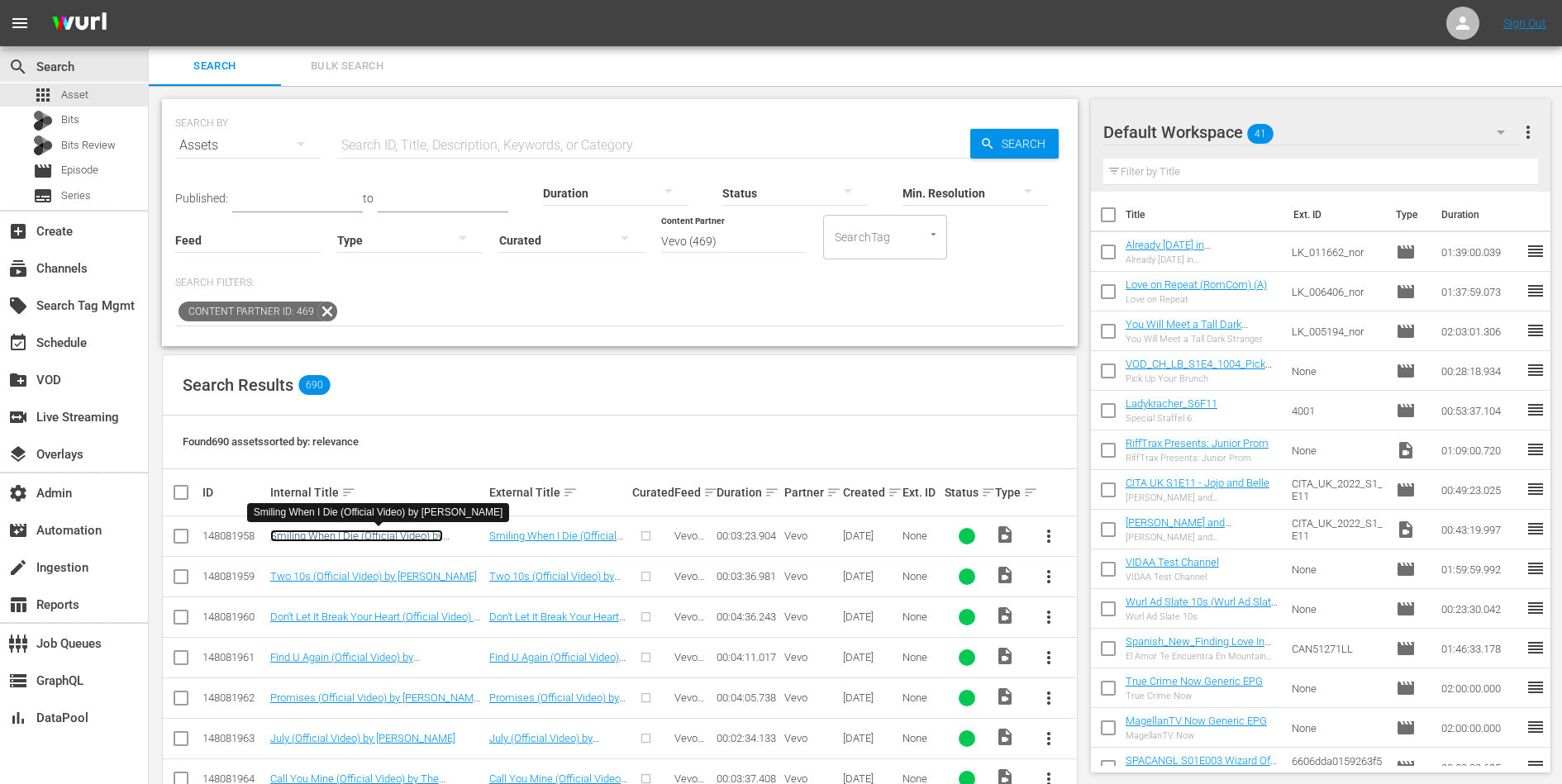
click at [421, 533] on link "Smiling When I Die (Official Video) by [PERSON_NAME]" at bounding box center [357, 542] width 173 height 25
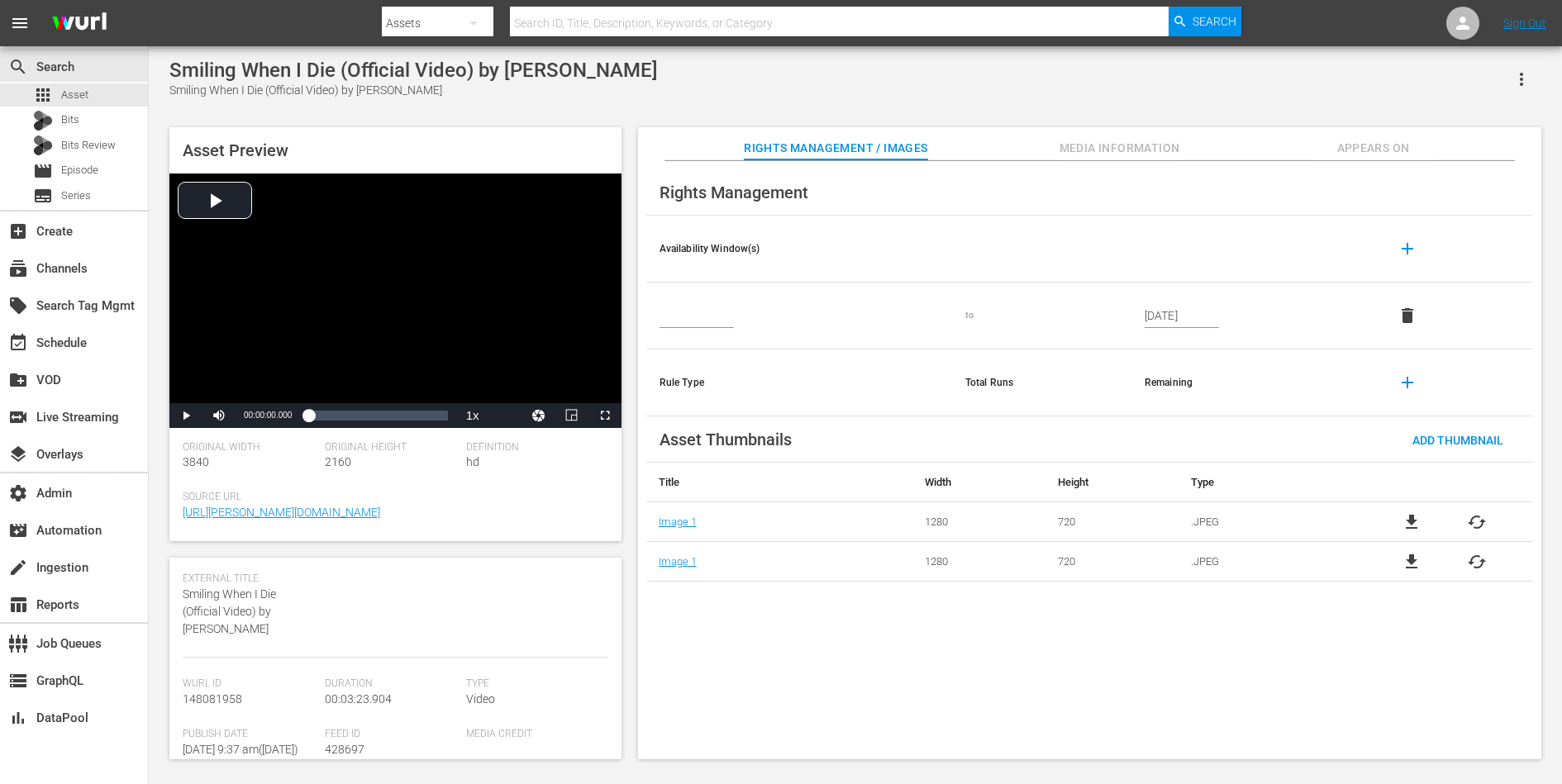
scroll to position [200, 0]
click at [352, 677] on span "428697" at bounding box center [345, 679] width 40 height 14
copy span "428697"
click at [97, 98] on div "apps Asset" at bounding box center [74, 95] width 148 height 23
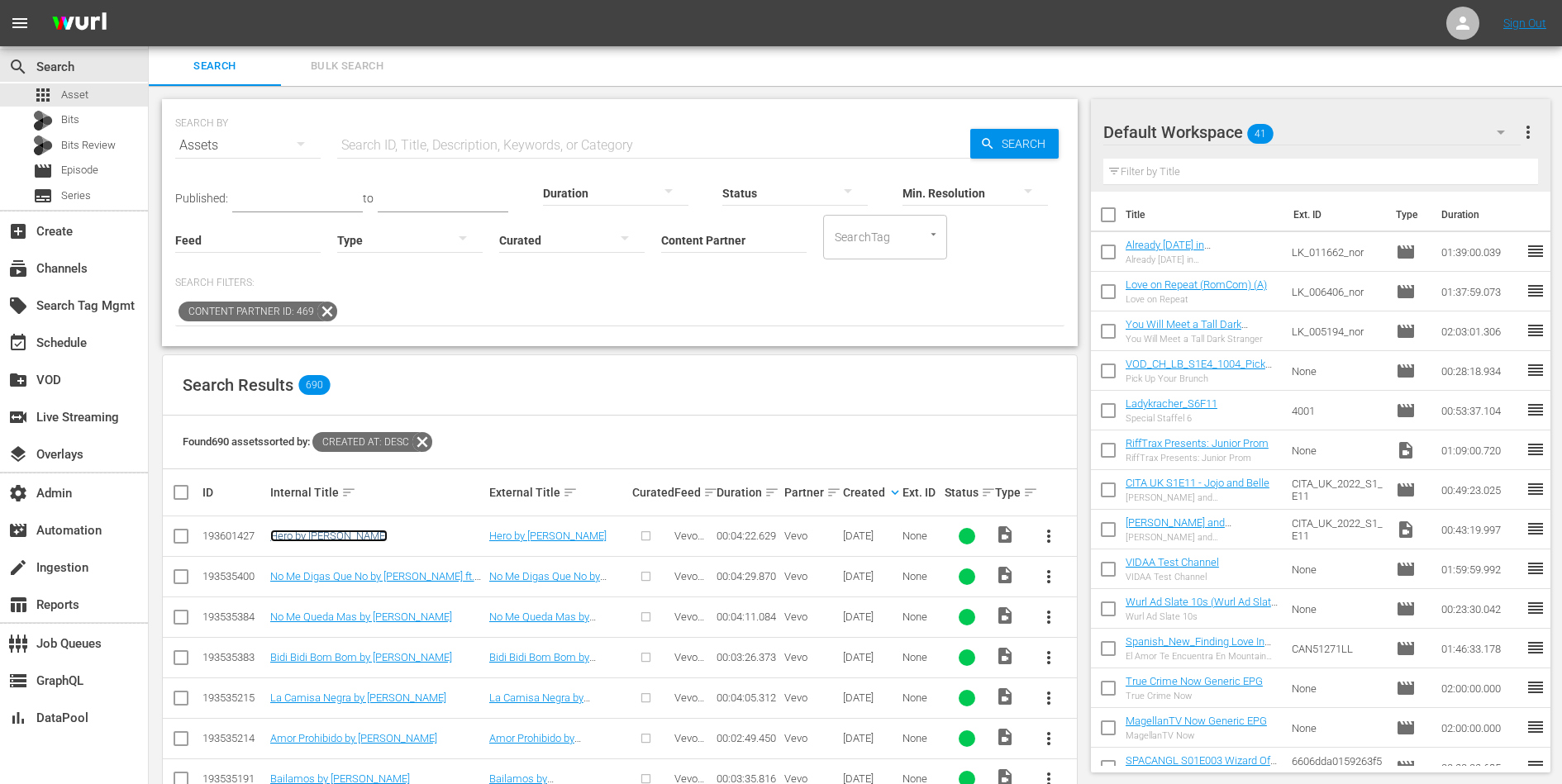
click at [358, 540] on link "Hero by [PERSON_NAME]" at bounding box center [329, 536] width 117 height 13
click at [421, 137] on input "text" at bounding box center [653, 146] width 633 height 40
type input "Black cat"
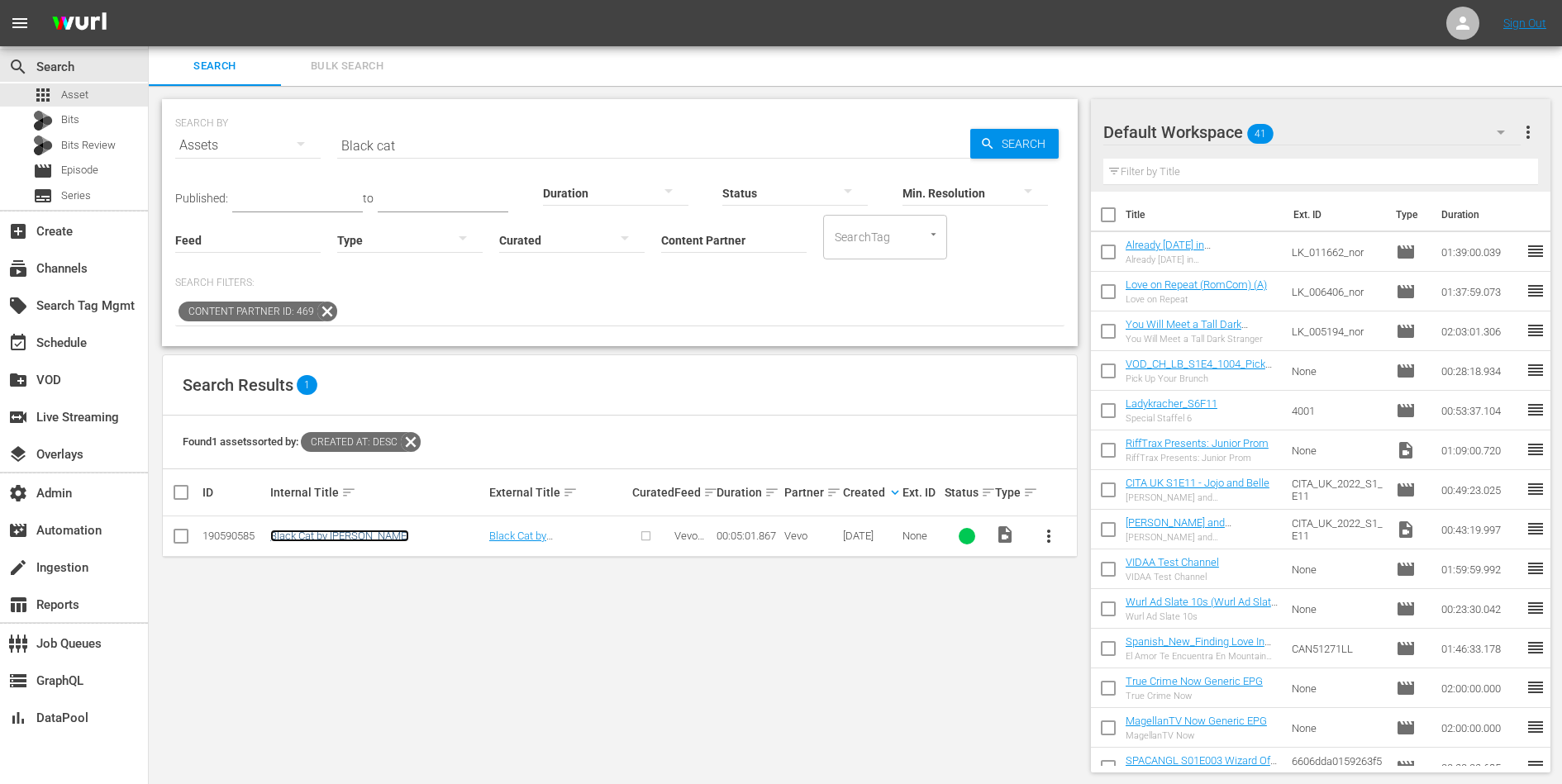
click at [359, 533] on link "Black Cat by [PERSON_NAME]" at bounding box center [340, 536] width 138 height 13
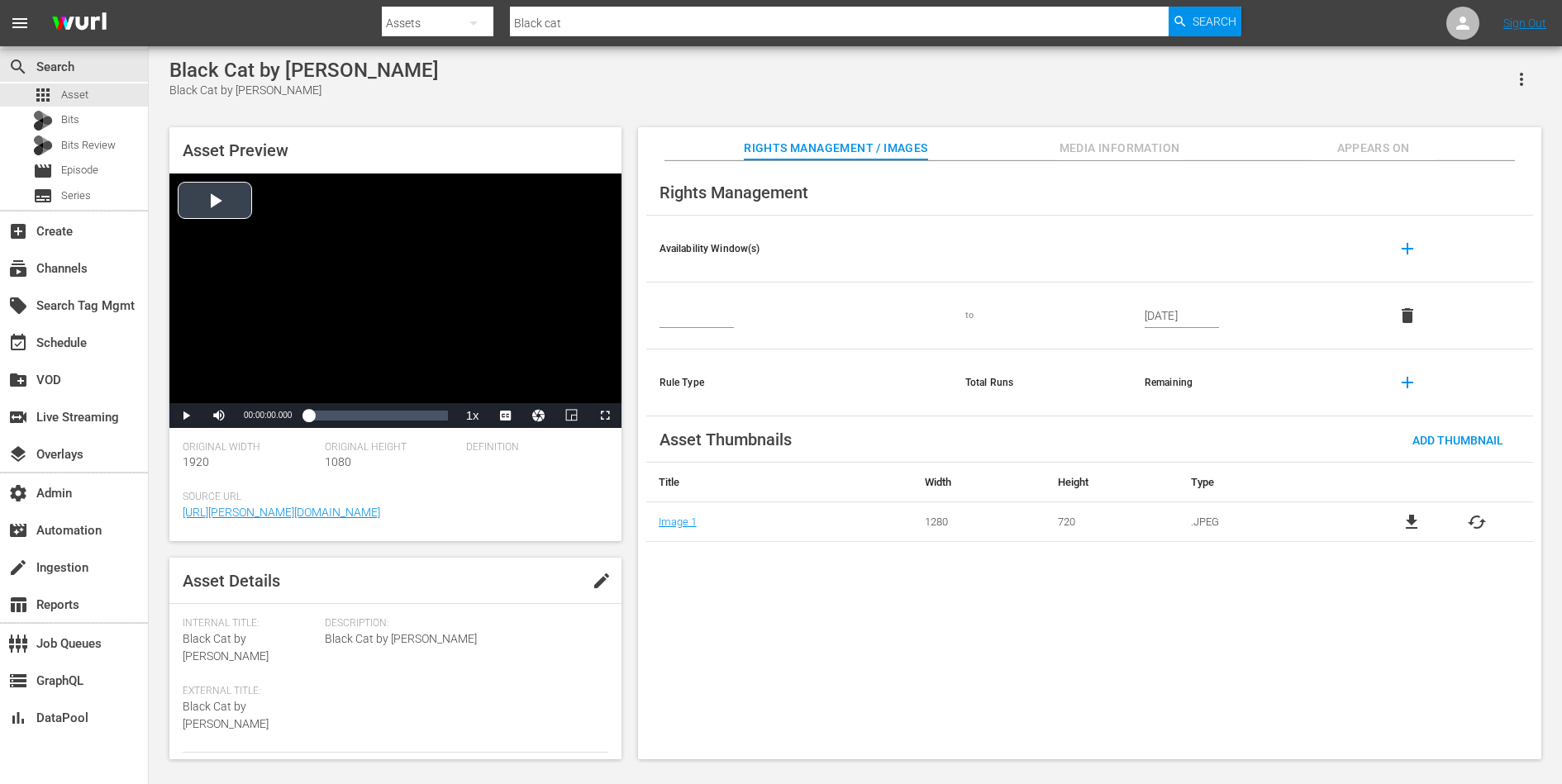
click at [320, 252] on div "Video Player" at bounding box center [395, 289] width 452 height 229
click at [363, 414] on div "Loaded : 11.90% 00:02:02.184 00:00:02.183" at bounding box center [377, 415] width 138 height 16
click at [186, 415] on span "Video Player" at bounding box center [186, 415] width 0 height 0
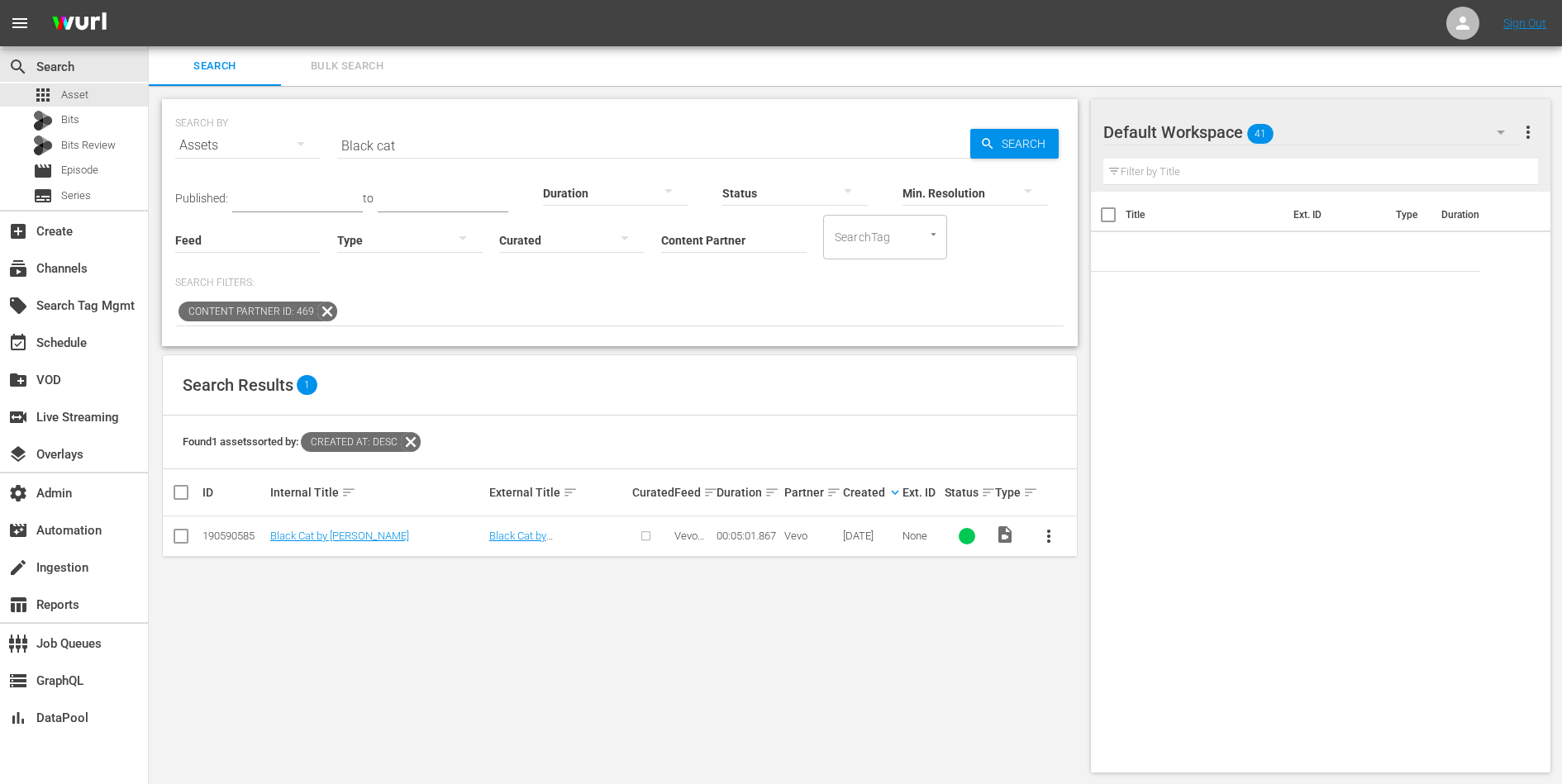
click at [495, 151] on input "Black cat" at bounding box center [653, 146] width 633 height 40
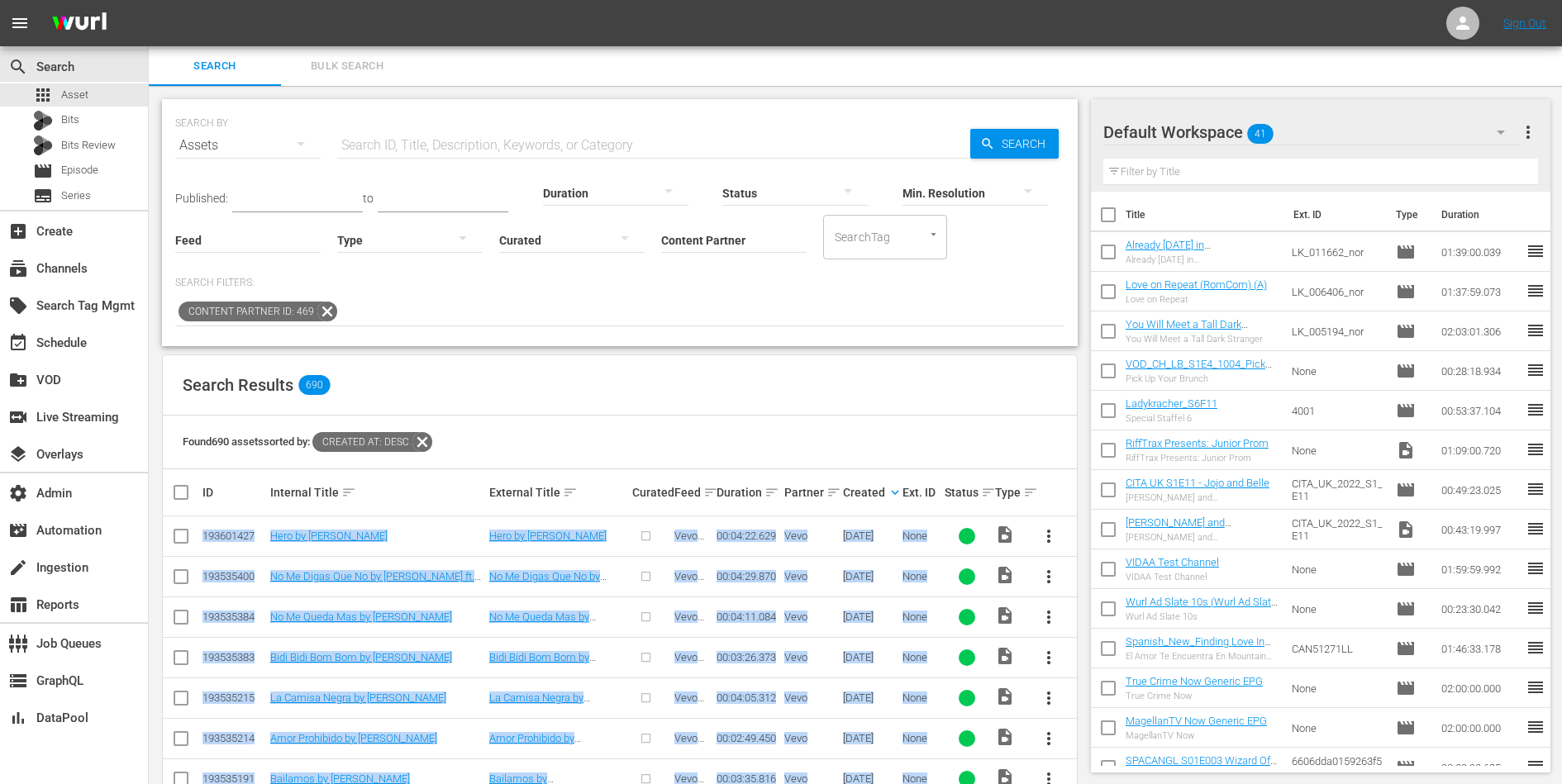
drag, startPoint x: 828, startPoint y: 362, endPoint x: 200, endPoint y: 535, distance: 651.4
copy tbody "193601427 Hero by Enrique Iglesias Hero by Enrique Iglesias Vevo Partner Catalo…"
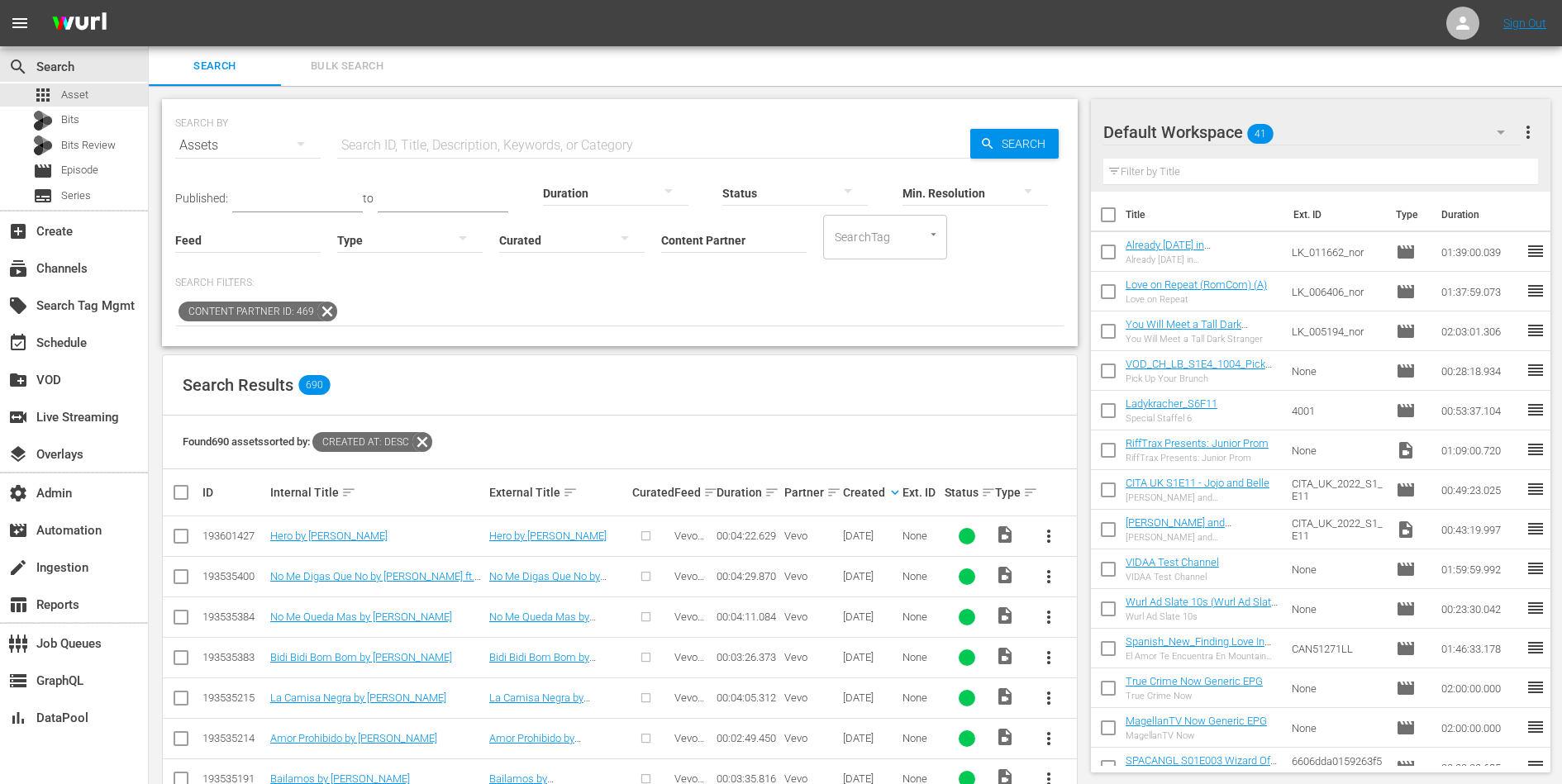
click at [618, 382] on div "Search Results 690" at bounding box center [620, 385] width 914 height 60
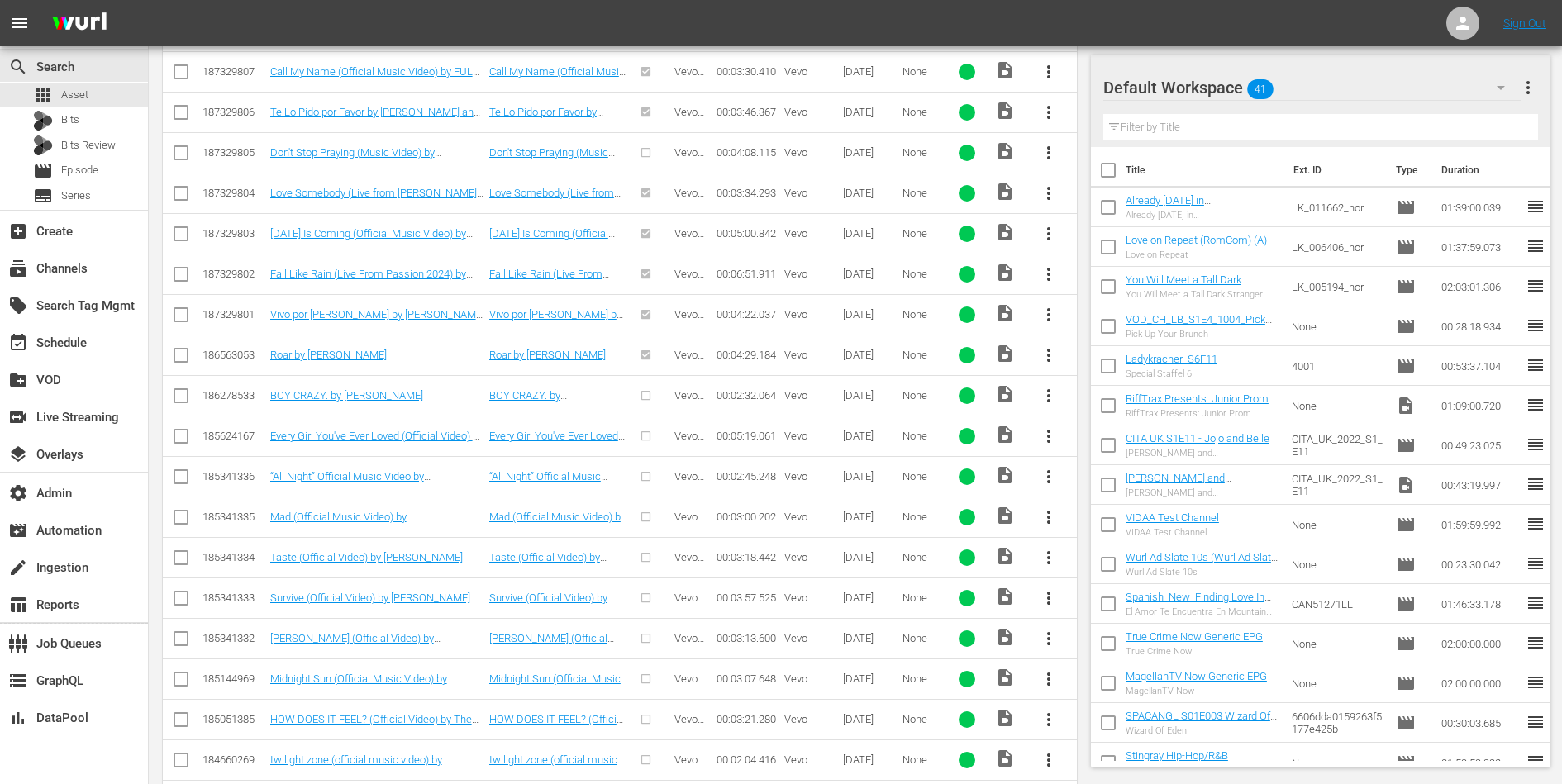
scroll to position [17196, 0]
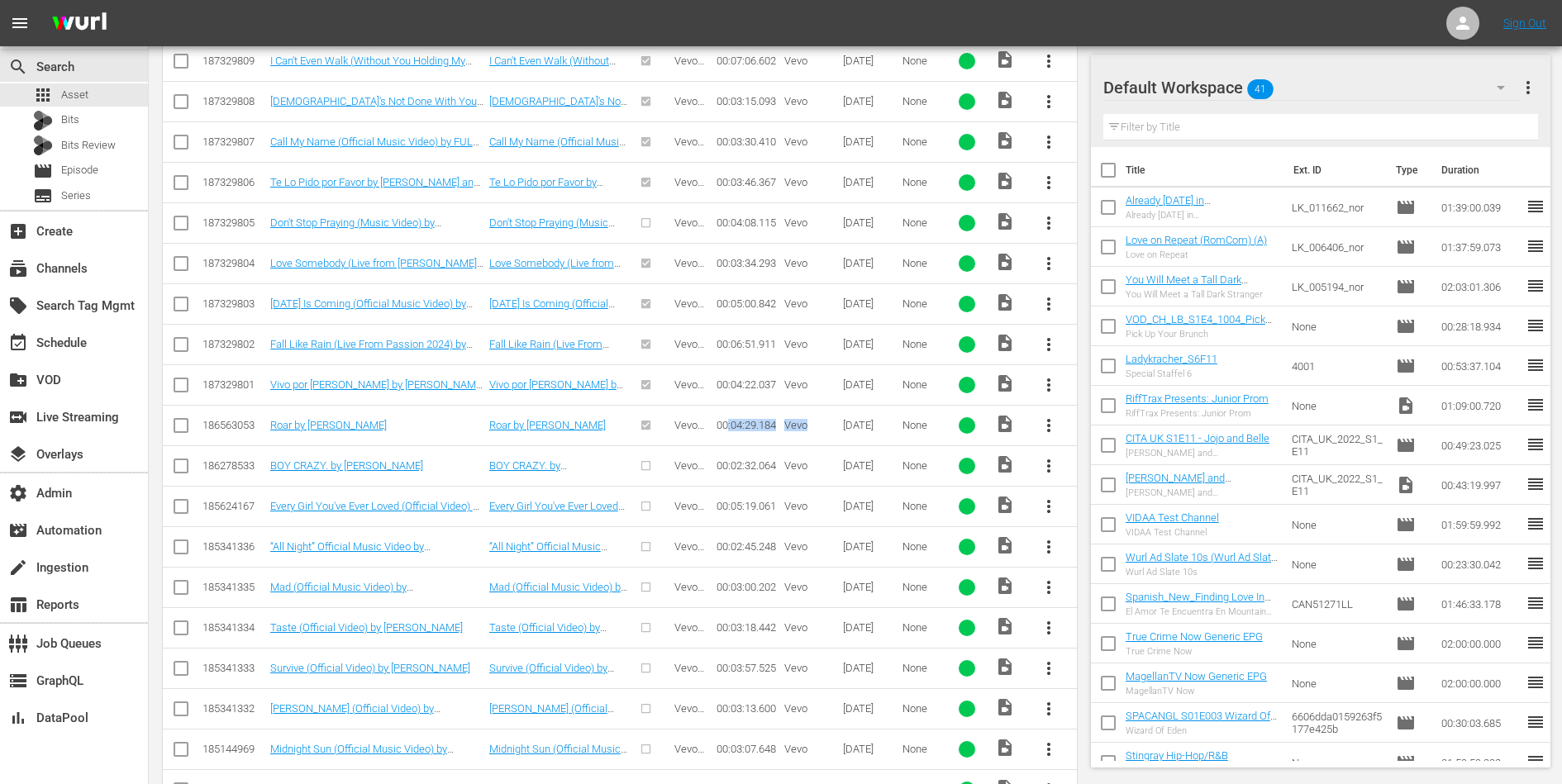
drag, startPoint x: 729, startPoint y: 290, endPoint x: 809, endPoint y: 290, distance: 80.0
click at [809, 405] on tr "186563053 Roar by Katy Perry Roar by Katy Perry Vevo Partner Catalog 00:04:29.1…" at bounding box center [620, 425] width 914 height 40
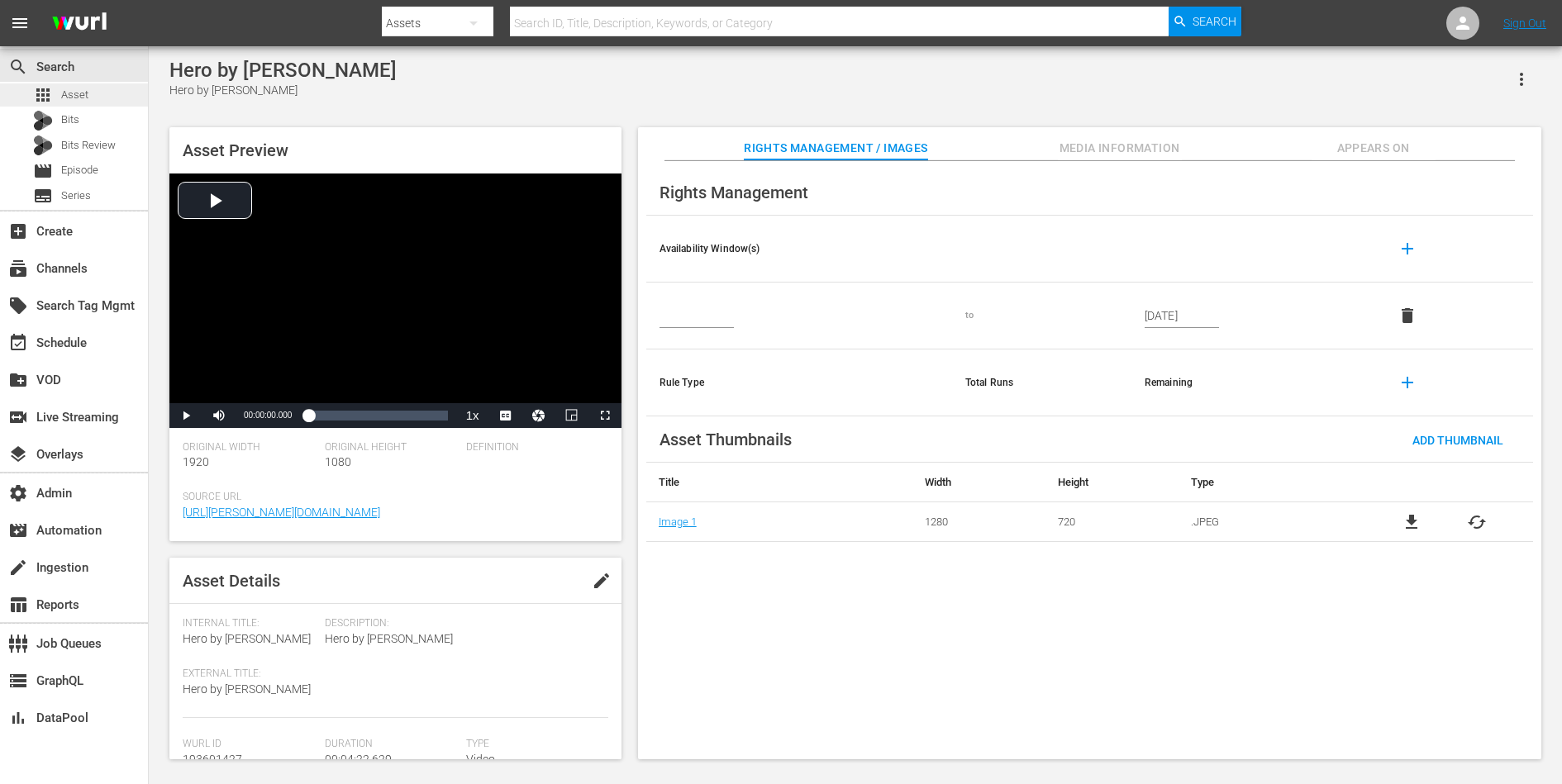
click at [56, 93] on div "apps Asset" at bounding box center [60, 95] width 56 height 23
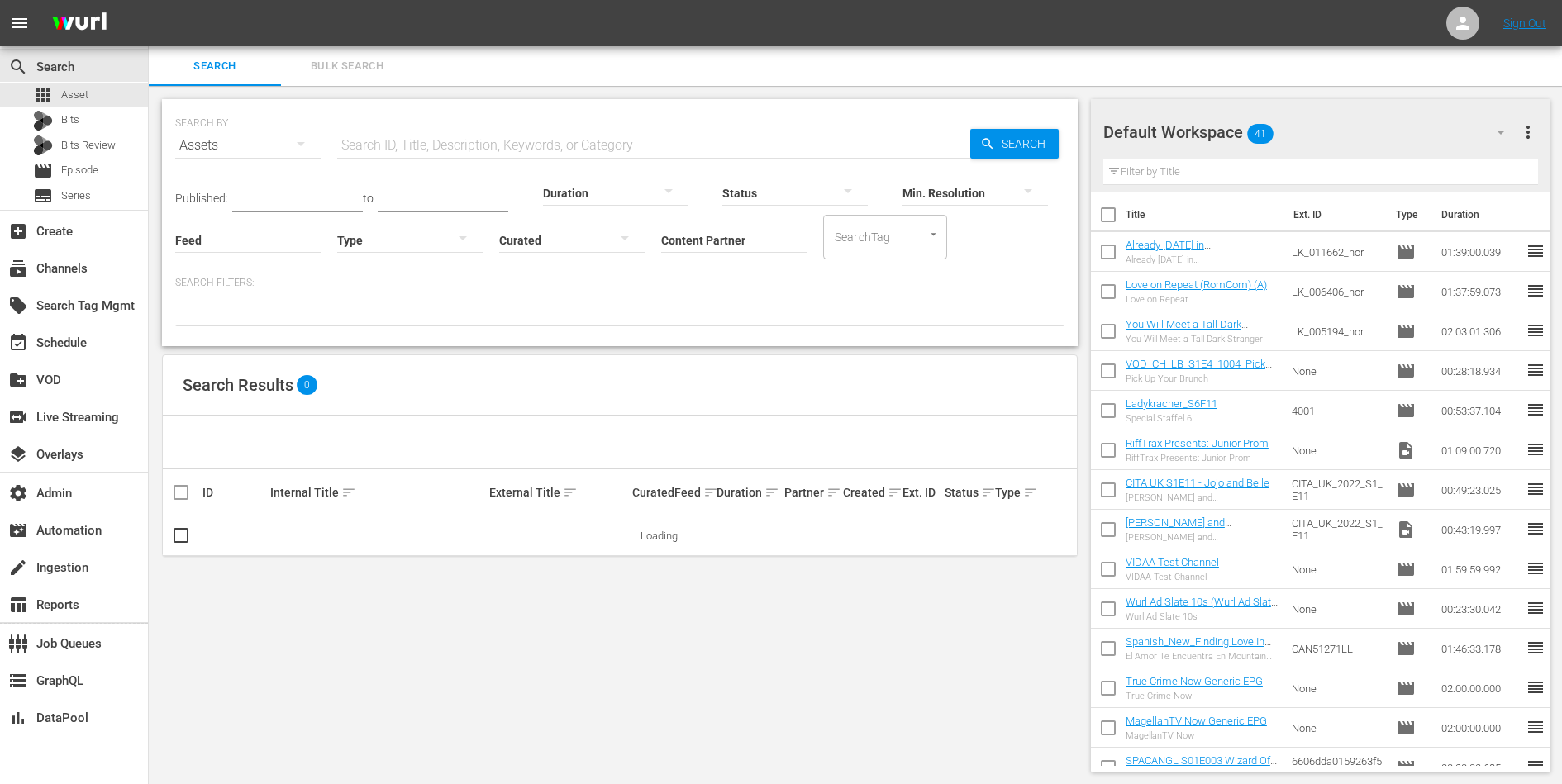
click at [702, 242] on input "Content Partner" at bounding box center [734, 240] width 146 height 59
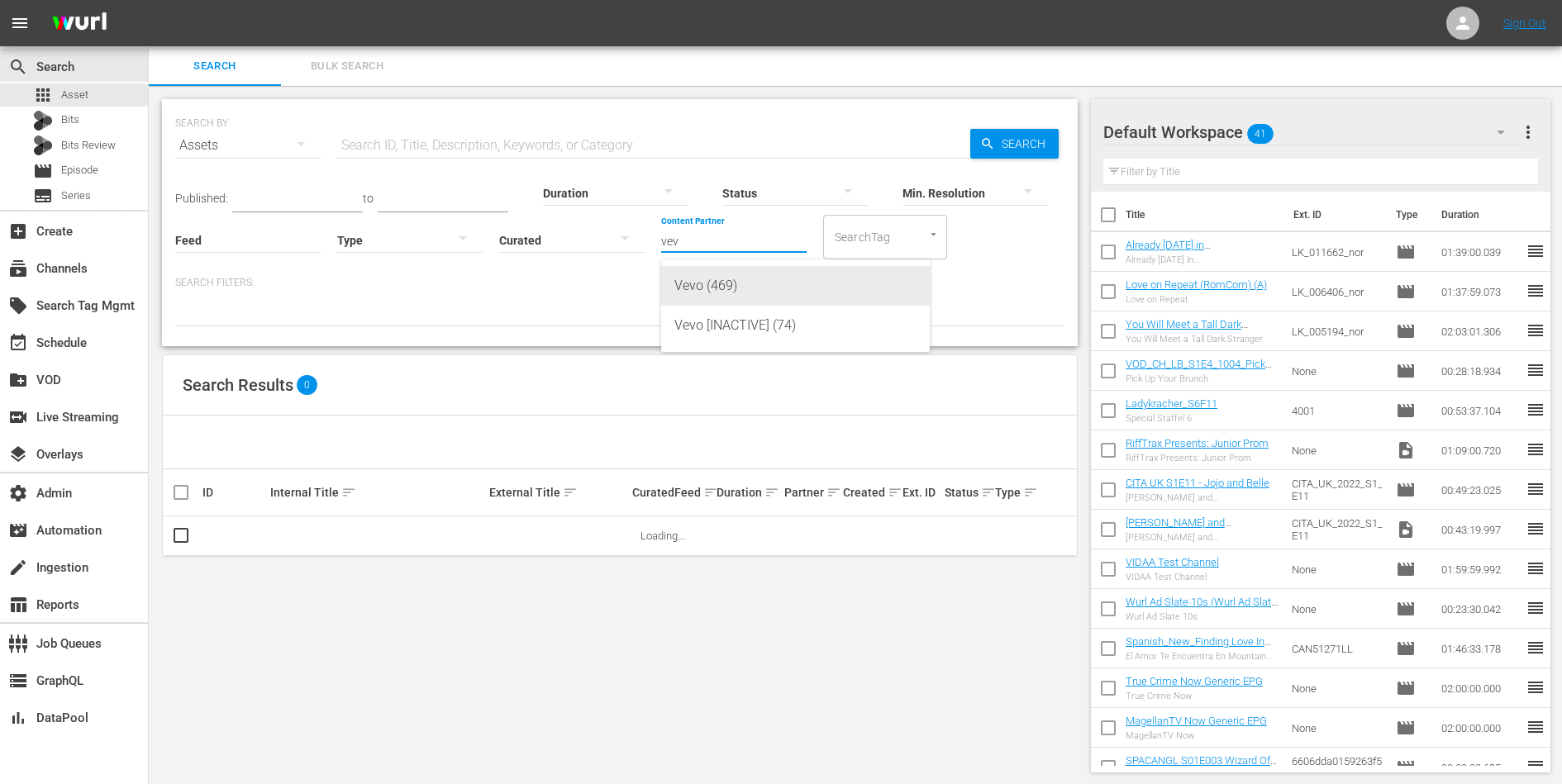
click at [719, 294] on div "Vevo (469)" at bounding box center [795, 286] width 242 height 40
type input "Vevo (469)"
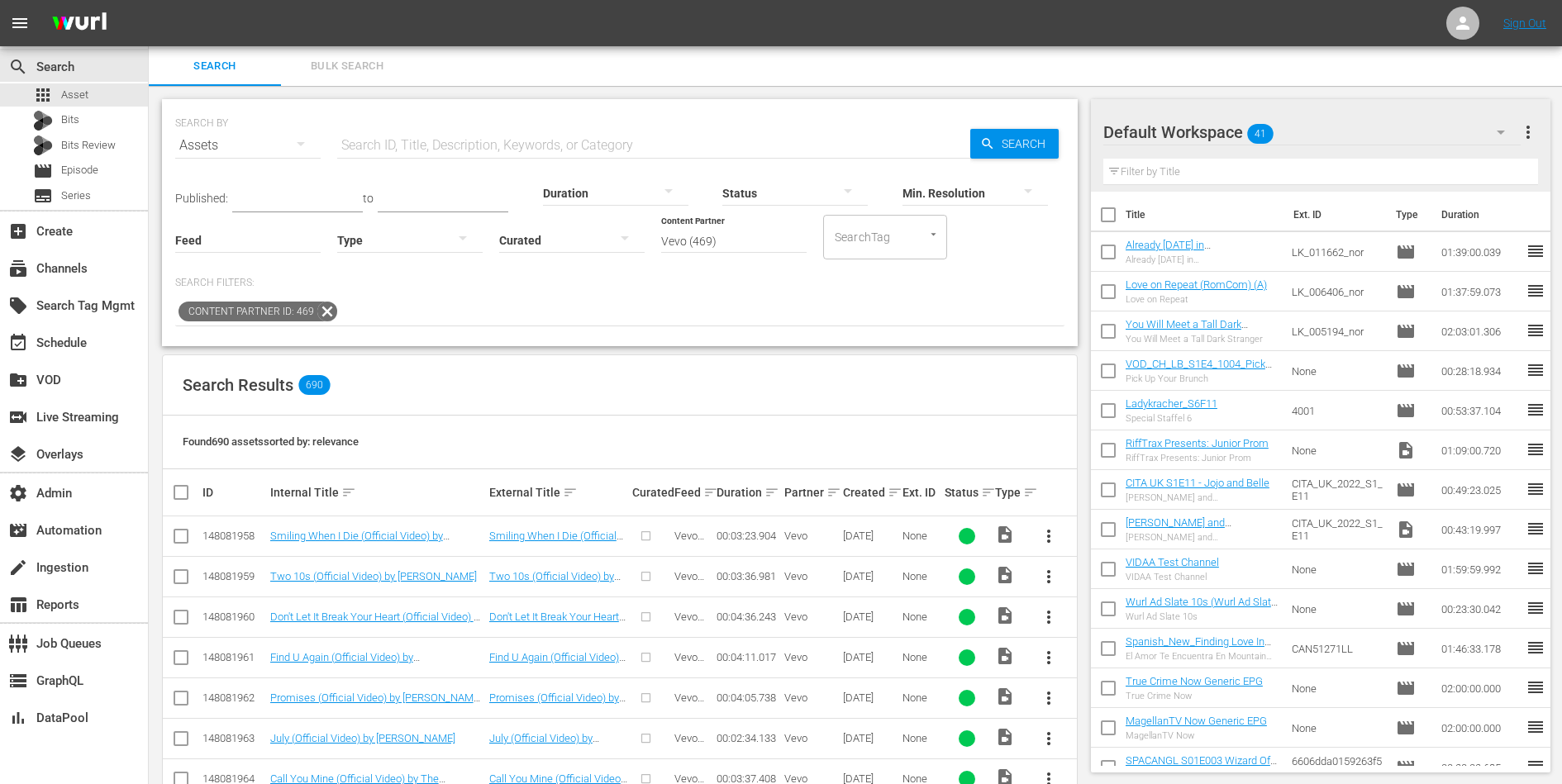
click at [433, 240] on div at bounding box center [410, 239] width 146 height 46
click at [414, 239] on div "Video" at bounding box center [410, 238] width 146 height 26
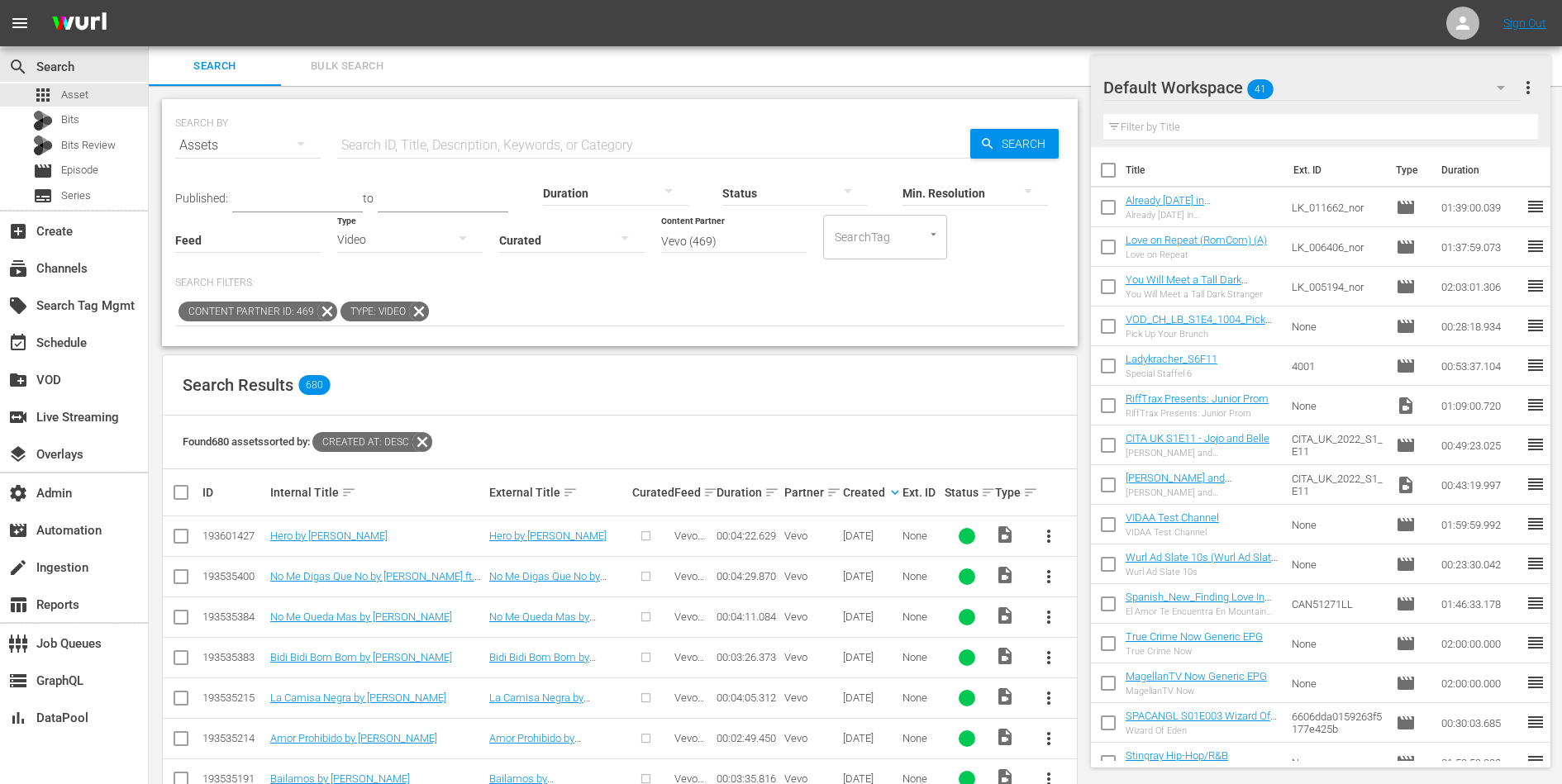
scroll to position [165, 0]
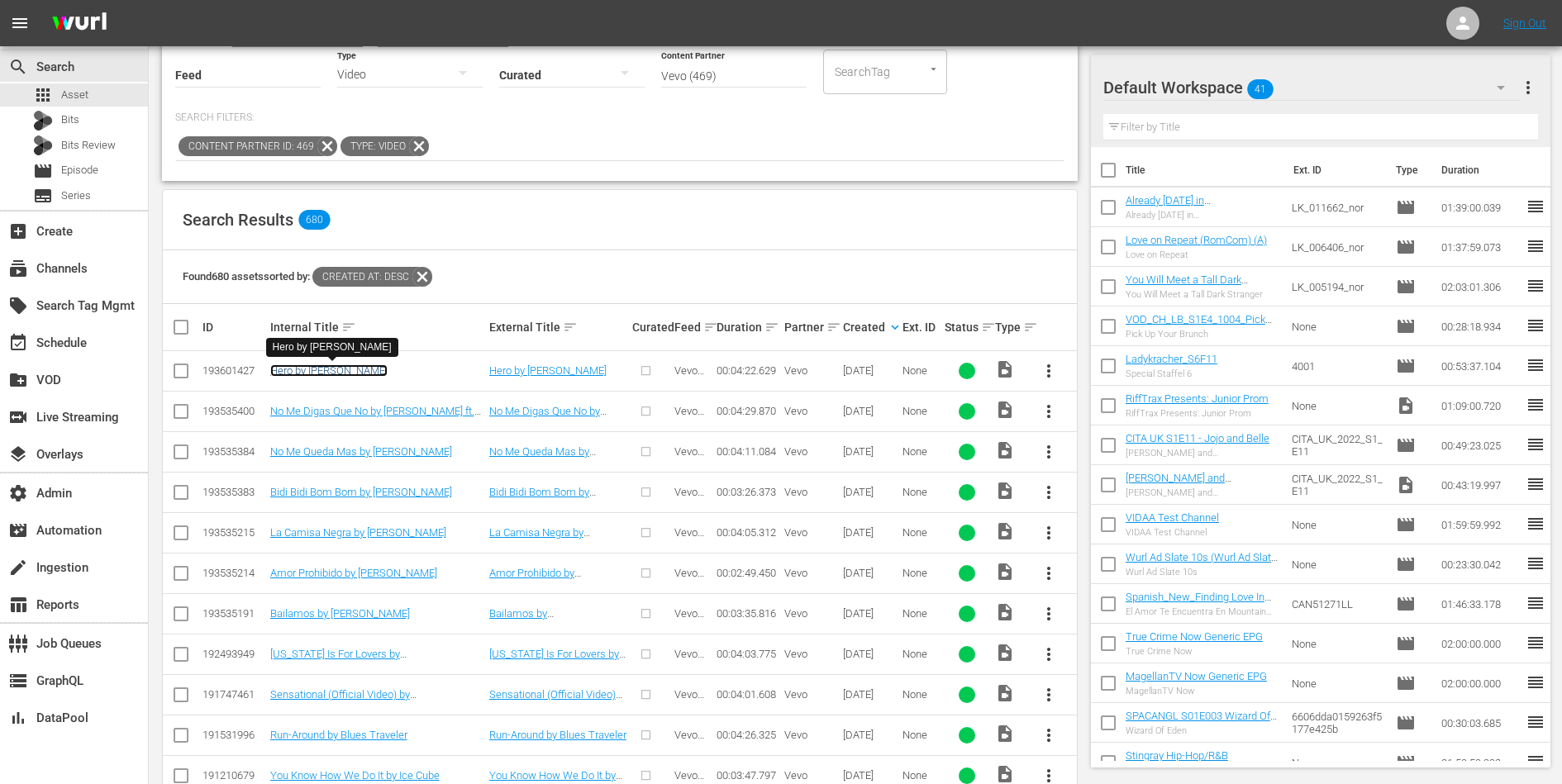
click at [325, 364] on link "Hero by [PERSON_NAME]" at bounding box center [329, 371] width 117 height 13
click at [420, 143] on icon at bounding box center [419, 147] width 22 height 22
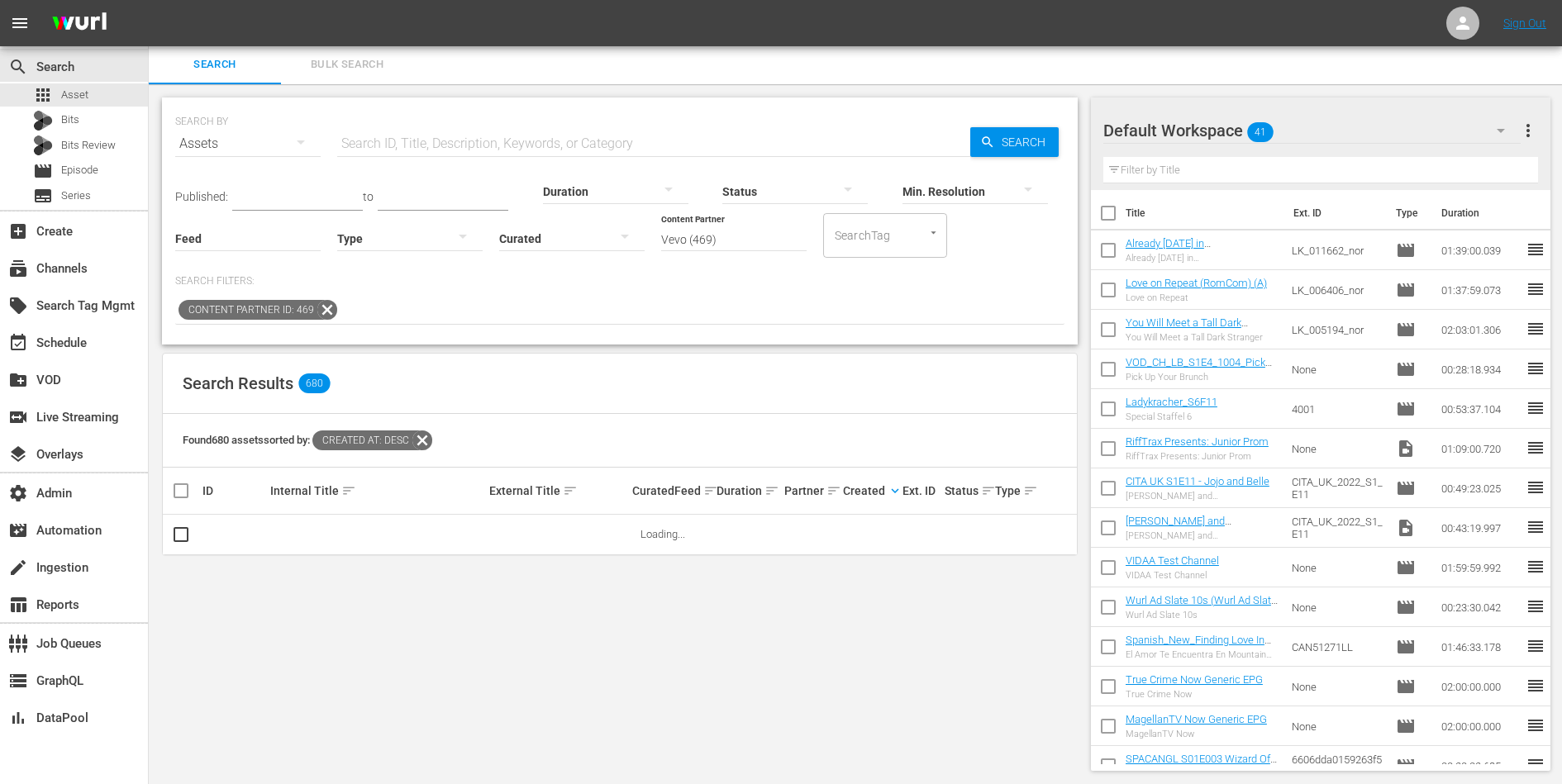
scroll to position [0, 0]
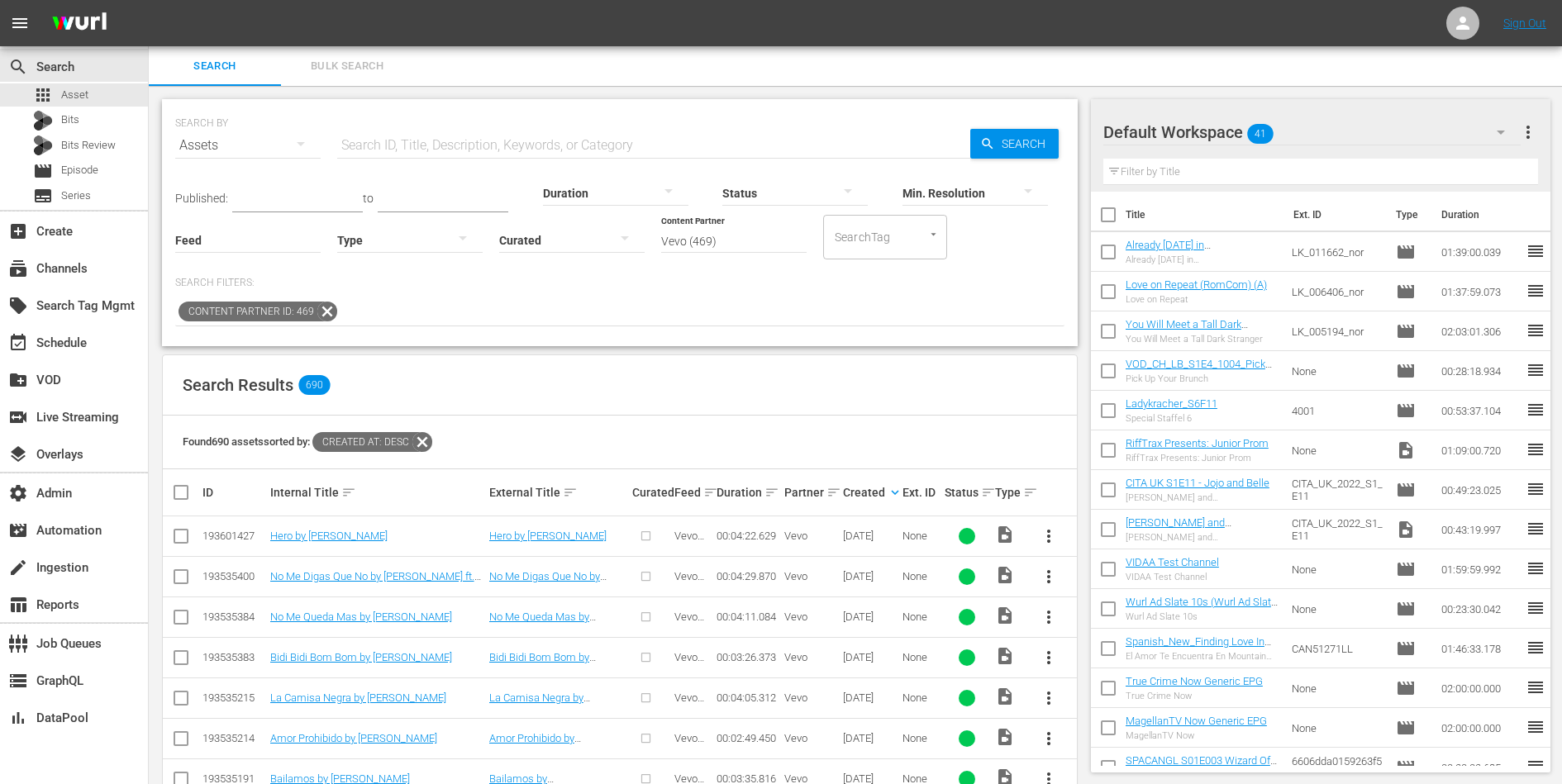
click at [323, 307] on icon at bounding box center [328, 311] width 22 height 22
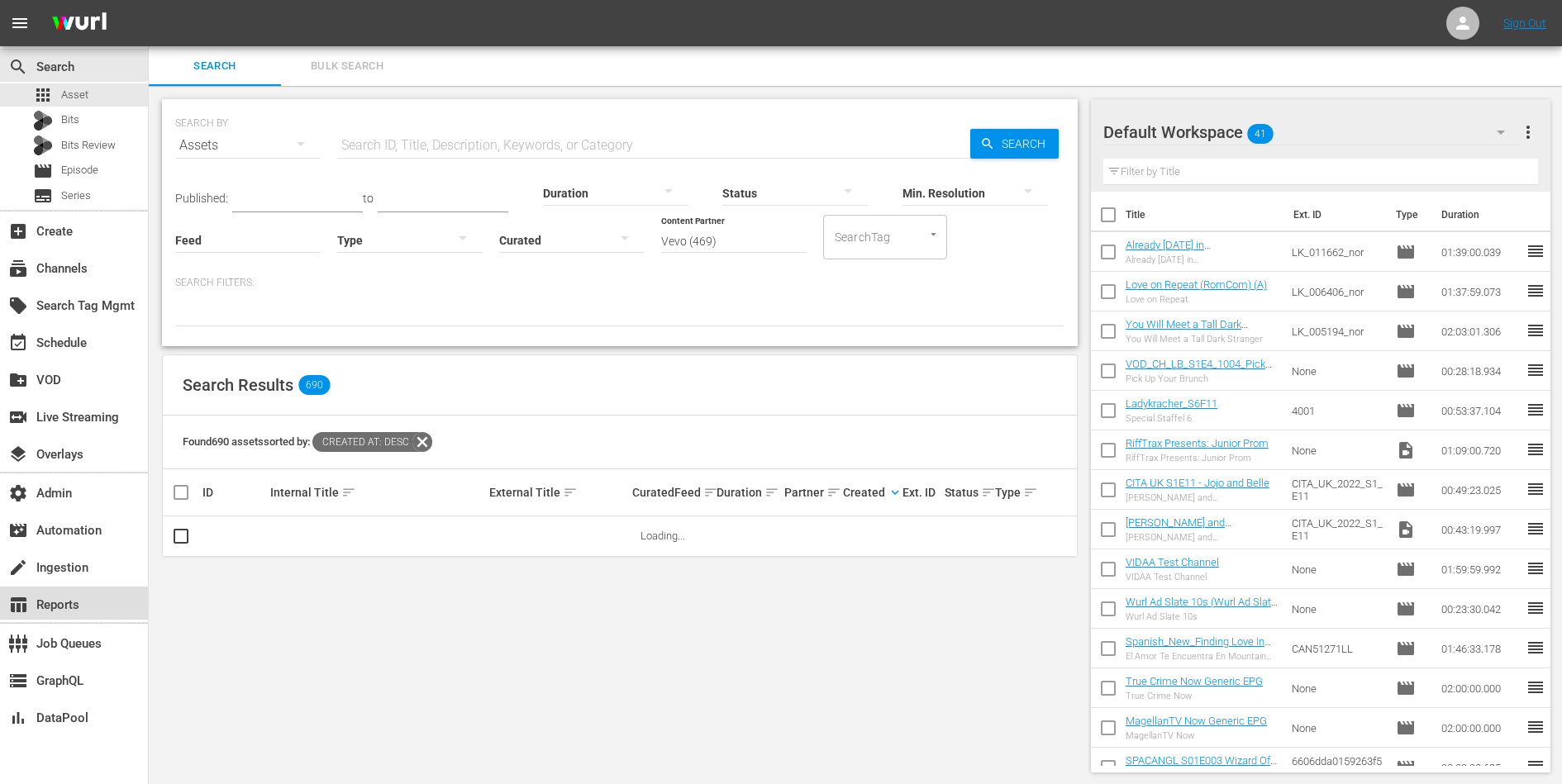
click at [47, 595] on div "table_chart Reports" at bounding box center [46, 602] width 93 height 15
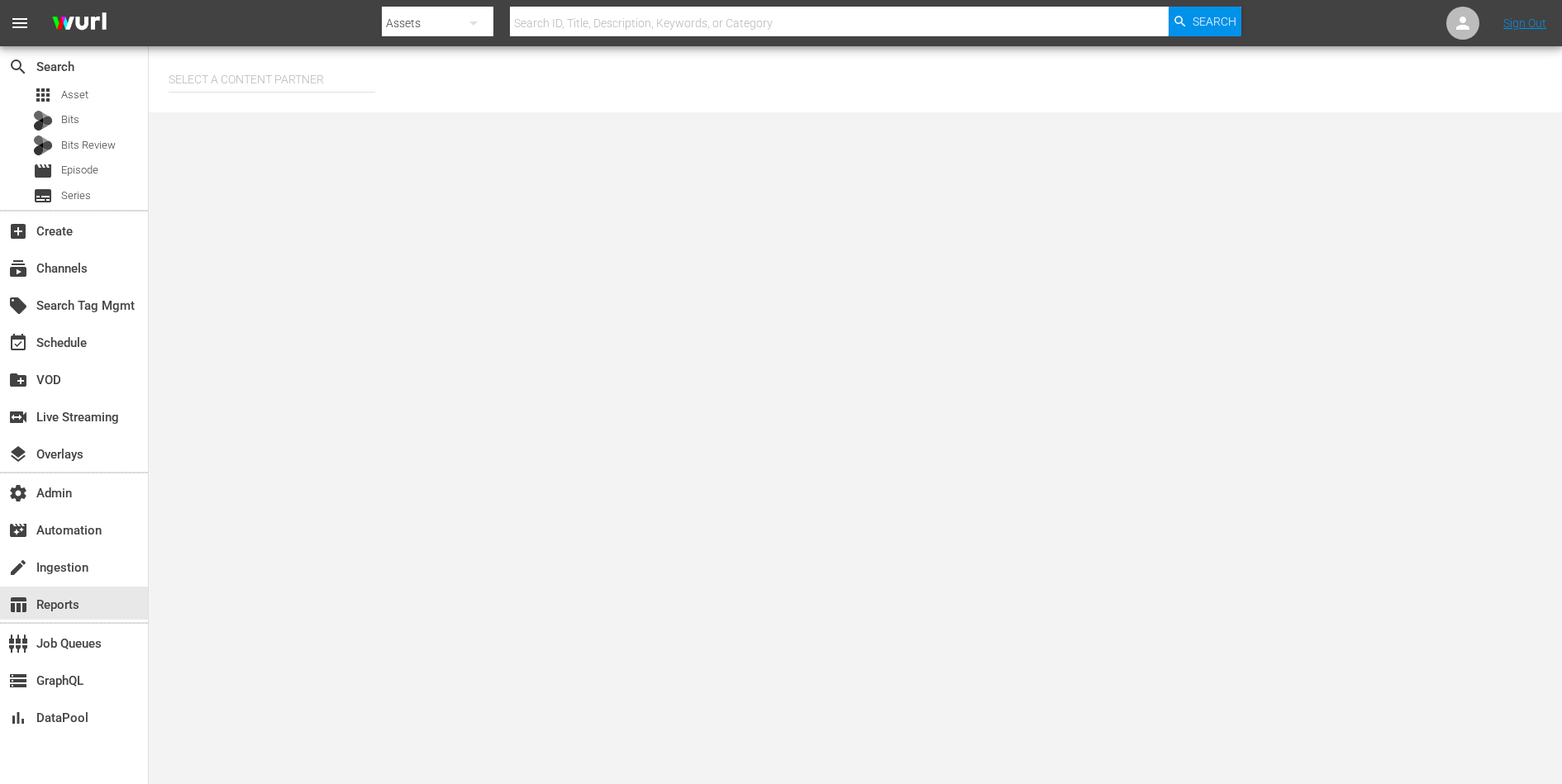
click at [297, 76] on input "text" at bounding box center [271, 79] width 207 height 40
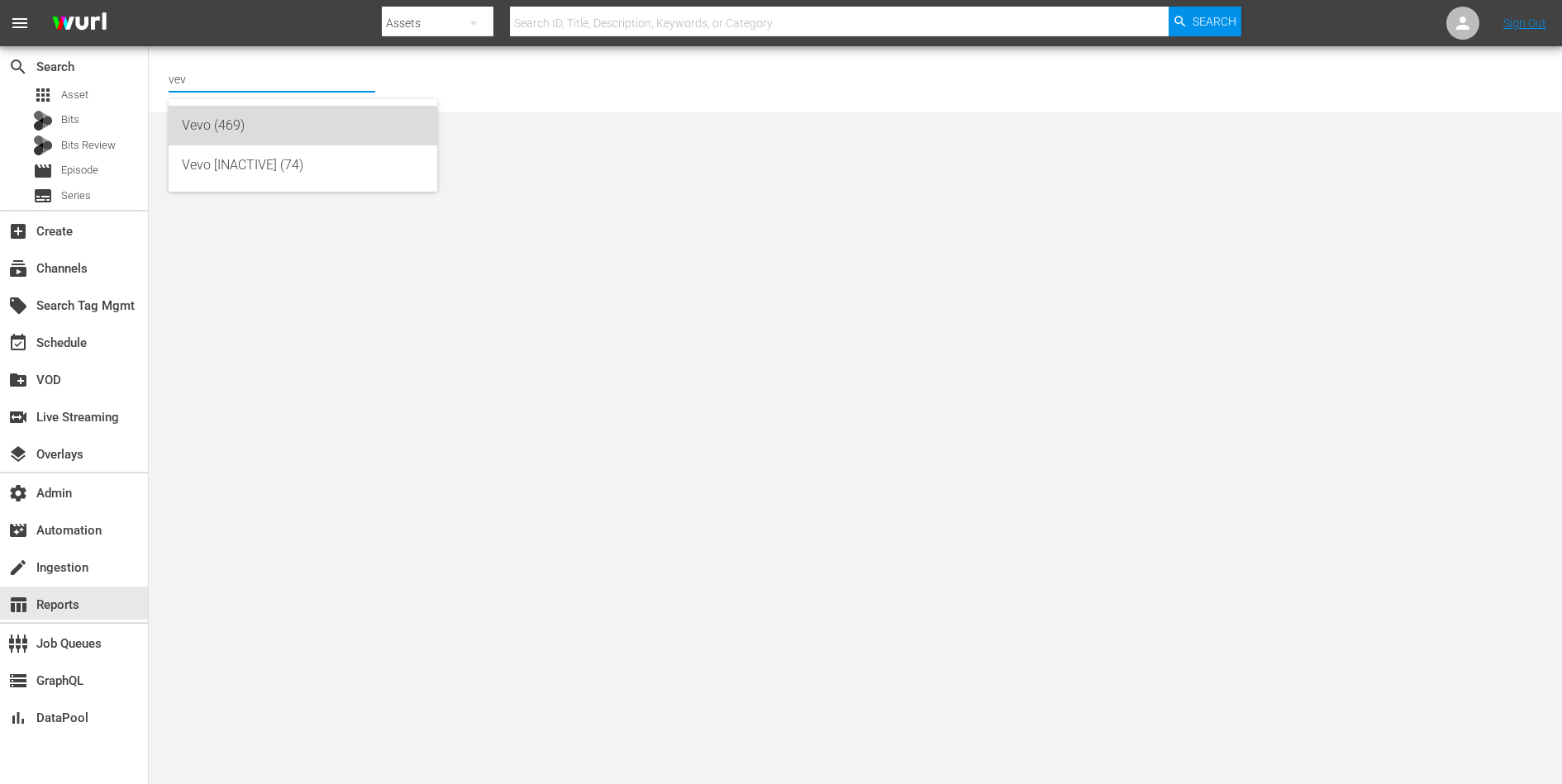
click at [272, 132] on div "Vevo (469)" at bounding box center [303, 126] width 242 height 40
type input "Vevo (469)"
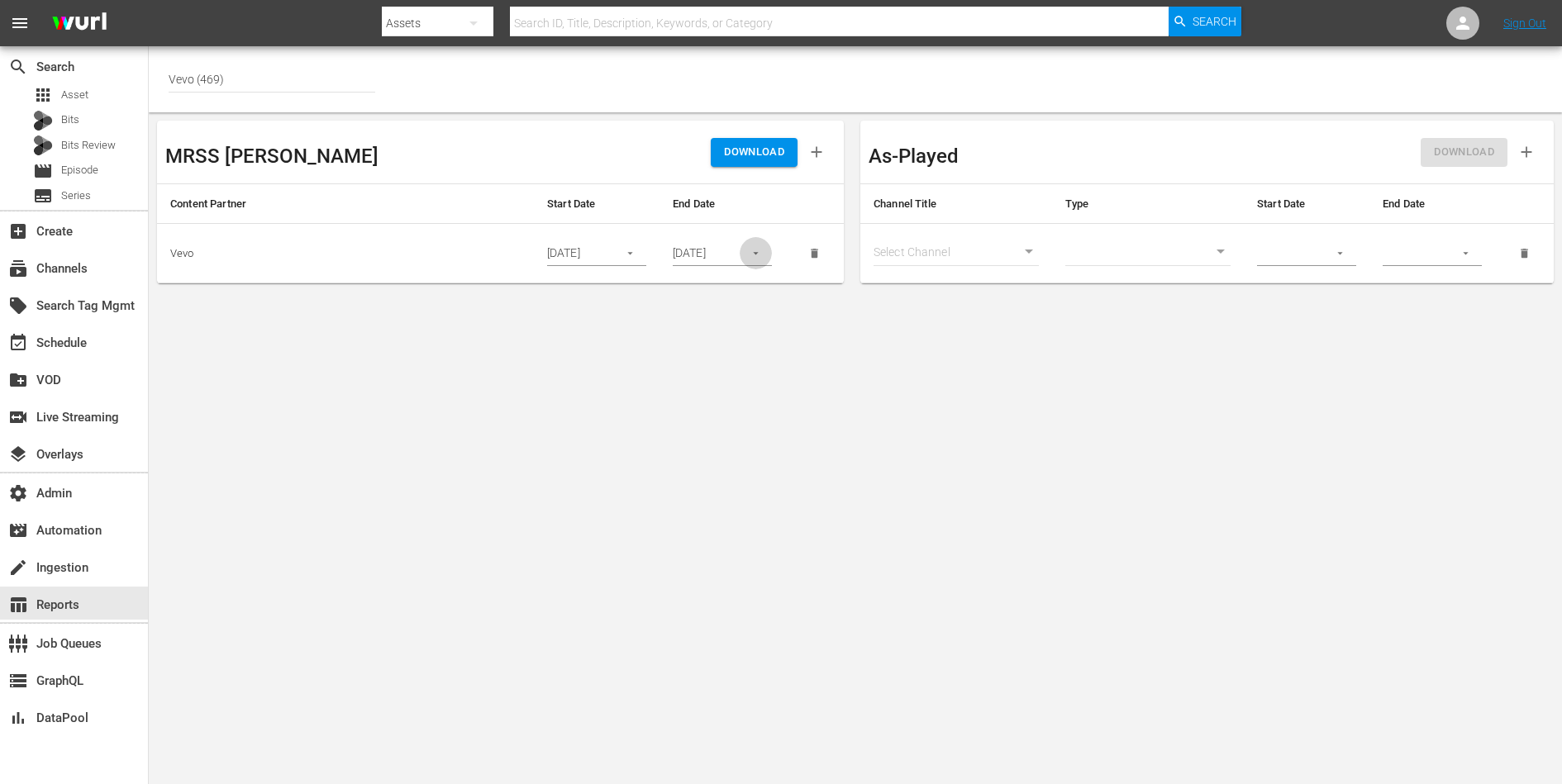
click at [754, 255] on icon "button" at bounding box center [756, 253] width 13 height 13
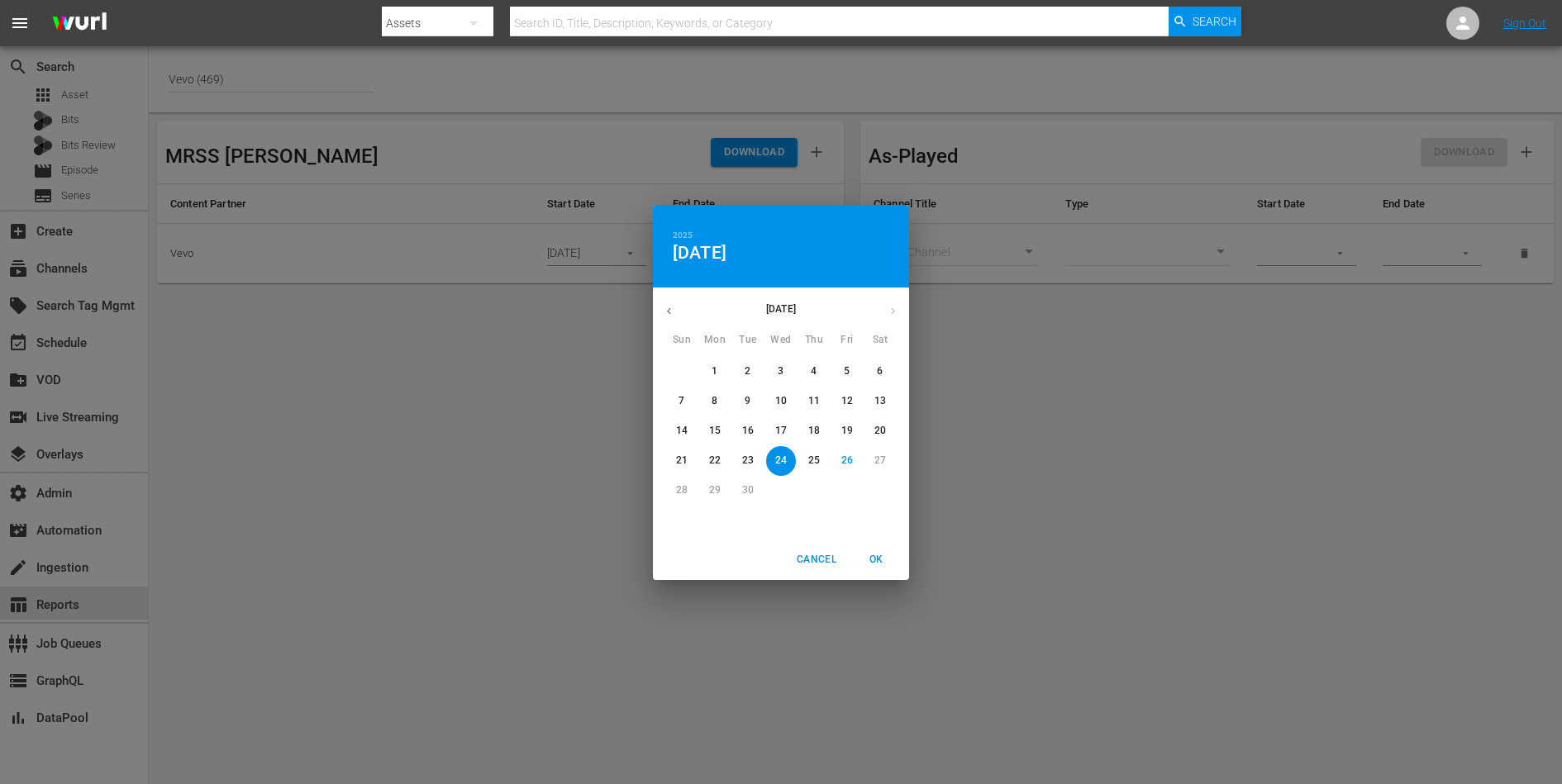
click at [813, 461] on p "25" at bounding box center [813, 460] width 12 height 14
click at [888, 561] on span "OK" at bounding box center [876, 559] width 40 height 17
type input "[DATE]"
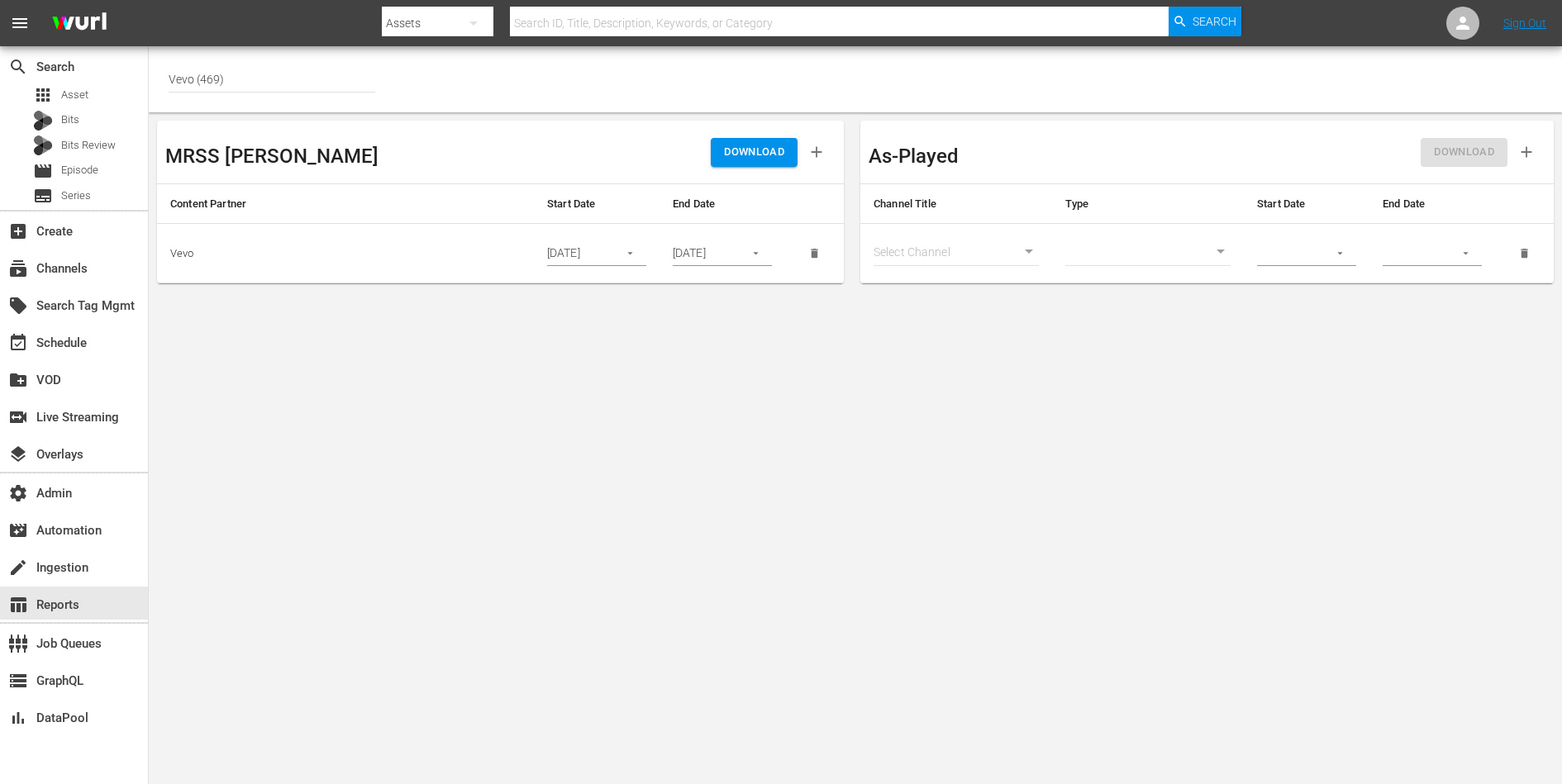
click at [748, 152] on span "DOWNLOAD" at bounding box center [754, 152] width 60 height 19
click at [630, 329] on body "menu Search By Assets Search ID, Title, Description, Keywords, or Category Sear…" at bounding box center [781, 392] width 1562 height 784
click at [81, 107] on div "apps Asset Bits Bits Review movie Episode subtitles Series" at bounding box center [74, 146] width 148 height 124
click at [79, 97] on span "Asset" at bounding box center [75, 95] width 27 height 16
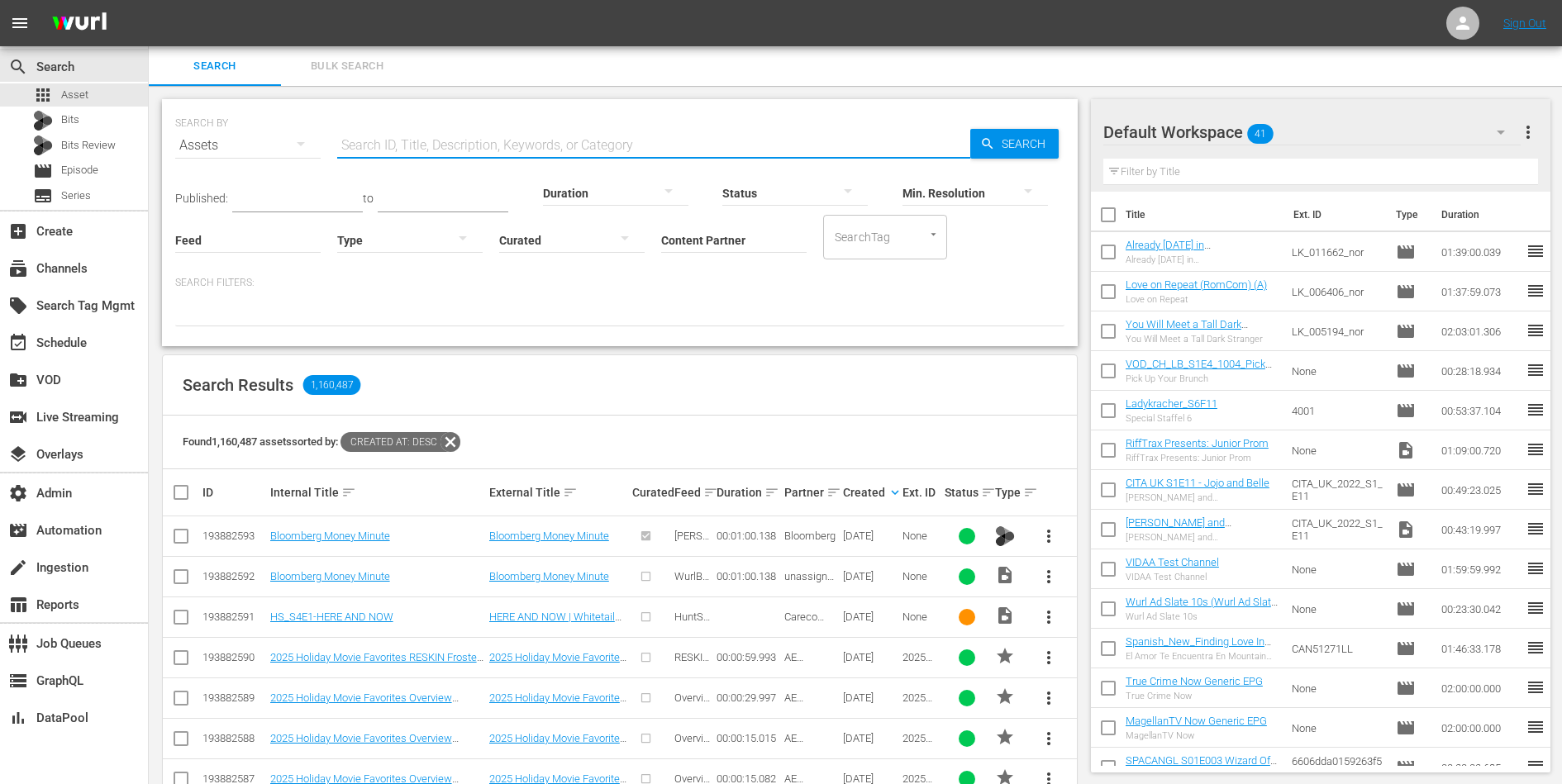
click at [408, 126] on input "text" at bounding box center [653, 146] width 633 height 40
paste input "148081958"
type input "148081958"
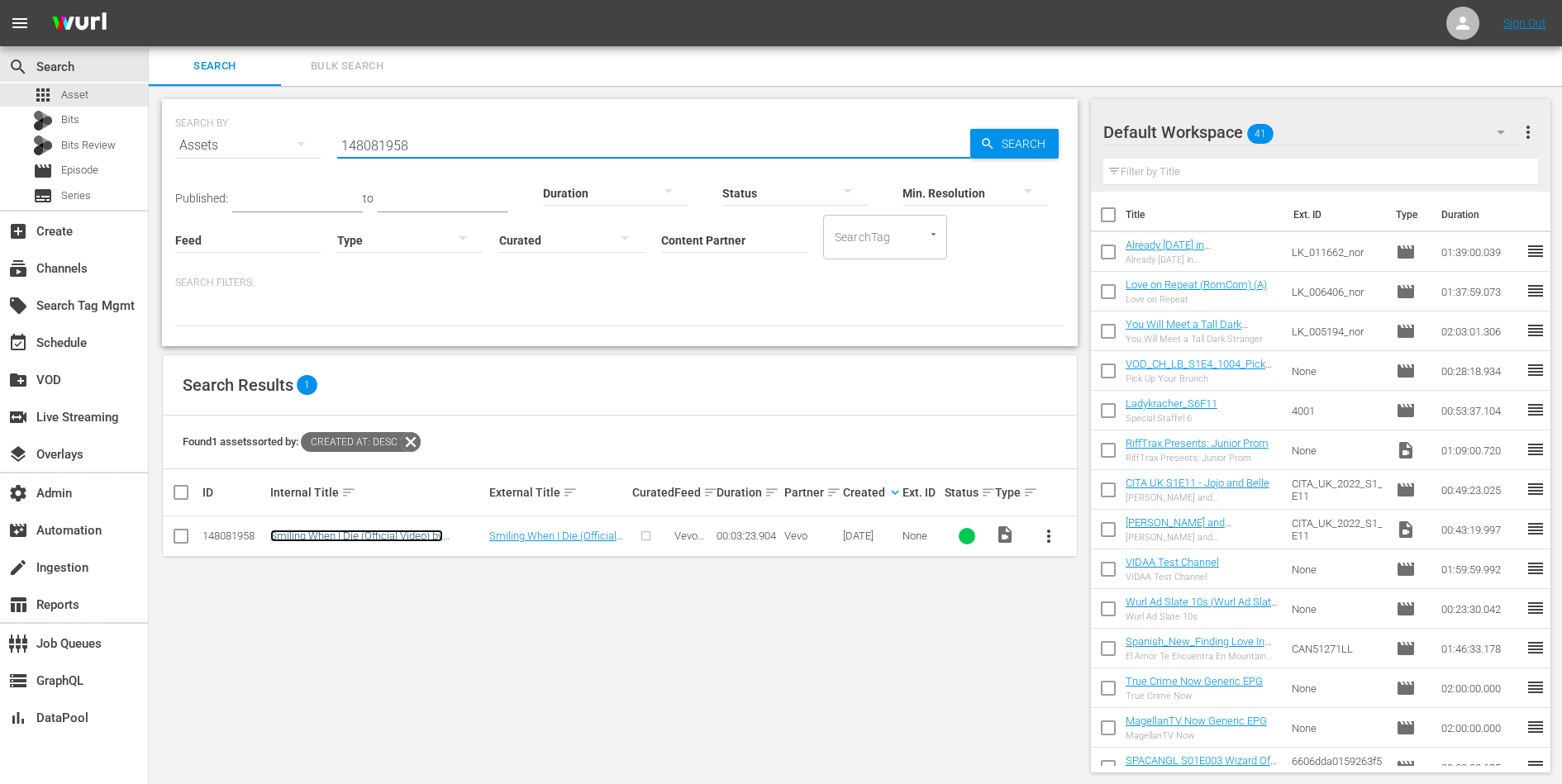
click at [353, 535] on link "Smiling When I Die (Official Video) by [PERSON_NAME]" at bounding box center [357, 542] width 173 height 25
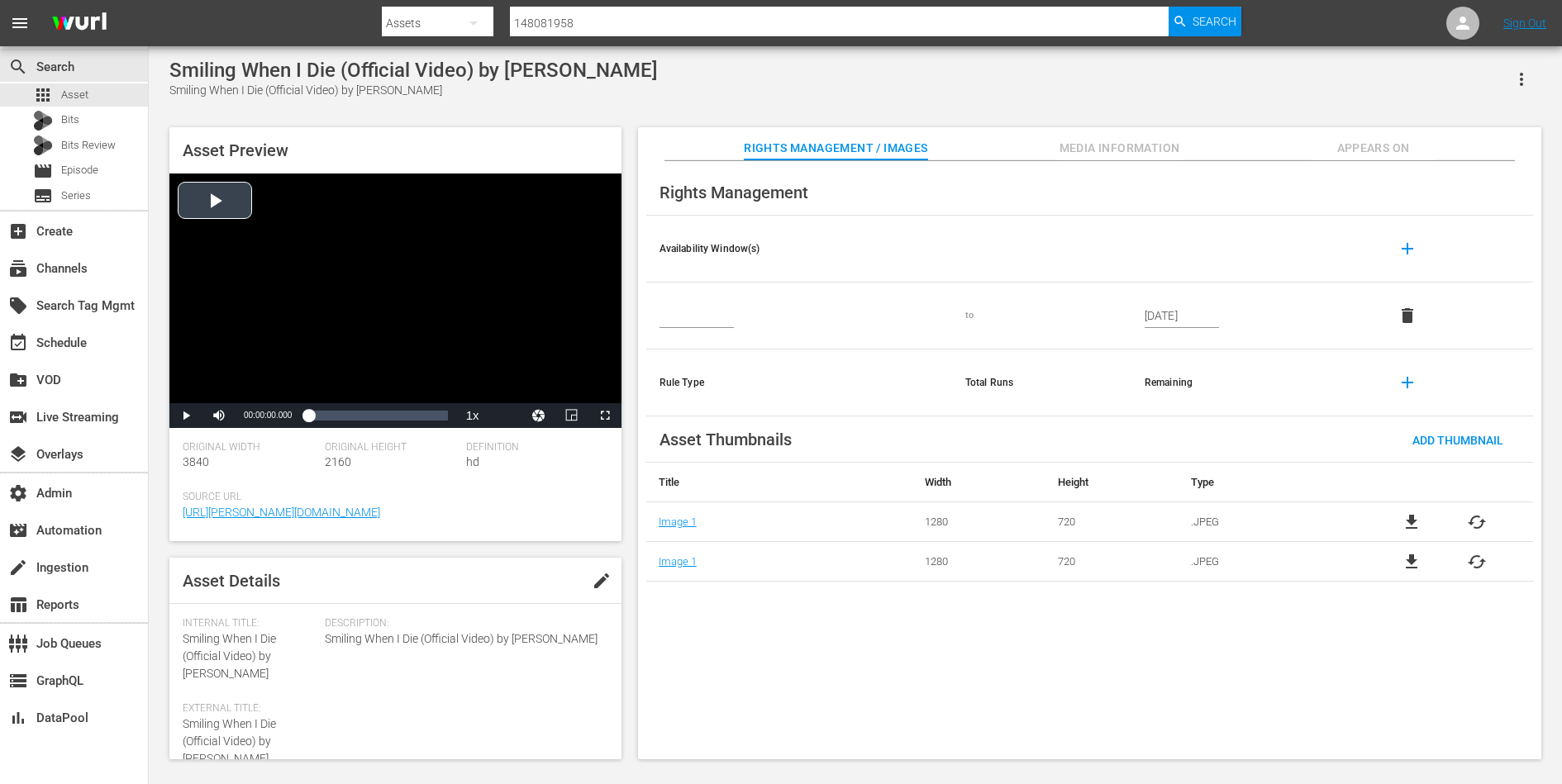
click at [324, 275] on div "Video Player" at bounding box center [395, 289] width 452 height 229
click at [383, 411] on div "00:01:50.447" at bounding box center [383, 415] width 1 height 16
click at [402, 418] on div "00:02:15.936" at bounding box center [401, 415] width 1 height 16
click at [186, 415] on span "Video Player" at bounding box center [186, 415] width 0 height 0
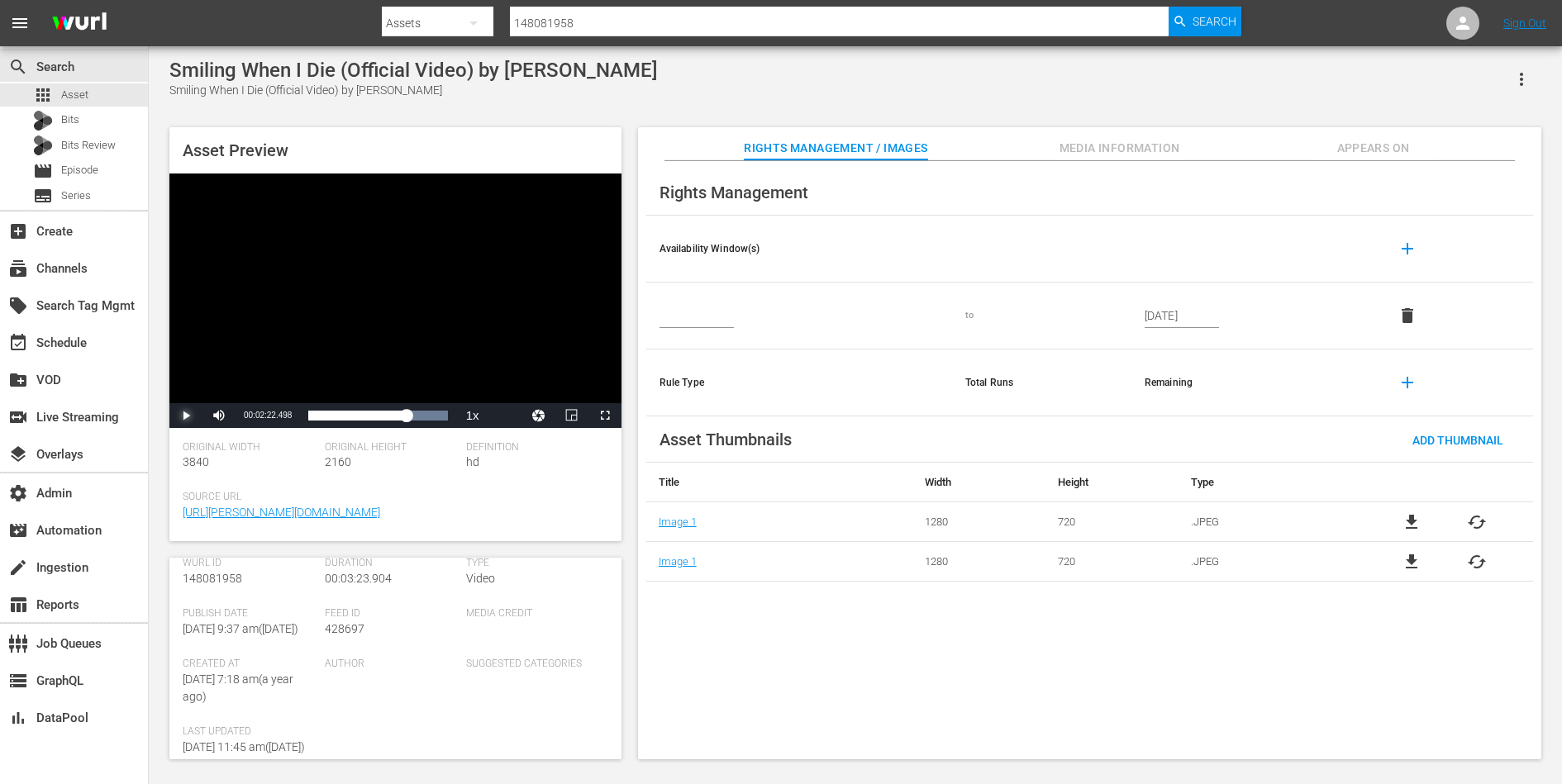
scroll to position [254, 0]
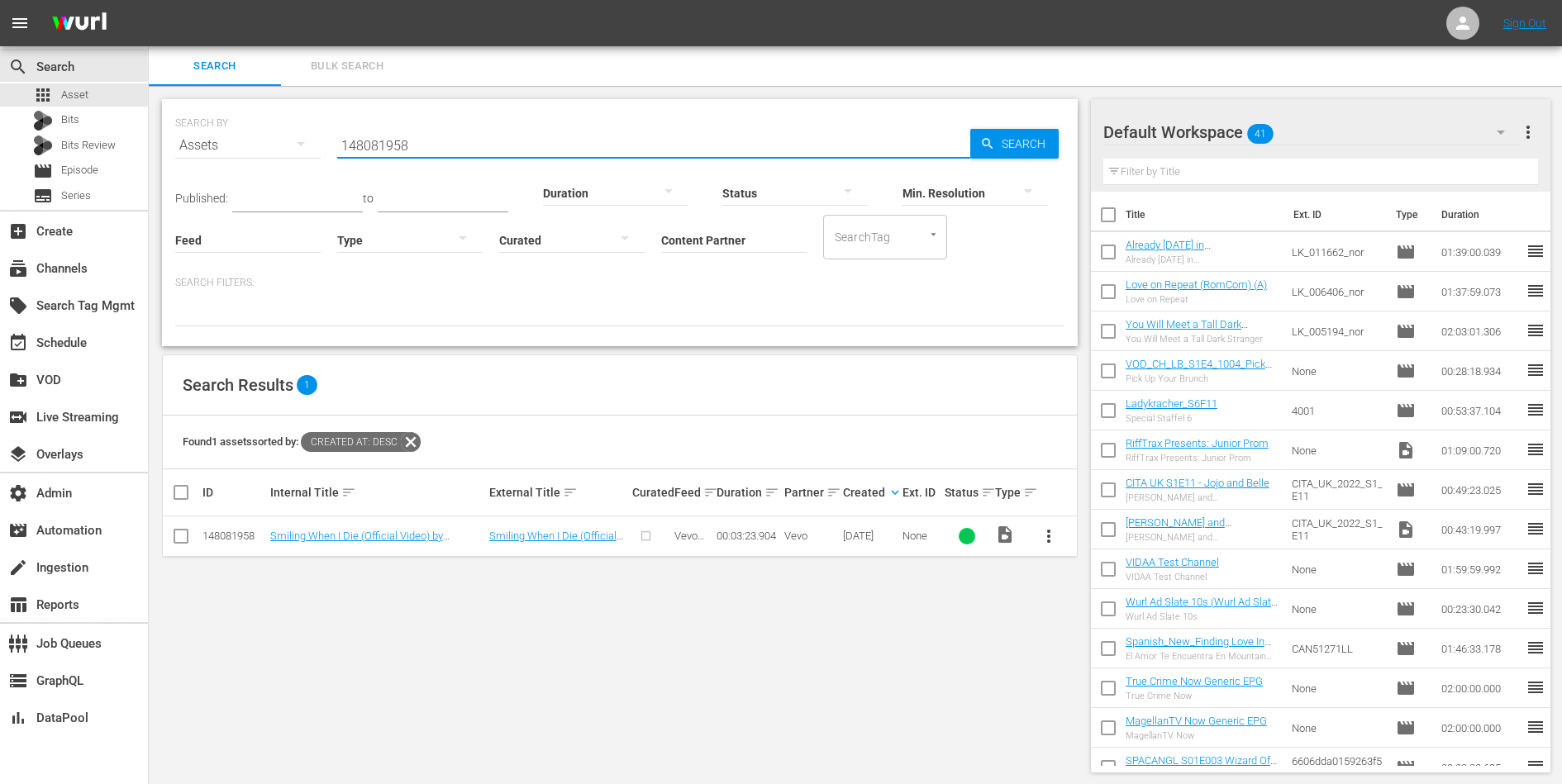
click at [399, 150] on input "148081958" at bounding box center [653, 146] width 633 height 40
click at [502, 142] on input "text" at bounding box center [653, 146] width 633 height 40
paste input "148081958"
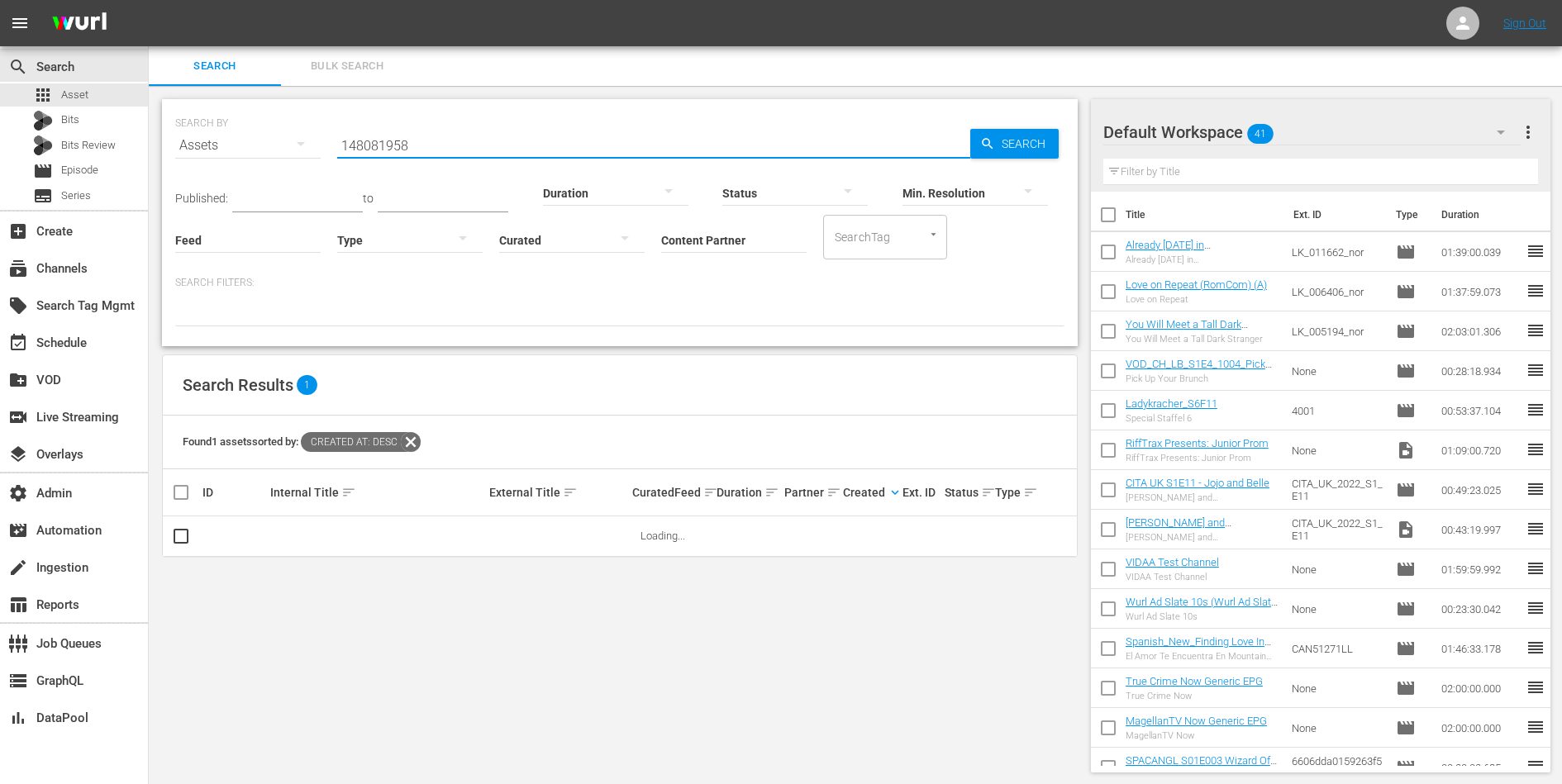
type input "148081958"
click at [383, 528] on td "Smiling When I Die (Official Video) by [PERSON_NAME]" at bounding box center [377, 536] width 219 height 40
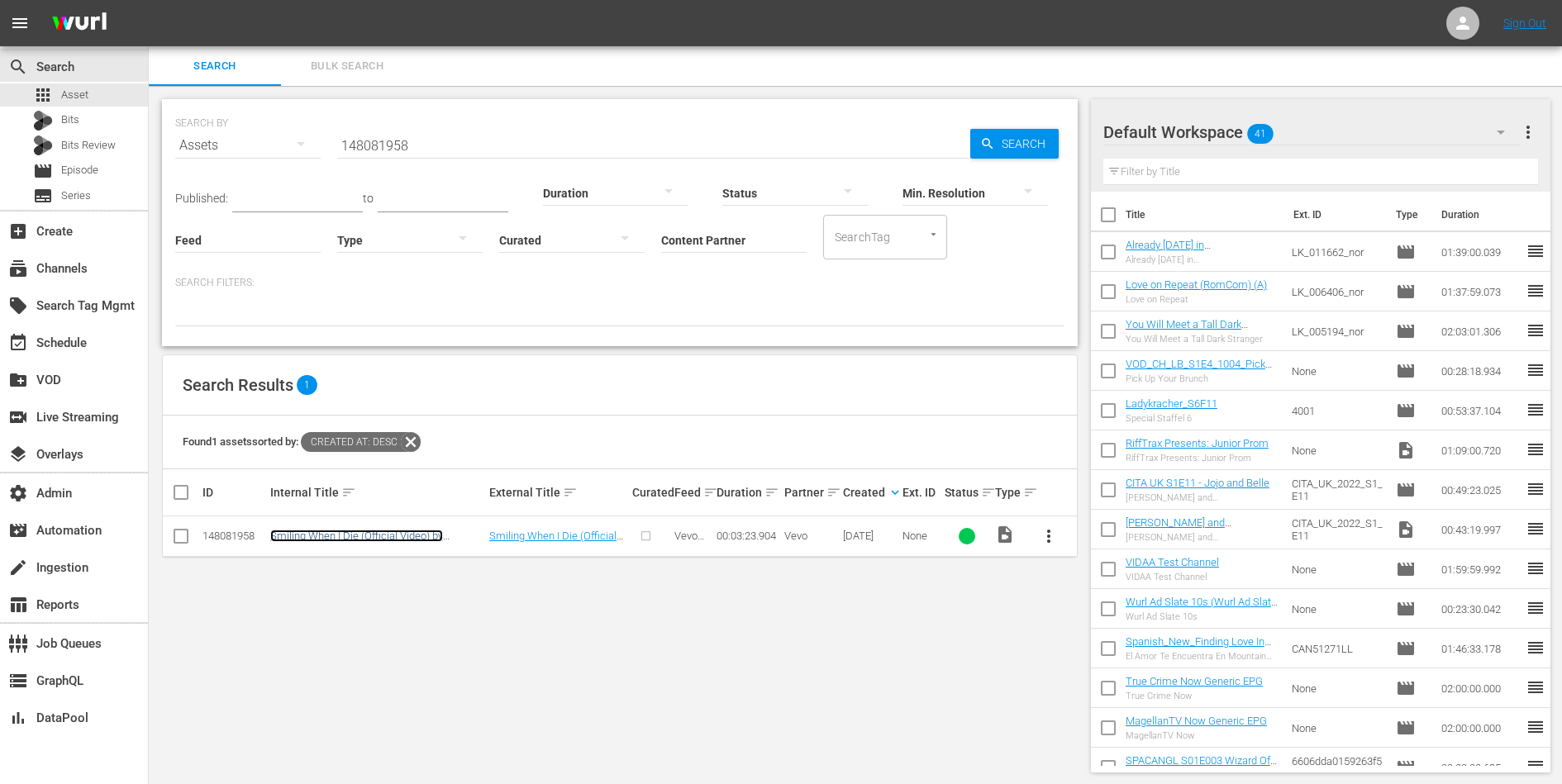
click at [383, 535] on link "Smiling When I Die (Official Video) by [PERSON_NAME]" at bounding box center [357, 542] width 173 height 25
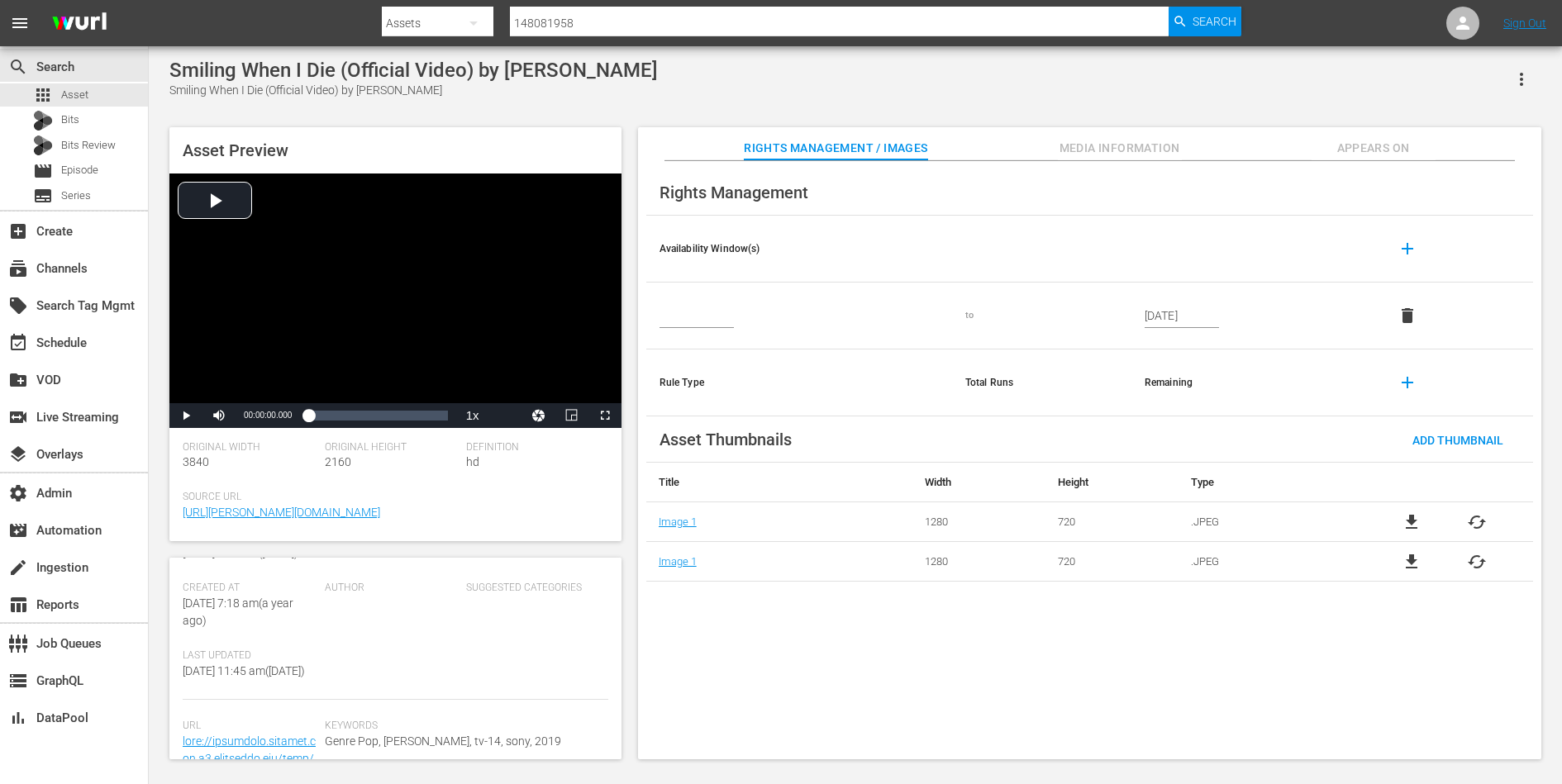
scroll to position [442, 0]
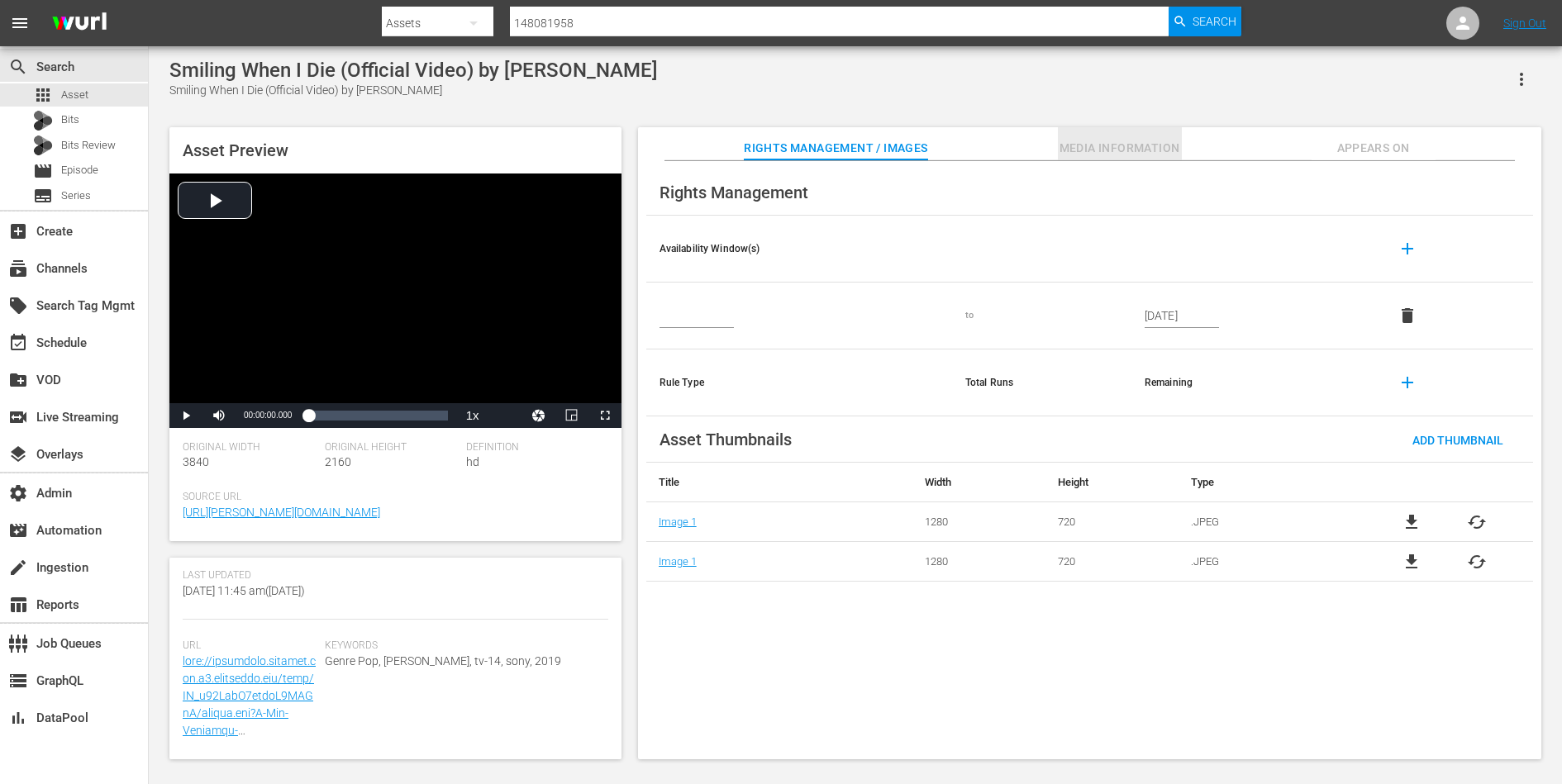
click at [1105, 152] on span "Media Information" at bounding box center [1119, 148] width 124 height 21
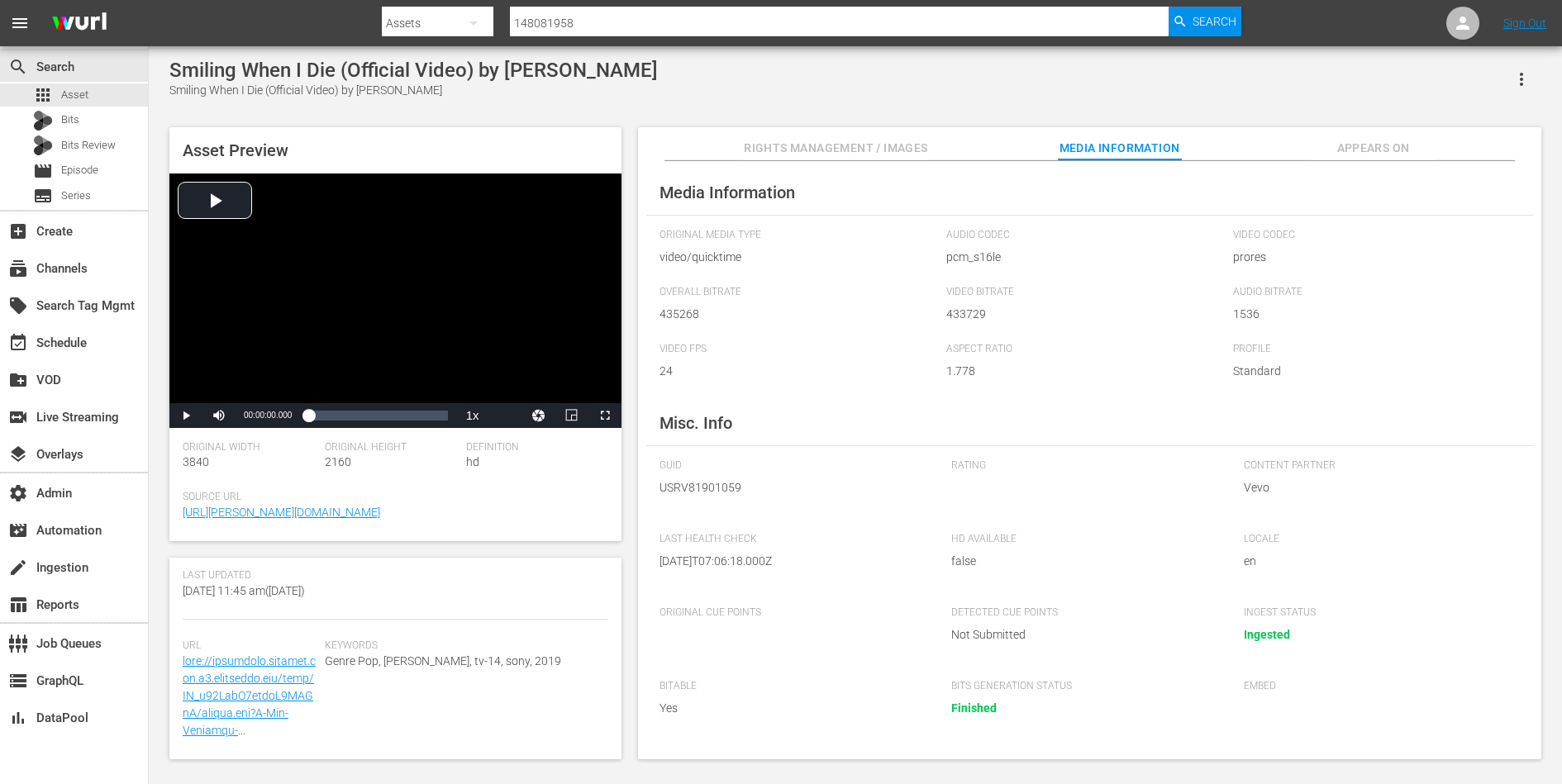
click at [1375, 162] on div "Media Information Original Media Type video/quicktime Audio Codec pcm_s16le Vid…" at bounding box center [1090, 461] width 904 height 599
click at [1375, 133] on button "Appears On" at bounding box center [1373, 144] width 124 height 33
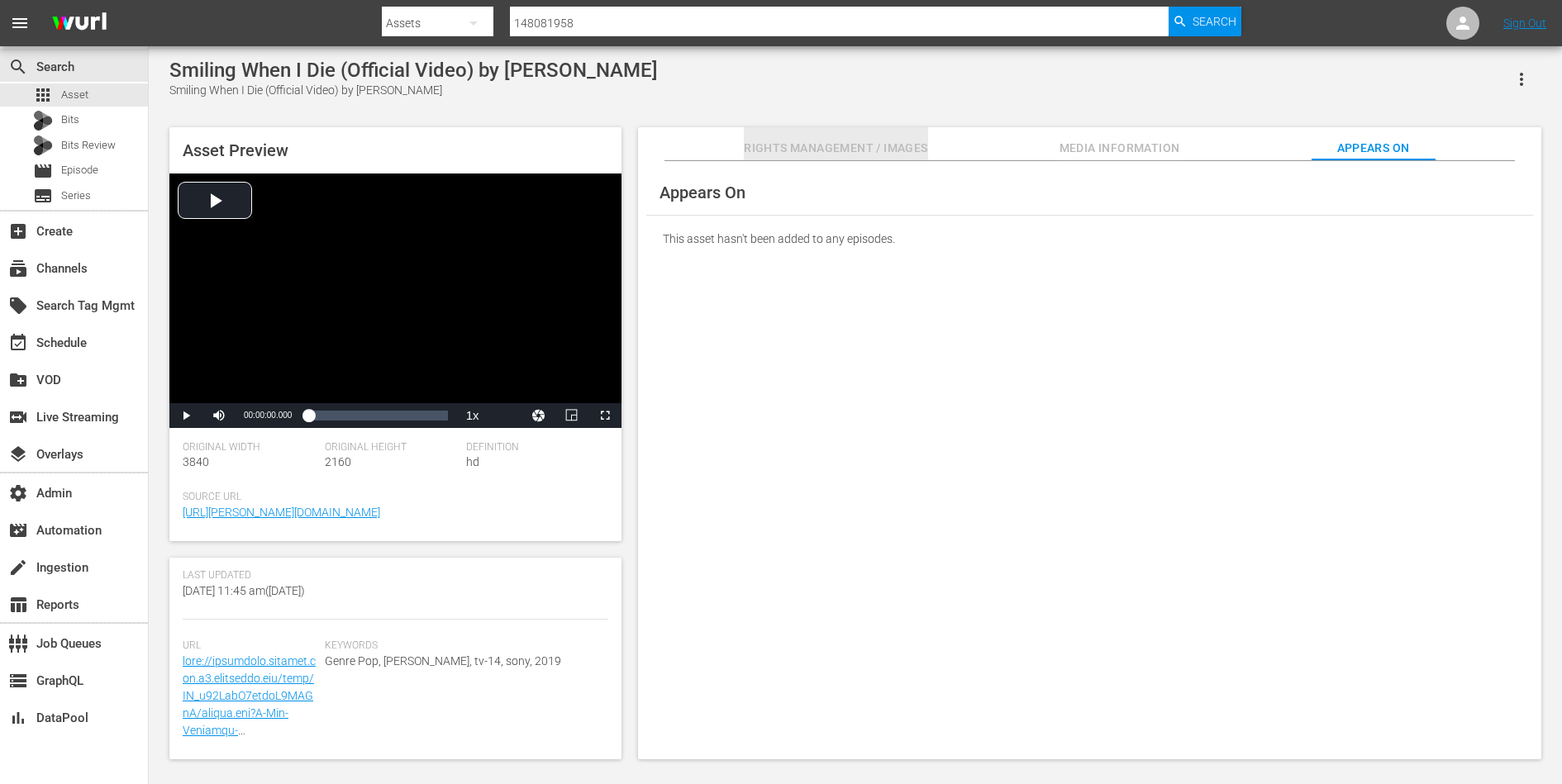
click at [888, 141] on span "Rights Management / Images" at bounding box center [835, 148] width 183 height 21
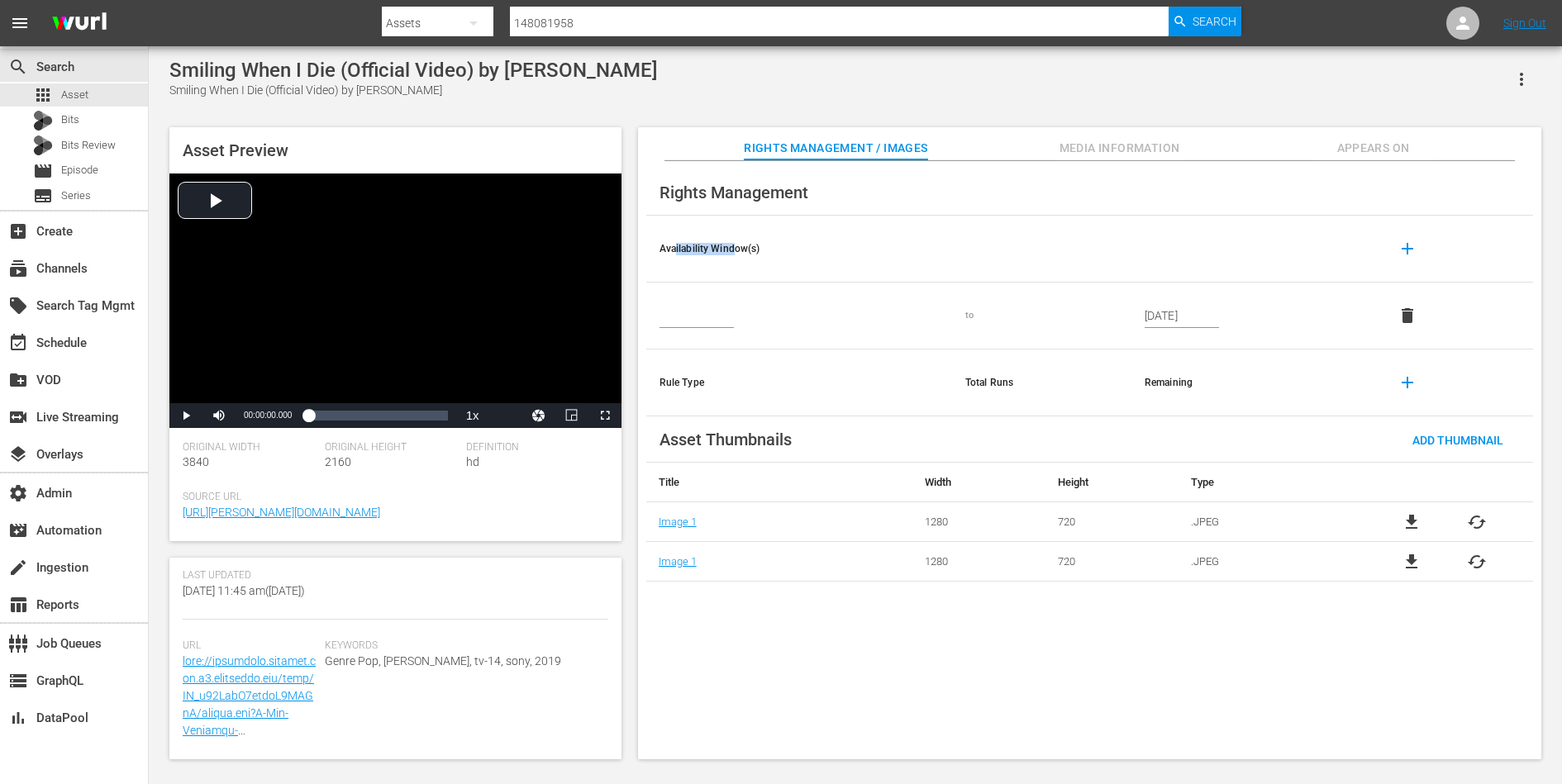
drag, startPoint x: 674, startPoint y: 249, endPoint x: 737, endPoint y: 249, distance: 63.0
click at [737, 249] on th "Availability Window(s)" at bounding box center [800, 249] width 306 height 67
click at [85, 85] on div "apps Asset" at bounding box center [60, 95] width 56 height 23
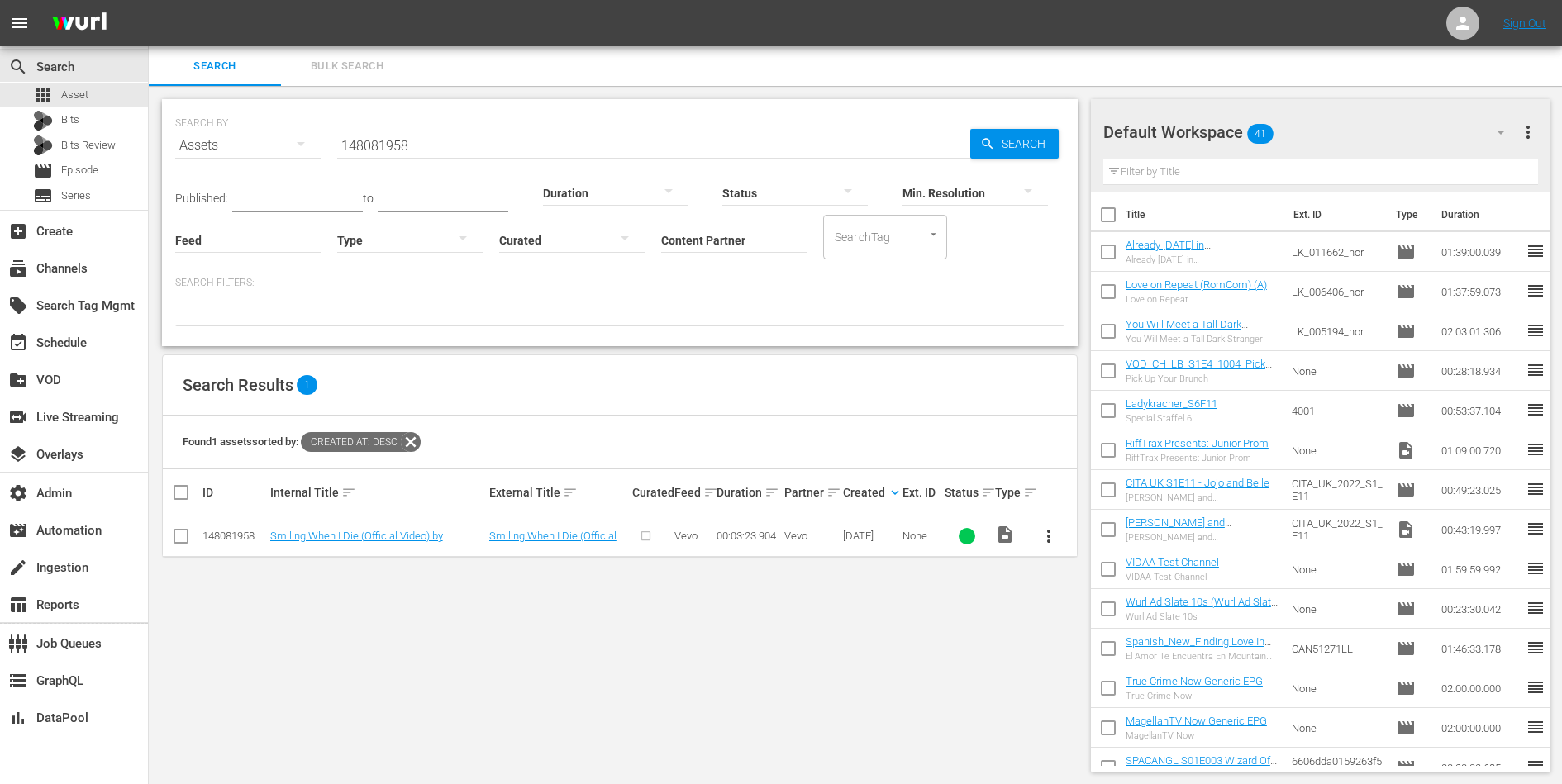
click at [419, 438] on icon at bounding box center [411, 443] width 20 height 20
click at [599, 148] on input "148081958" at bounding box center [653, 146] width 633 height 40
click at [647, 264] on div "Published: to Duration Status Min. Resolution Feed Feed Title Type Curated Cont…" at bounding box center [619, 245] width 889 height 161
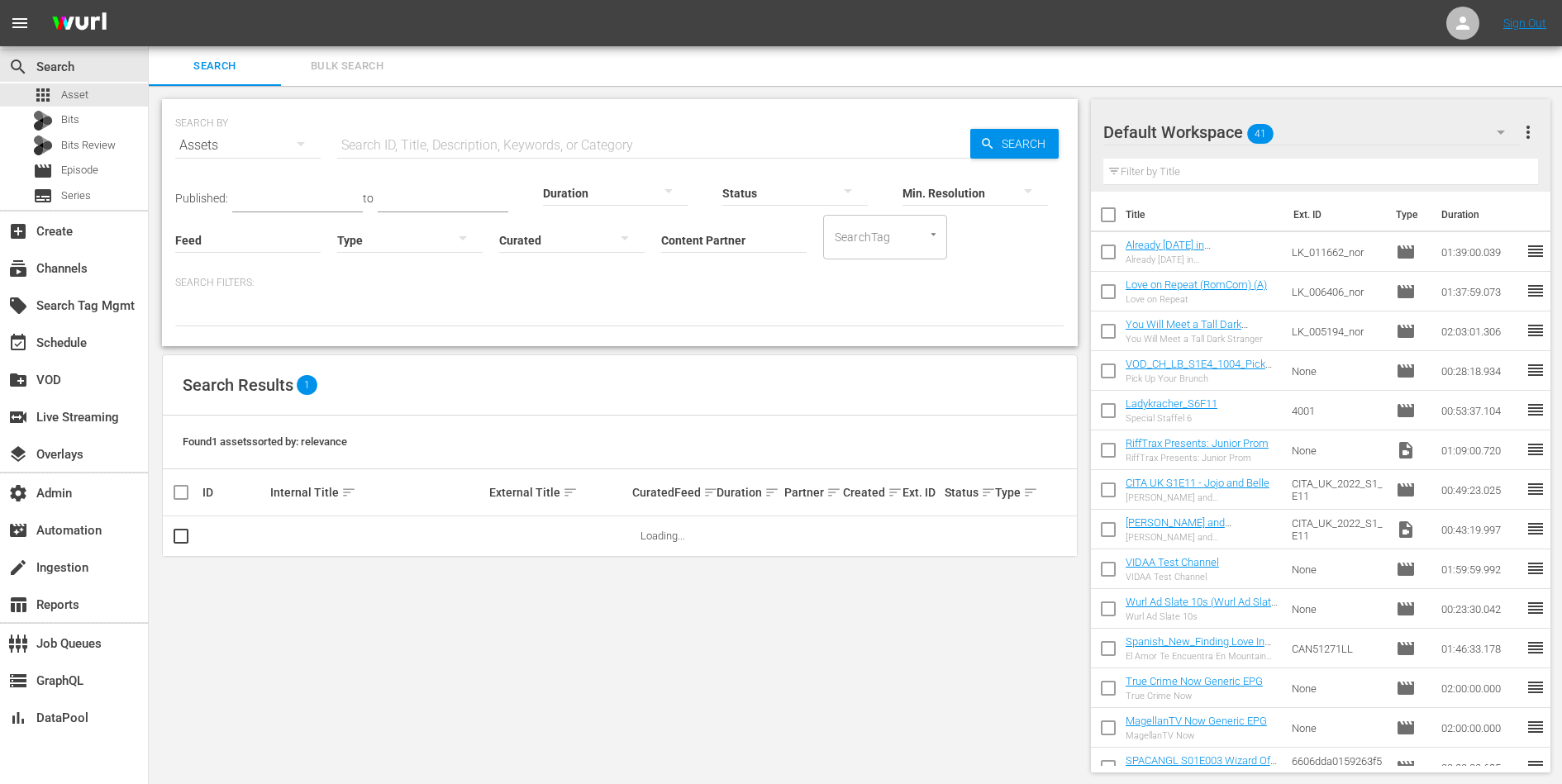
click at [709, 249] on input "Content Partner" at bounding box center [734, 240] width 146 height 59
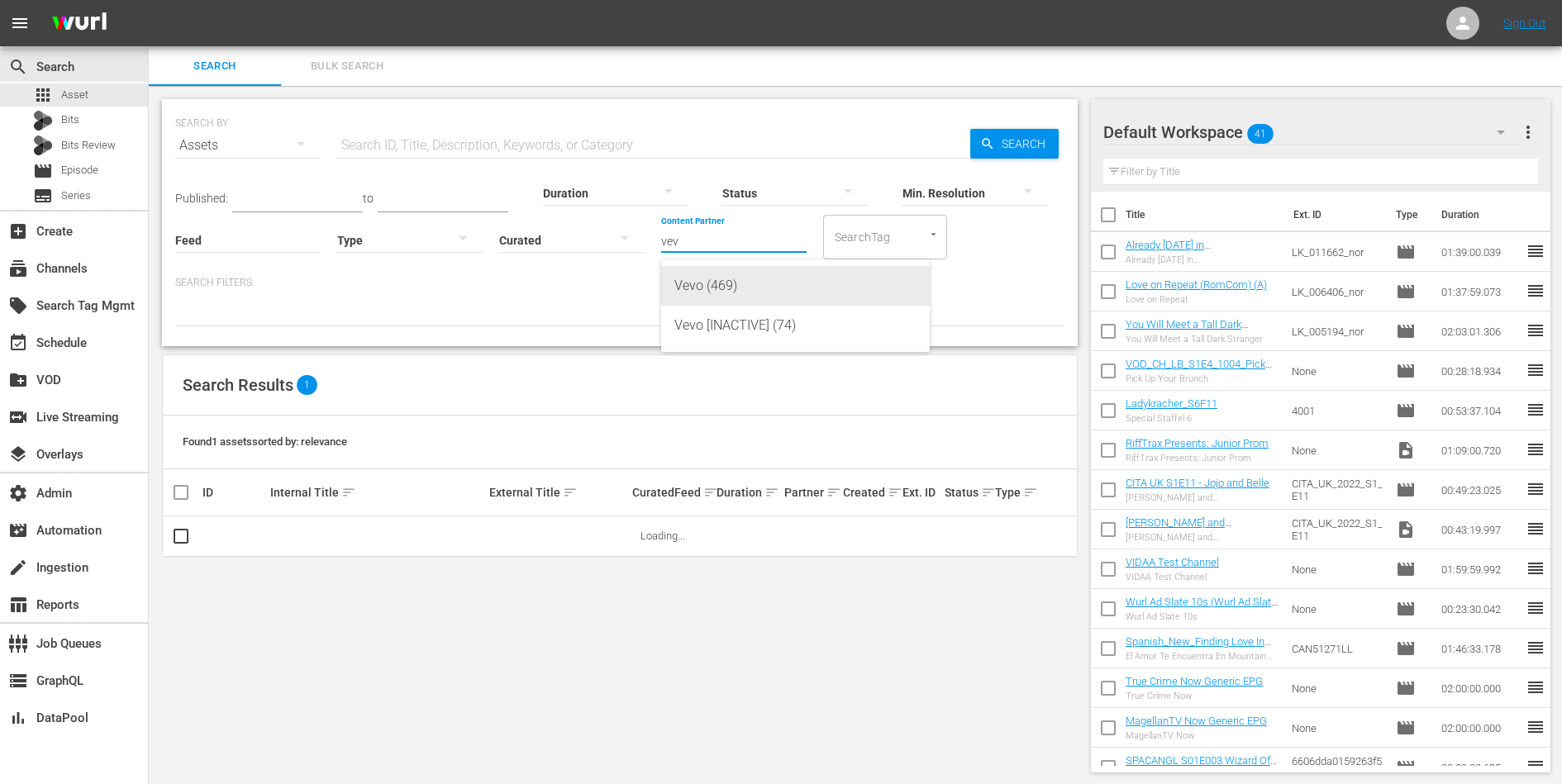
click at [709, 279] on div "Vevo (469)" at bounding box center [795, 286] width 242 height 40
type input "Vevo (469)"
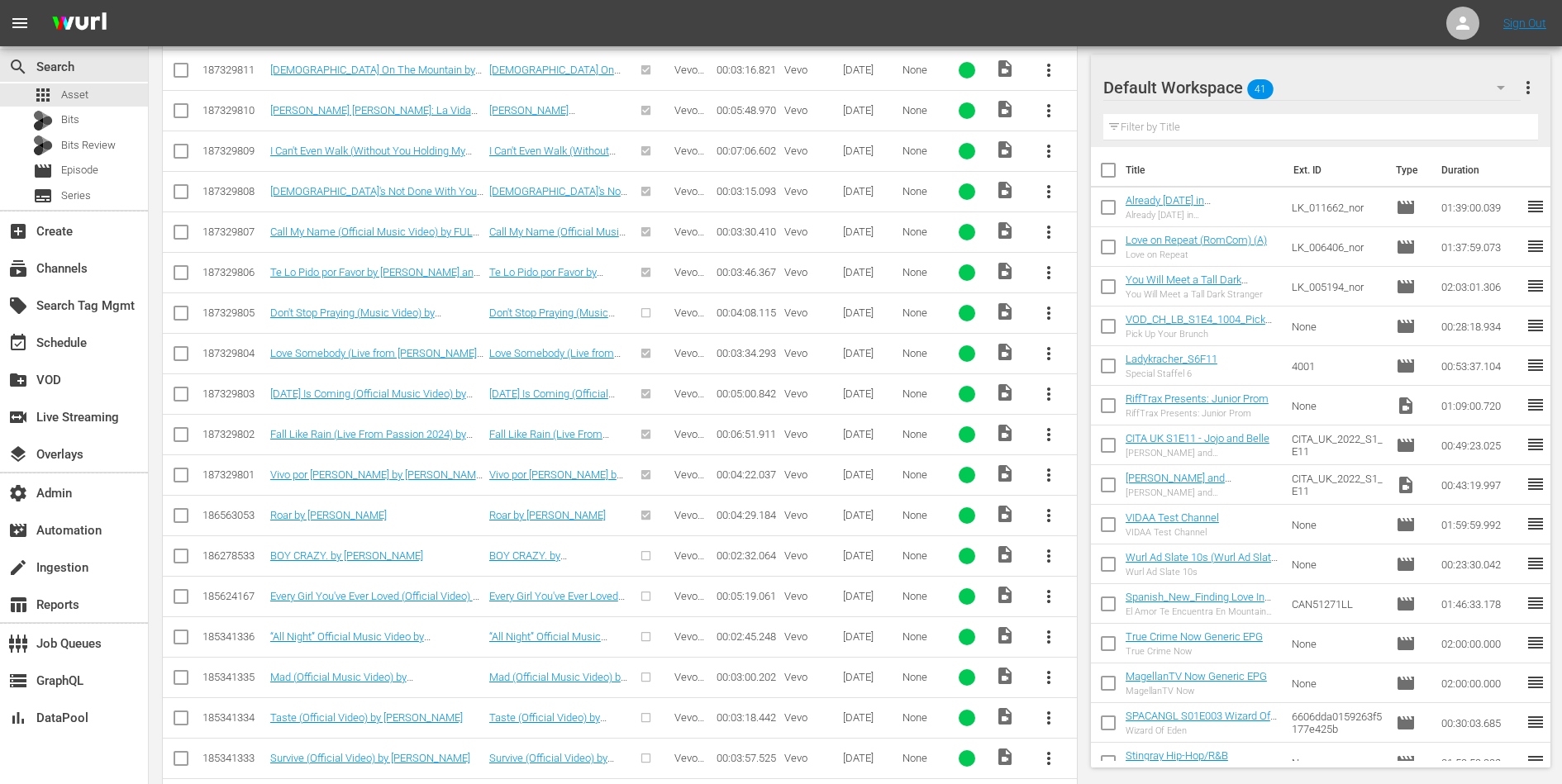
scroll to position [16977, 0]
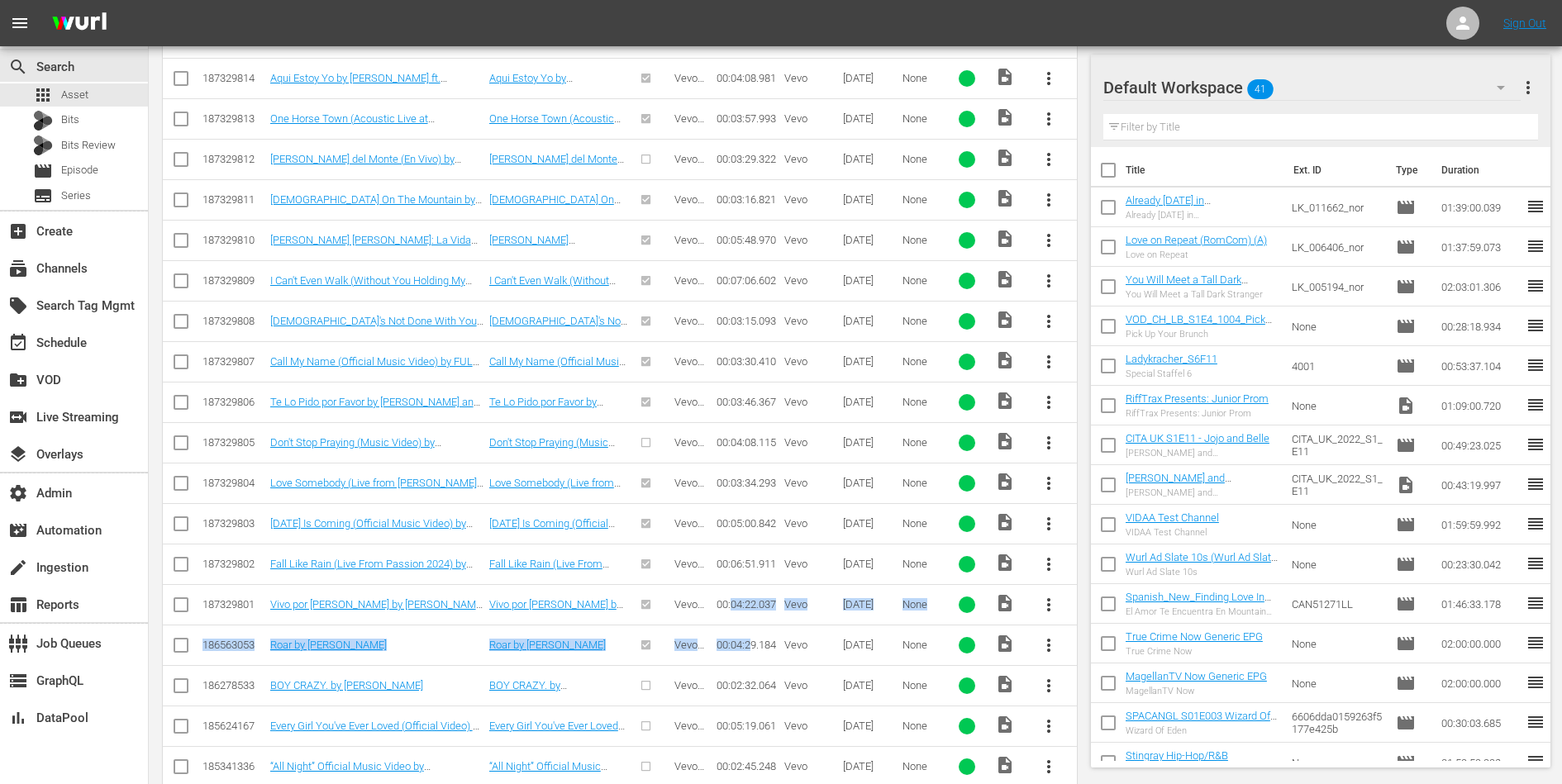
drag, startPoint x: 754, startPoint y: 517, endPoint x: 731, endPoint y: 472, distance: 50.5
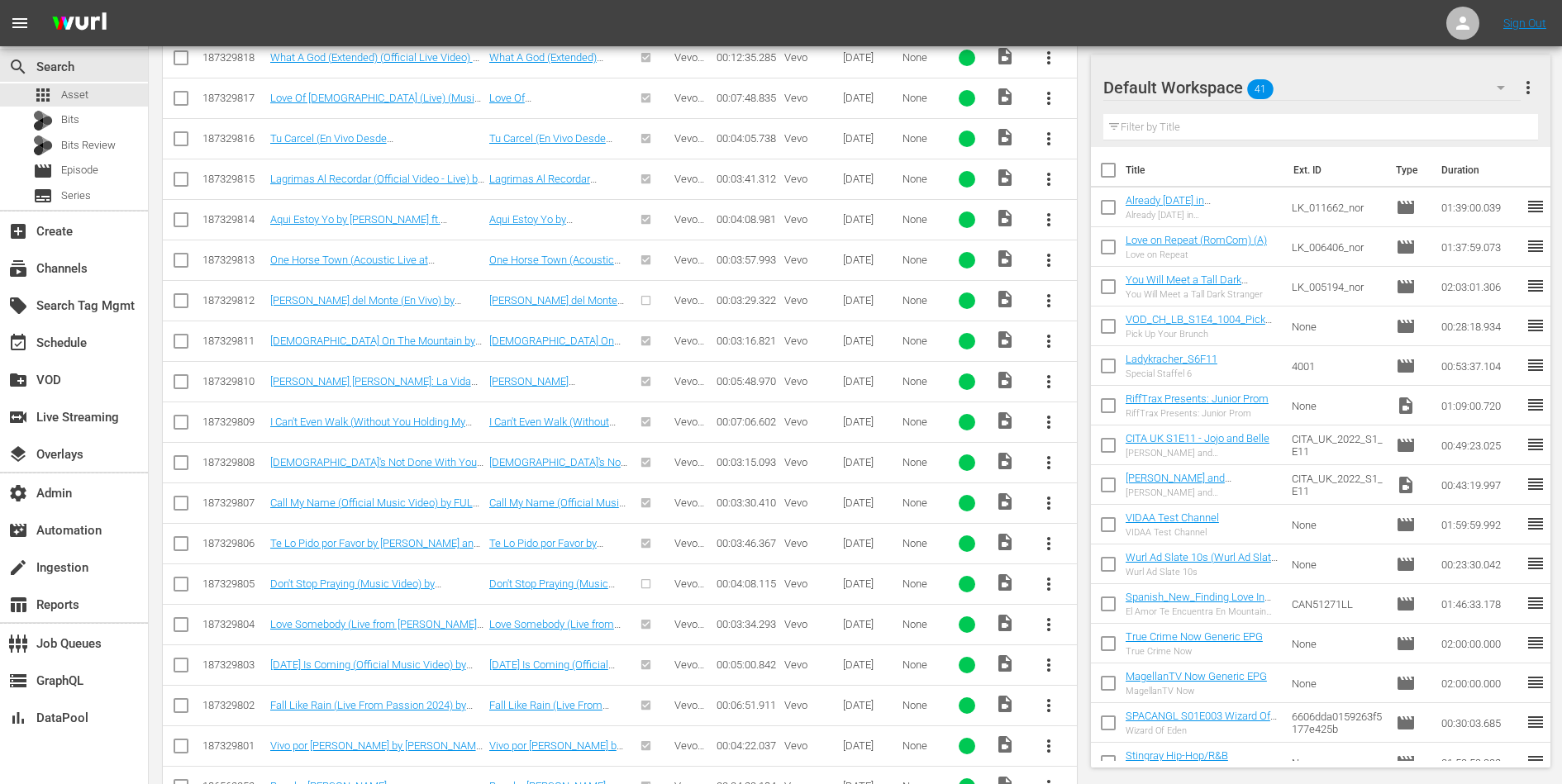
scroll to position [16870, 0]
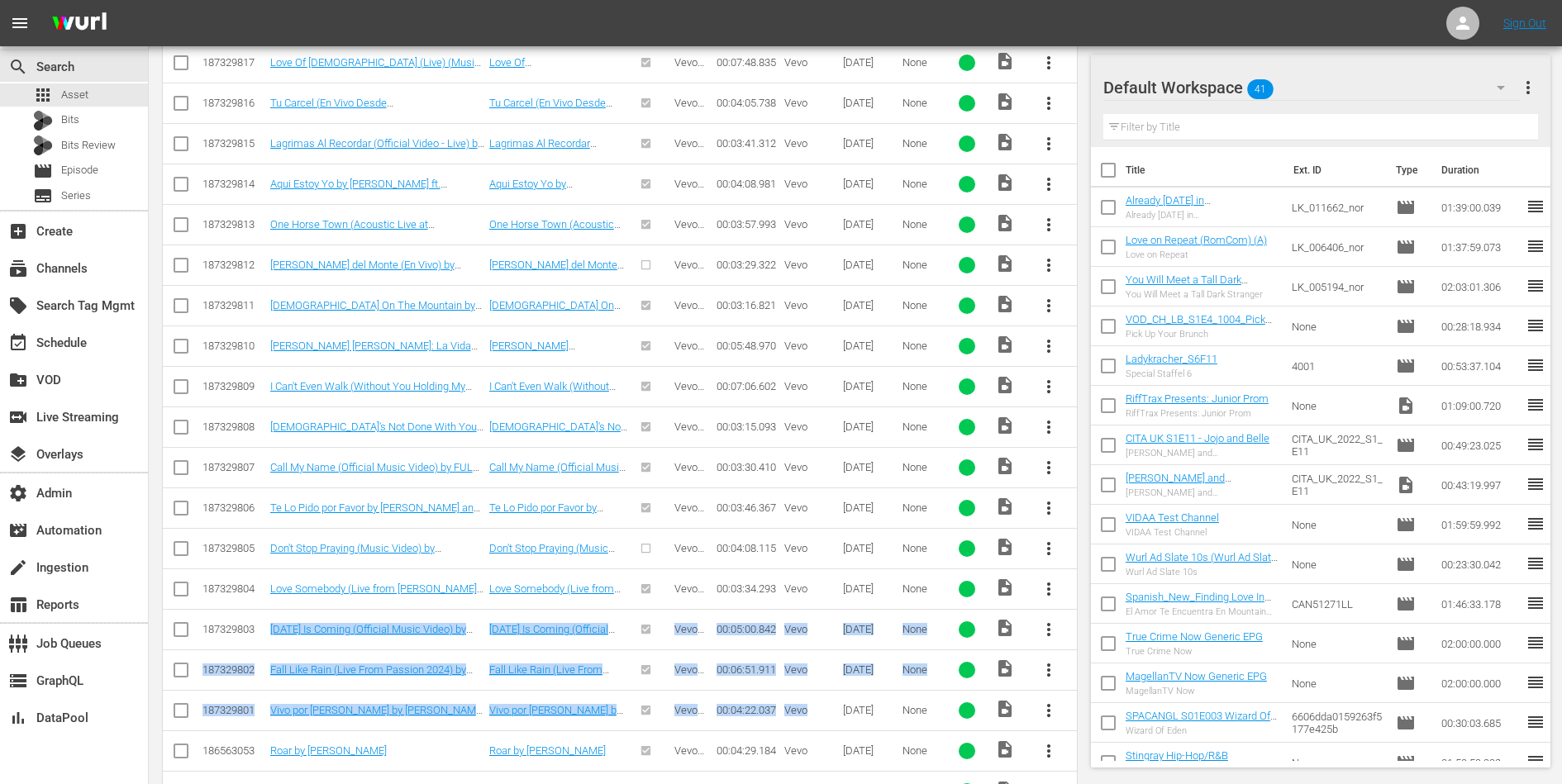
drag, startPoint x: 807, startPoint y: 582, endPoint x: 432, endPoint y: 487, distance: 386.8
